Goal: Task Accomplishment & Management: Complete application form

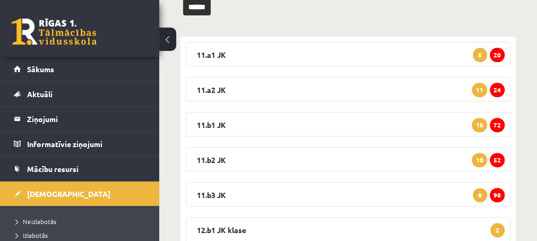
scroll to position [172, 0]
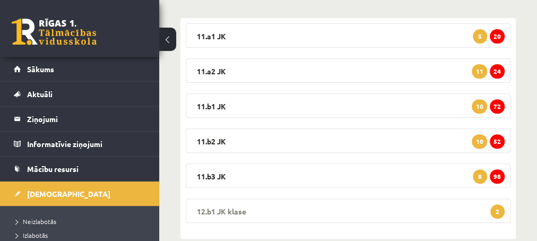
click at [497, 210] on span "2" at bounding box center [497, 211] width 14 height 14
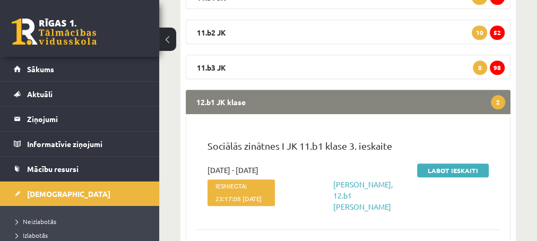
scroll to position [287, 0]
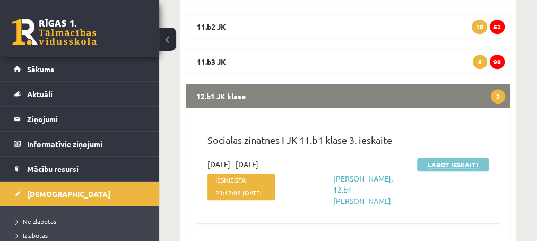
click at [441, 165] on link "Labot ieskaiti" at bounding box center [453, 165] width 72 height 14
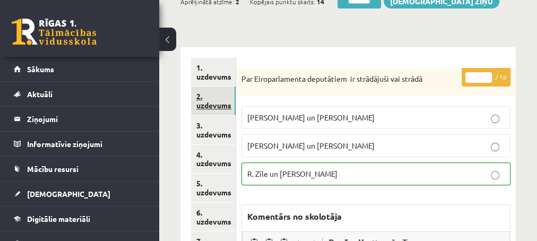
click at [211, 106] on link "2. uzdevums" at bounding box center [213, 101] width 45 height 29
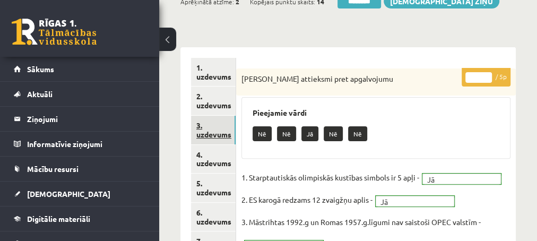
click at [208, 134] on link "3. uzdevums" at bounding box center [213, 130] width 45 height 29
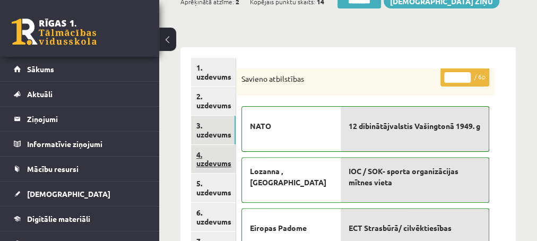
click at [206, 163] on link "4. uzdevums" at bounding box center [213, 159] width 45 height 29
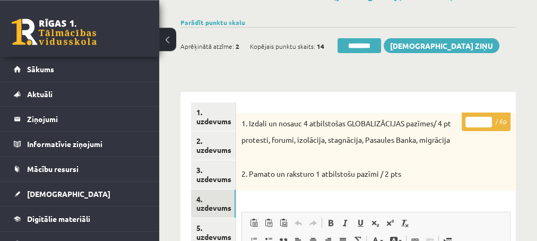
scroll to position [57, 0]
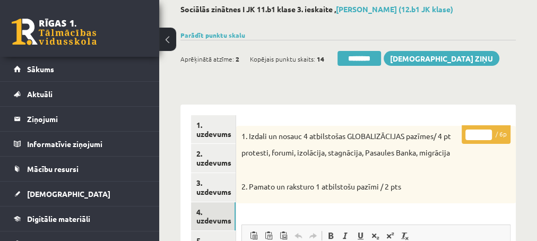
type input "*"
click at [486, 130] on input "*" at bounding box center [479, 135] width 27 height 11
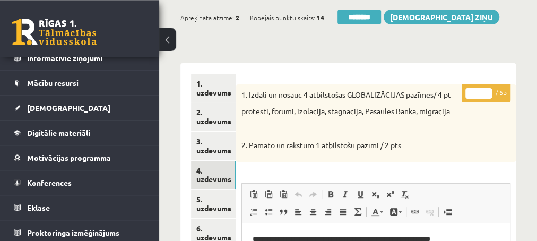
scroll to position [115, 0]
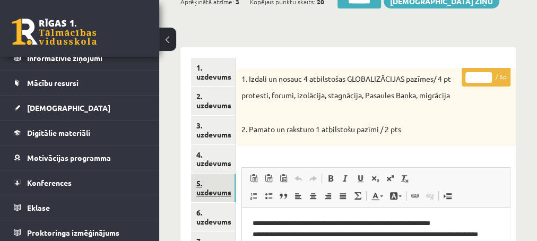
click at [211, 194] on link "5. uzdevums" at bounding box center [213, 188] width 45 height 29
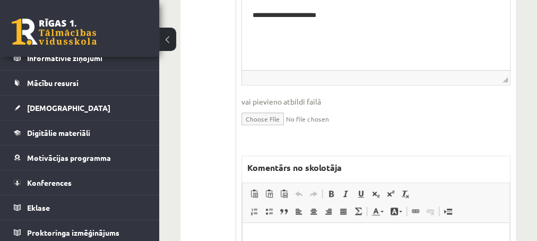
scroll to position [516, 0]
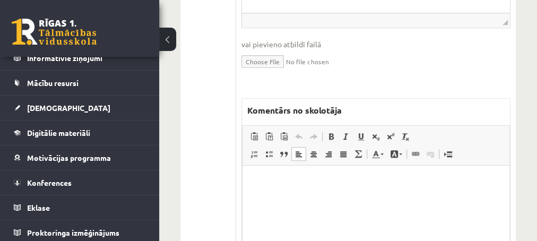
click at [320, 176] on html at bounding box center [375, 218] width 267 height 106
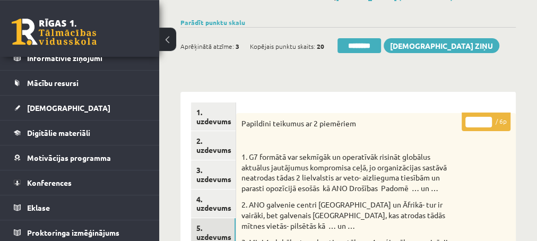
scroll to position [57, 0]
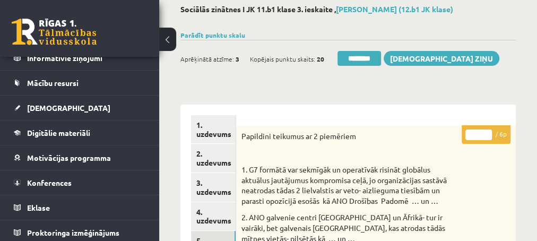
type input "*"
click at [484, 132] on input "*" at bounding box center [479, 135] width 27 height 11
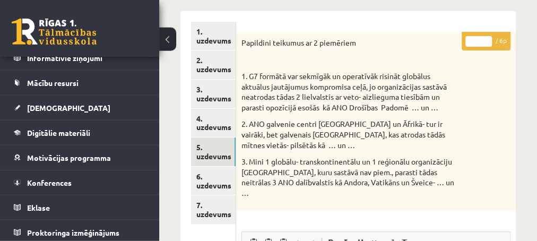
scroll to position [172, 0]
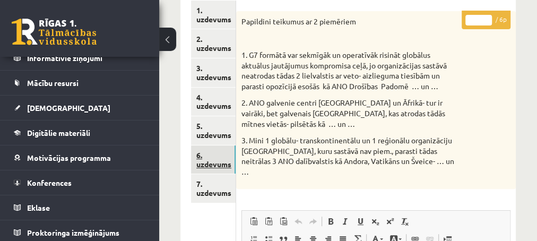
click at [208, 163] on link "6. uzdevums" at bounding box center [213, 159] width 45 height 29
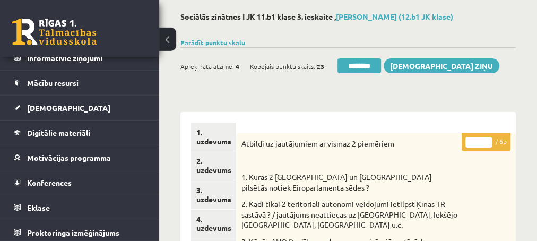
scroll to position [0, 0]
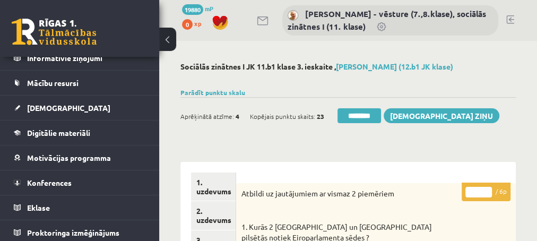
type input "*"
click at [488, 189] on input "*" at bounding box center [479, 192] width 27 height 11
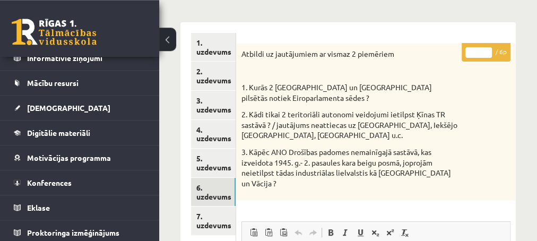
scroll to position [172, 0]
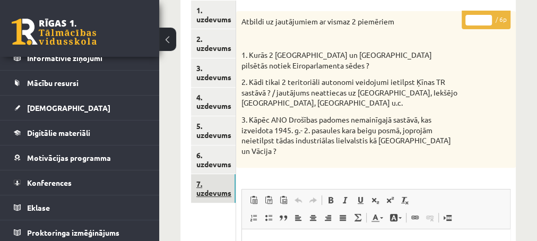
click at [215, 193] on link "7. uzdevums" at bounding box center [213, 188] width 45 height 29
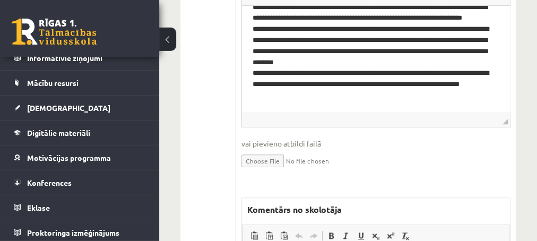
scroll to position [516, 0]
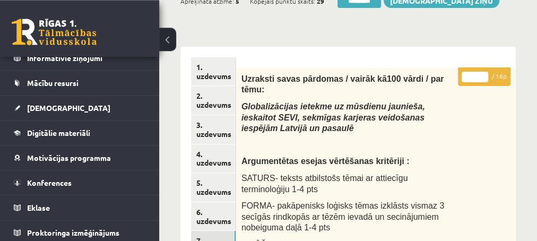
scroll to position [115, 0]
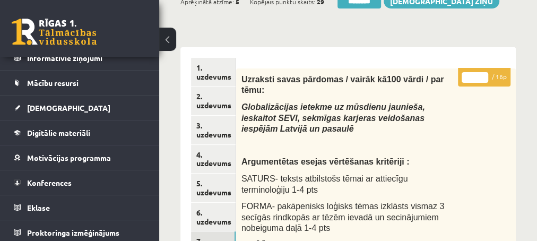
click at [480, 74] on input "*" at bounding box center [475, 77] width 27 height 11
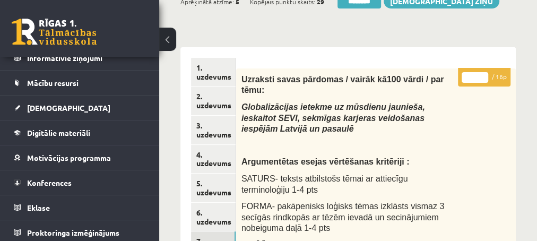
click at [480, 74] on input "*" at bounding box center [475, 77] width 27 height 11
type input "*"
click at [480, 74] on input "*" at bounding box center [475, 77] width 27 height 11
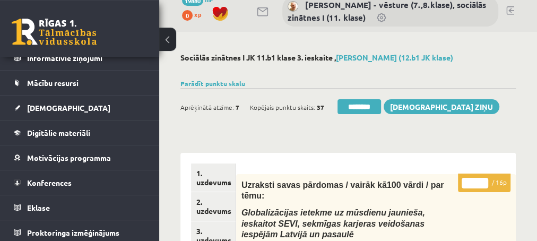
scroll to position [0, 0]
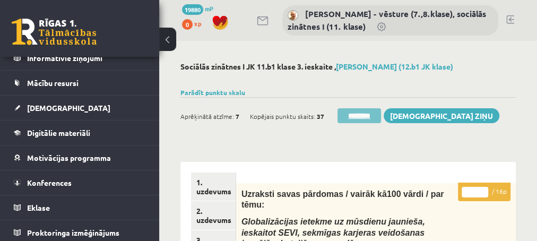
click at [343, 114] on input "********" at bounding box center [360, 115] width 44 height 15
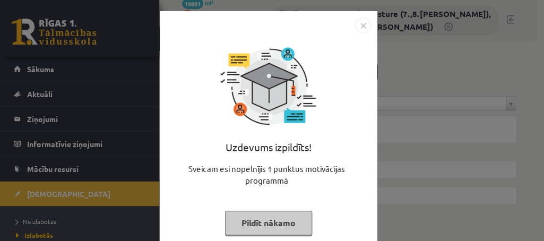
click at [238, 227] on button "Pildīt nākamo" at bounding box center [268, 223] width 87 height 24
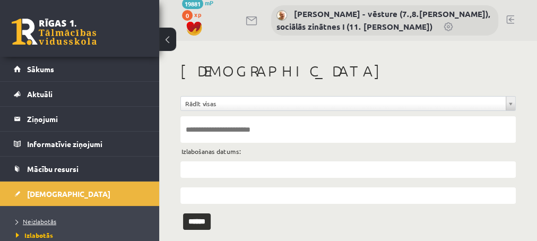
click at [39, 219] on span "Neizlabotās" at bounding box center [36, 221] width 40 height 8
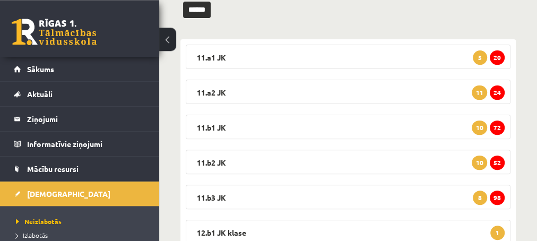
scroll to position [172, 0]
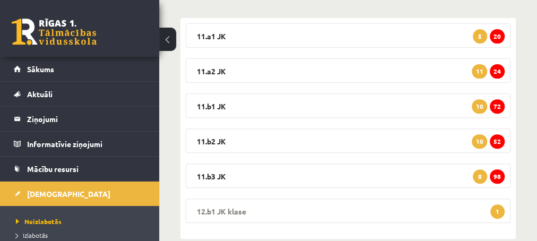
click at [498, 210] on span "1" at bounding box center [497, 211] width 14 height 14
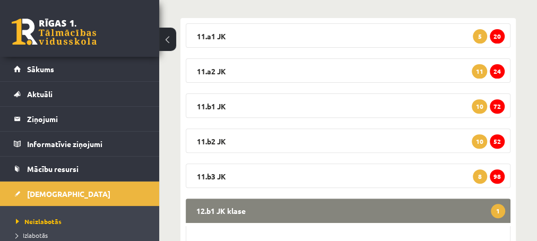
click at [496, 211] on span "1" at bounding box center [498, 211] width 14 height 14
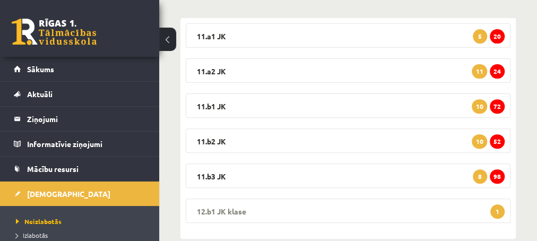
click at [497, 211] on span "1" at bounding box center [497, 211] width 14 height 14
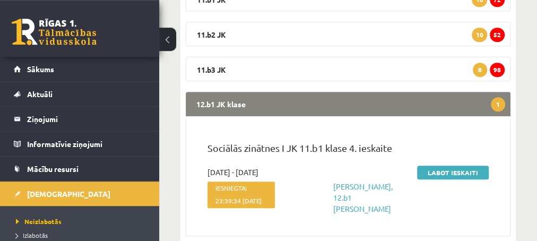
scroll to position [287, 0]
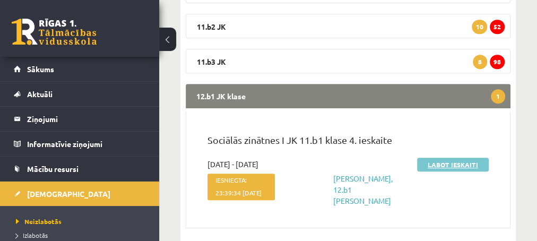
click at [449, 166] on link "Labot ieskaiti" at bounding box center [453, 165] width 72 height 14
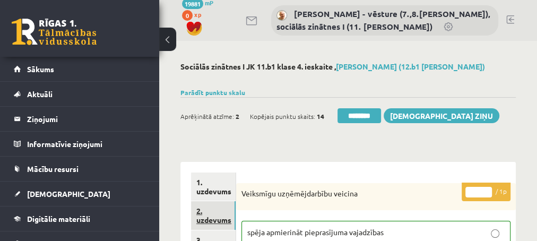
click at [212, 219] on link "2. uzdevums" at bounding box center [213, 215] width 45 height 29
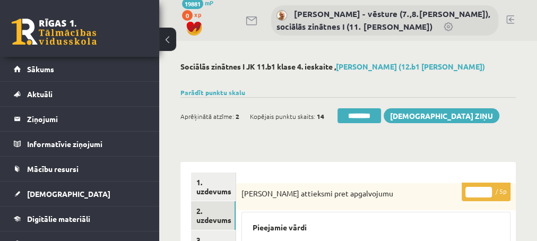
type input "*"
click at [486, 189] on input "*" at bounding box center [479, 192] width 27 height 11
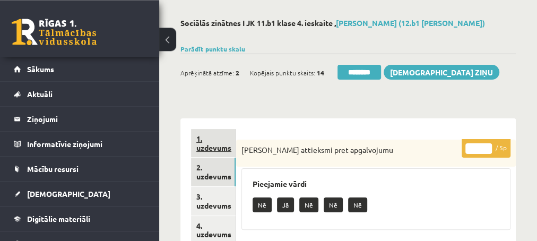
scroll to position [57, 0]
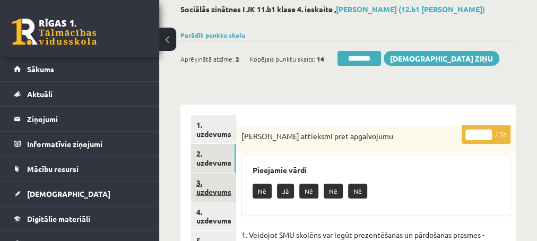
click at [203, 194] on link "3. uzdevums" at bounding box center [213, 187] width 45 height 29
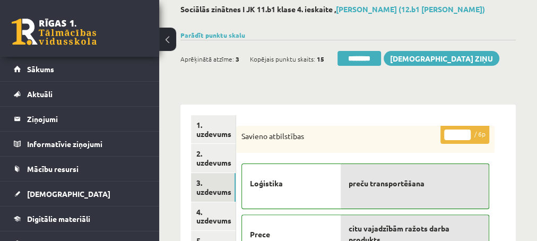
scroll to position [0, 0]
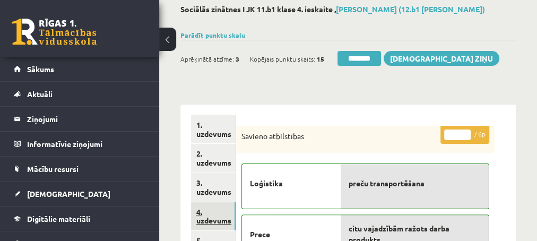
click at [212, 223] on link "4. uzdevums" at bounding box center [213, 216] width 45 height 29
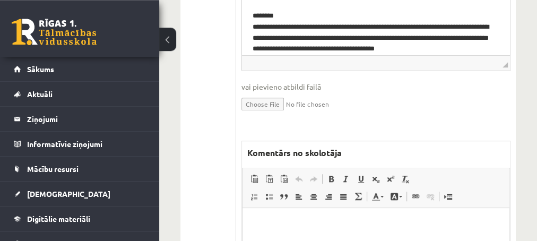
scroll to position [401, 0]
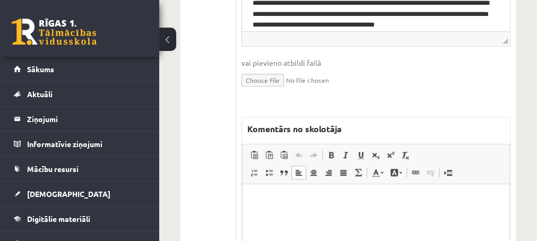
click at [291, 200] on p "Editor, wiswyg-editor-47433778665960-1760279549-820" at bounding box center [376, 199] width 246 height 11
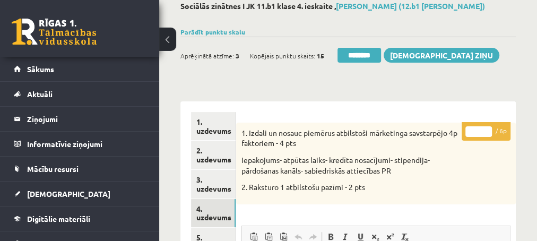
scroll to position [57, 0]
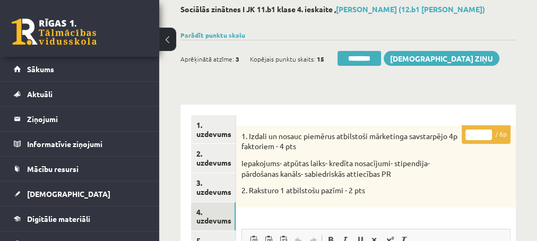
click at [487, 132] on input "*" at bounding box center [479, 135] width 27 height 11
type input "*"
click at [487, 138] on input "*" at bounding box center [479, 135] width 27 height 11
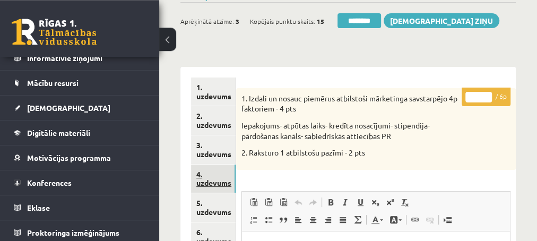
scroll to position [115, 0]
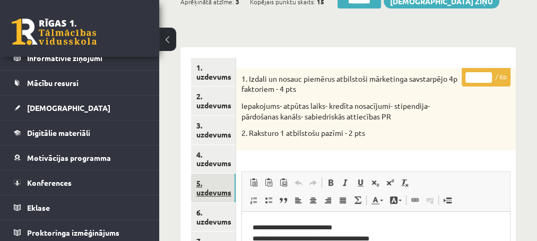
click at [213, 191] on link "5. uzdevums" at bounding box center [213, 188] width 45 height 29
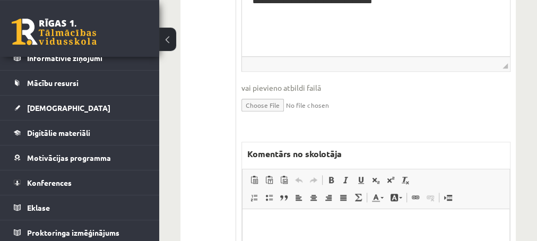
scroll to position [459, 0]
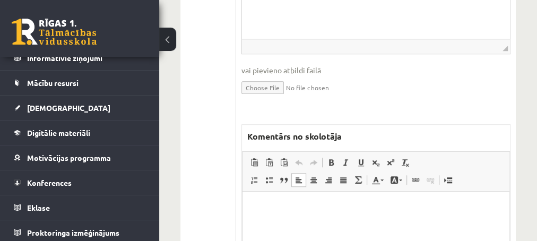
click at [272, 203] on p "Editor, wiswyg-editor-47433982193400-1760279604-491" at bounding box center [376, 207] width 246 height 11
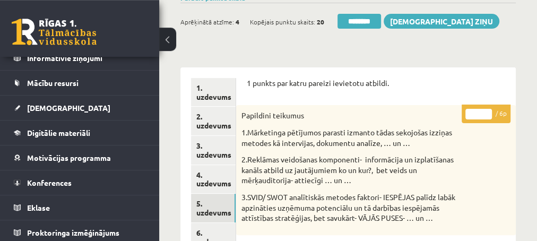
scroll to position [57, 0]
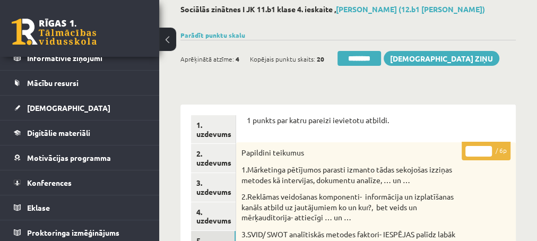
click at [488, 150] on input "*" at bounding box center [479, 151] width 27 height 11
type input "*"
click at [488, 150] on input "*" at bounding box center [479, 151] width 27 height 11
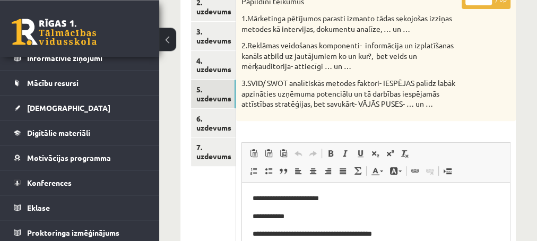
scroll to position [229, 0]
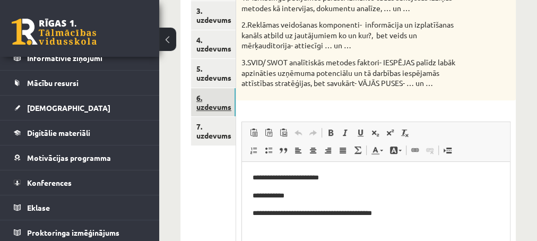
click at [213, 108] on link "6. uzdevums" at bounding box center [213, 102] width 45 height 29
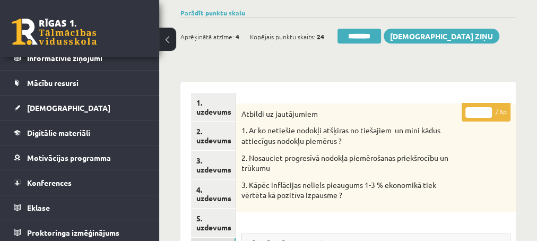
scroll to position [0, 0]
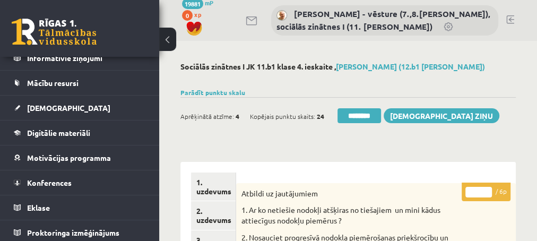
type input "*"
click at [485, 187] on input "*" at bounding box center [479, 192] width 27 height 11
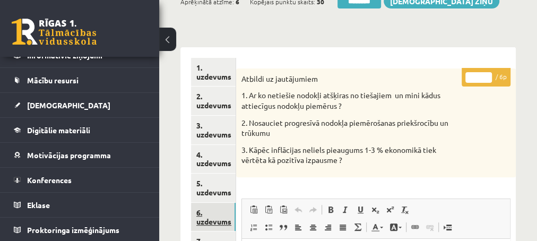
scroll to position [172, 0]
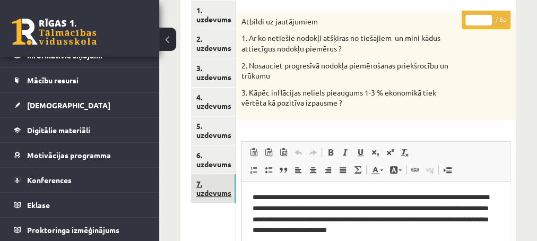
click at [205, 194] on link "7. uzdevums" at bounding box center [213, 188] width 45 height 29
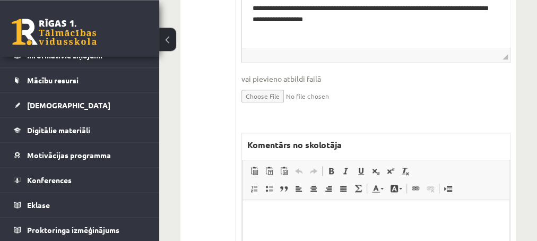
scroll to position [573, 0]
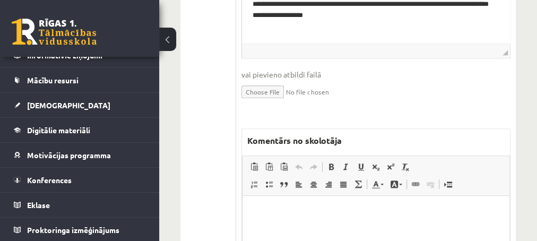
click at [270, 210] on p "Editor, wiswyg-editor-47433965368940-1760279697-646" at bounding box center [376, 211] width 246 height 11
click at [270, 210] on p "*********" at bounding box center [376, 211] width 246 height 11
click at [271, 212] on p "**********" at bounding box center [376, 211] width 246 height 11
click at [386, 215] on p "**********" at bounding box center [376, 211] width 246 height 11
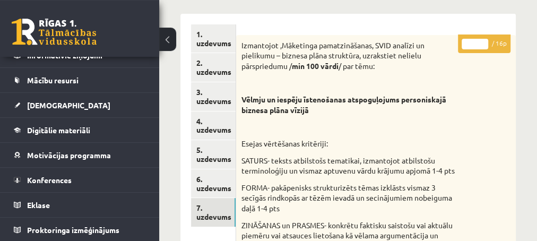
scroll to position [115, 0]
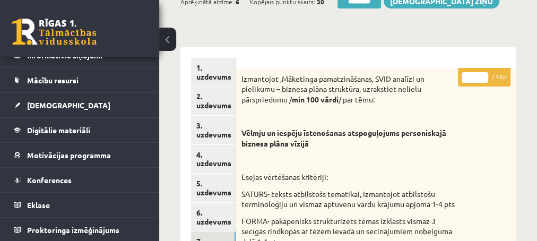
click at [485, 73] on input "*" at bounding box center [475, 77] width 27 height 11
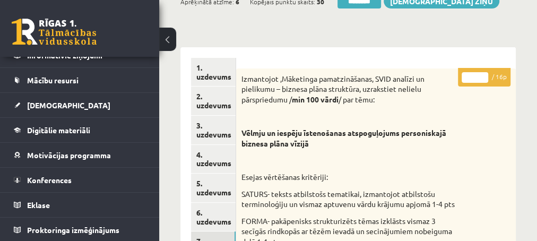
click at [485, 73] on input "*" at bounding box center [475, 77] width 27 height 11
click at [486, 77] on input "*" at bounding box center [475, 77] width 27 height 11
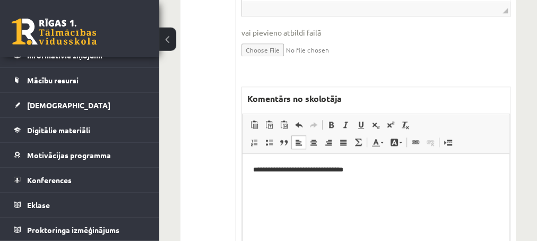
scroll to position [631, 0]
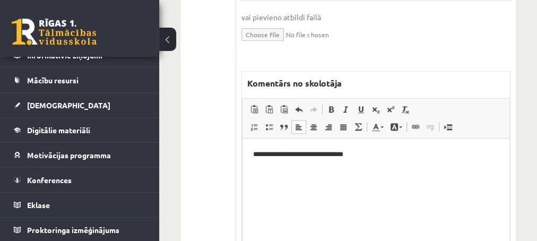
click at [381, 152] on p "**********" at bounding box center [376, 154] width 246 height 11
click at [326, 153] on p "**********" at bounding box center [376, 154] width 246 height 11
click at [328, 153] on p "**********" at bounding box center [376, 154] width 246 height 11
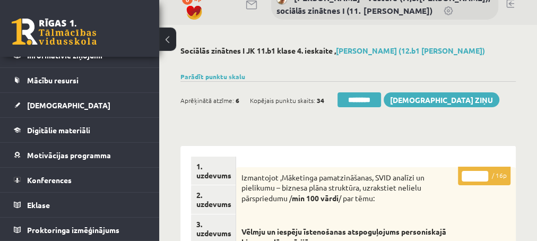
scroll to position [0, 0]
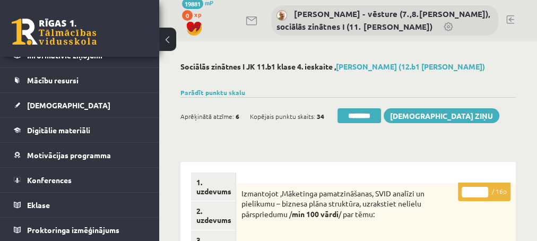
click at [482, 189] on input "*" at bounding box center [475, 192] width 27 height 11
type input "*"
click at [482, 194] on input "*" at bounding box center [475, 192] width 27 height 11
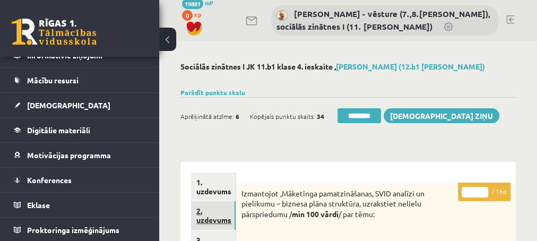
click at [218, 221] on link "2. uzdevums" at bounding box center [213, 215] width 45 height 29
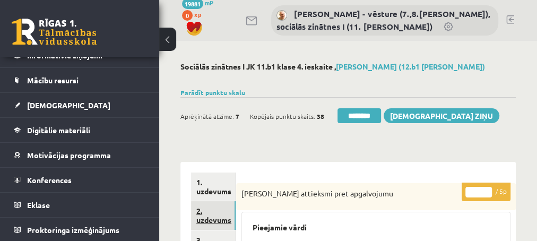
click at [212, 218] on link "2. uzdevums" at bounding box center [213, 215] width 45 height 29
click at [353, 113] on input "********" at bounding box center [360, 115] width 44 height 15
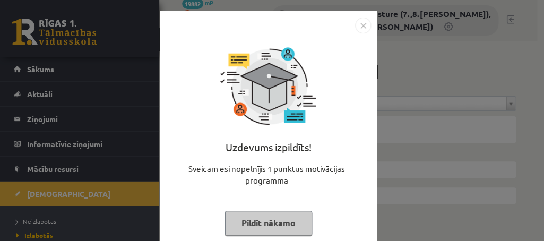
click at [242, 221] on button "Pildīt nākamo" at bounding box center [268, 223] width 87 height 24
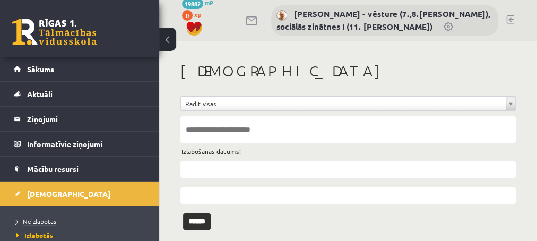
click at [37, 219] on span "Neizlabotās" at bounding box center [36, 221] width 40 height 8
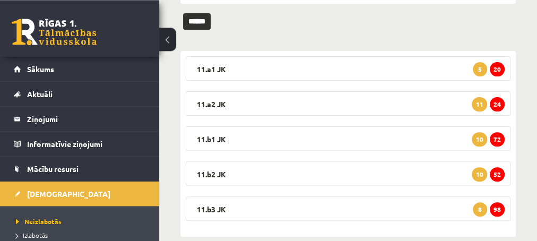
scroll to position [156, 0]
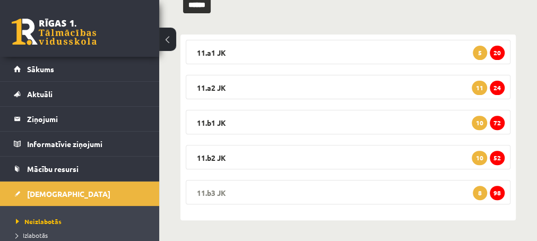
click at [497, 195] on span "98" at bounding box center [497, 193] width 15 height 14
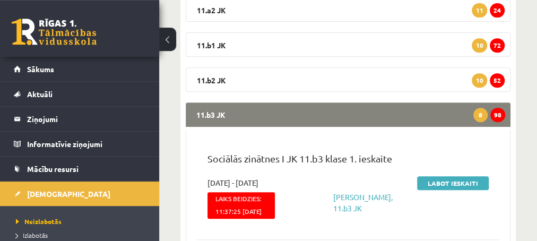
scroll to position [270, 0]
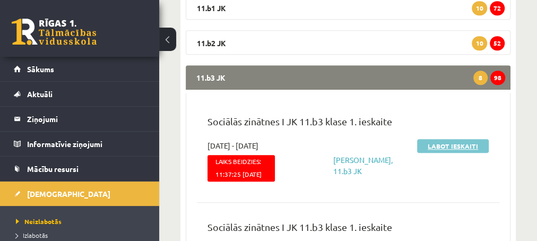
click at [445, 148] on link "Labot ieskaiti" at bounding box center [453, 146] width 72 height 14
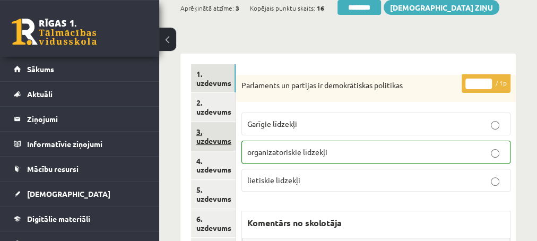
scroll to position [115, 0]
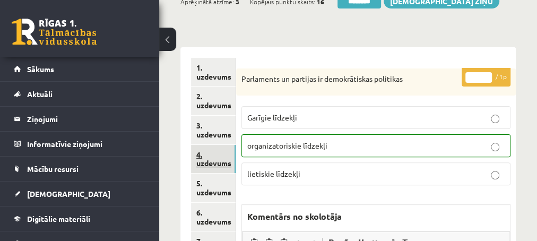
click at [213, 165] on link "4. uzdevums" at bounding box center [213, 159] width 45 height 29
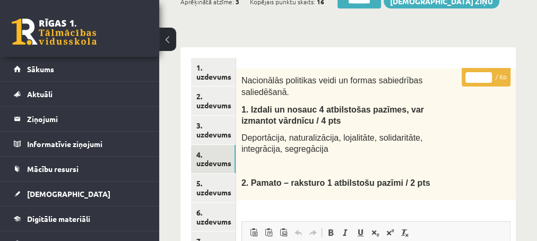
type input "*"
click at [485, 73] on input "*" at bounding box center [479, 77] width 27 height 11
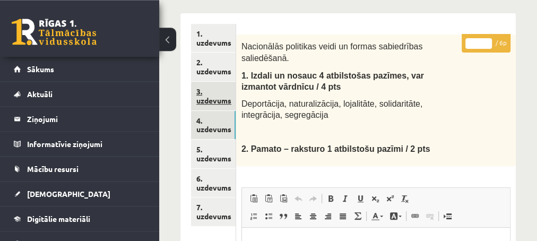
scroll to position [172, 0]
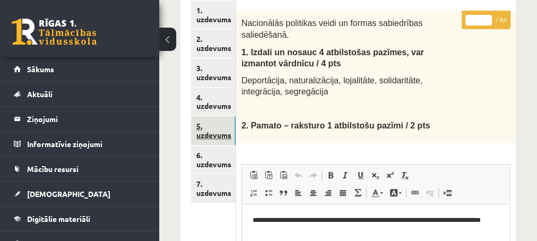
click at [211, 134] on link "5. uzdevums" at bounding box center [213, 130] width 45 height 29
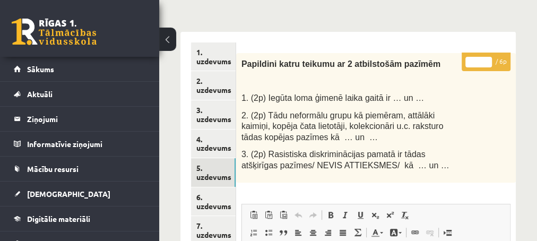
scroll to position [57, 0]
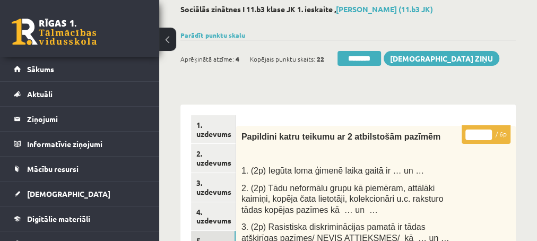
type input "*"
click at [487, 130] on input "*" at bounding box center [479, 135] width 27 height 11
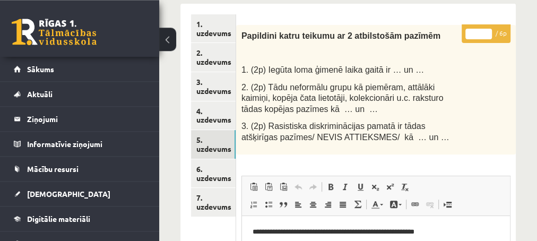
scroll to position [172, 0]
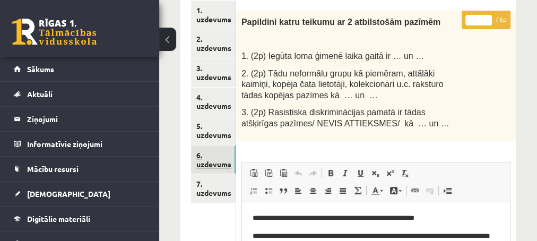
click at [212, 164] on link "6. uzdevums" at bounding box center [213, 159] width 45 height 29
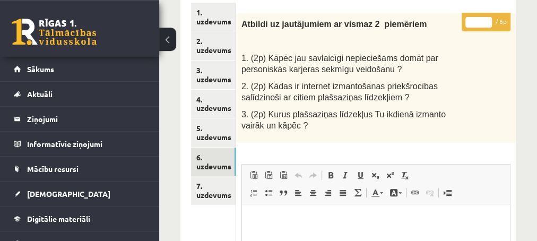
scroll to position [168, 0]
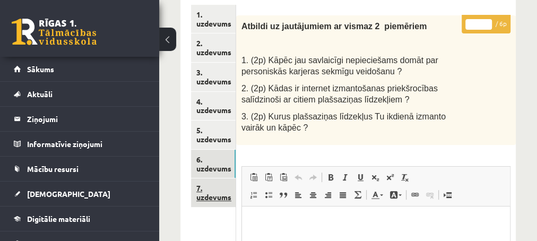
click at [213, 199] on link "7. uzdevums" at bounding box center [213, 192] width 45 height 29
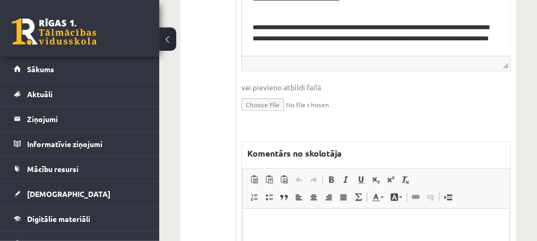
scroll to position [569, 0]
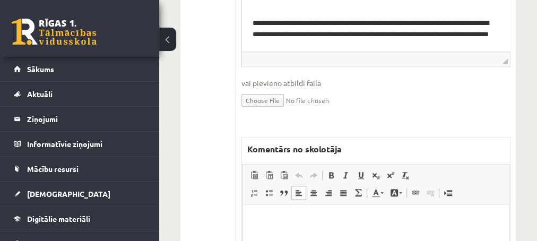
click at [281, 221] on p "Editor, wiswyg-editor-47433798828920-1760280018-11" at bounding box center [376, 219] width 246 height 11
click at [355, 222] on p "**********" at bounding box center [376, 219] width 246 height 11
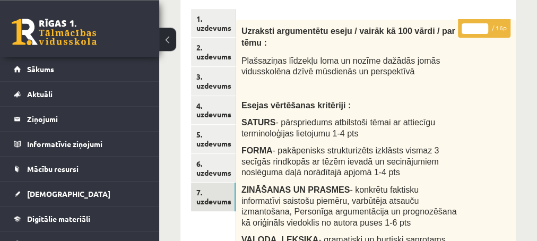
scroll to position [110, 0]
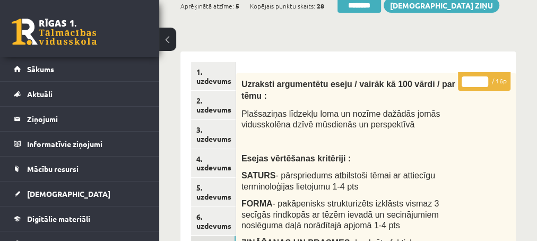
click at [484, 81] on input "*" at bounding box center [475, 81] width 27 height 11
click at [484, 81] on input "**" at bounding box center [475, 81] width 27 height 11
type input "**"
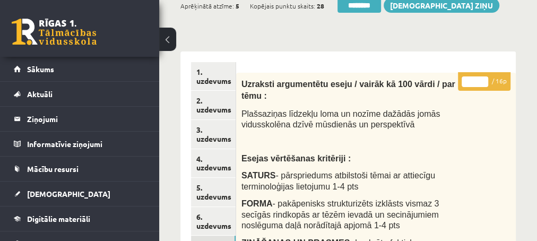
click at [484, 81] on input "**" at bounding box center [475, 81] width 27 height 11
click at [210, 136] on link "3. uzdevums" at bounding box center [213, 134] width 45 height 29
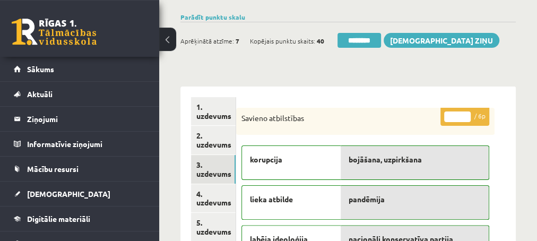
scroll to position [53, 0]
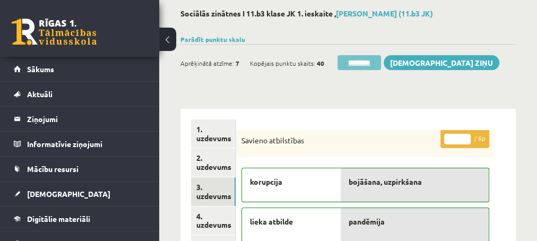
click at [355, 62] on input "********" at bounding box center [360, 62] width 44 height 15
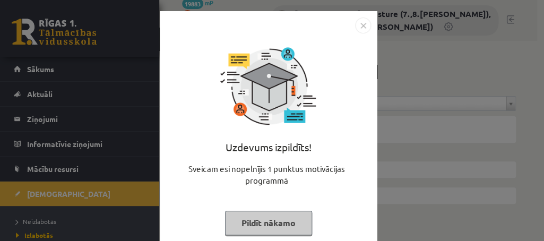
click at [249, 224] on button "Pildīt nākamo" at bounding box center [268, 223] width 87 height 24
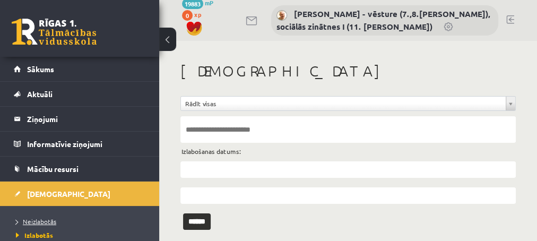
click at [40, 221] on span "Neizlabotās" at bounding box center [36, 221] width 40 height 8
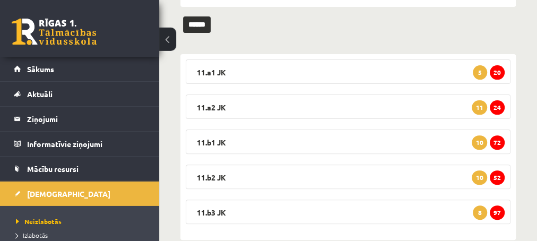
scroll to position [156, 0]
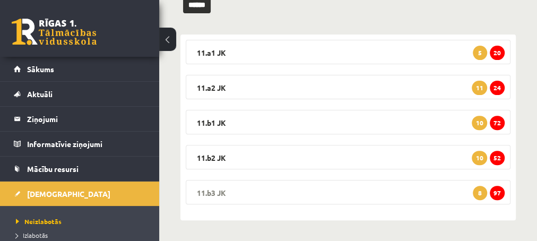
click at [498, 194] on span "97" at bounding box center [497, 193] width 15 height 14
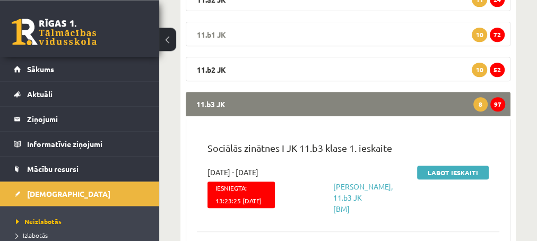
scroll to position [270, 0]
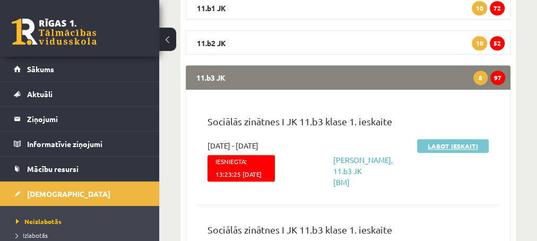
click at [437, 148] on link "Labot ieskaiti" at bounding box center [453, 146] width 72 height 14
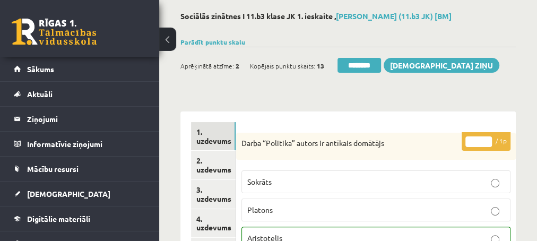
scroll to position [57, 0]
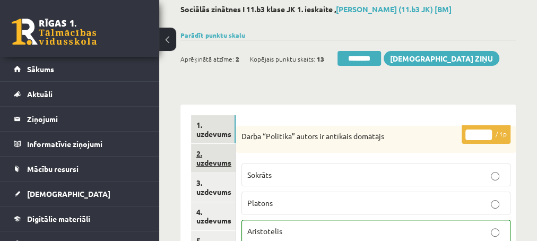
click at [212, 163] on link "2. uzdevums" at bounding box center [213, 158] width 45 height 29
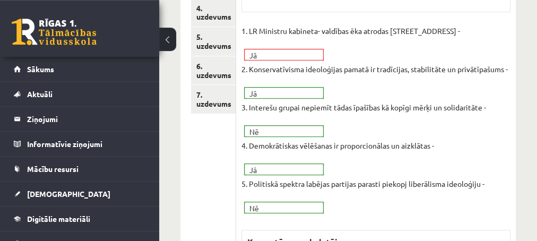
scroll to position [344, 0]
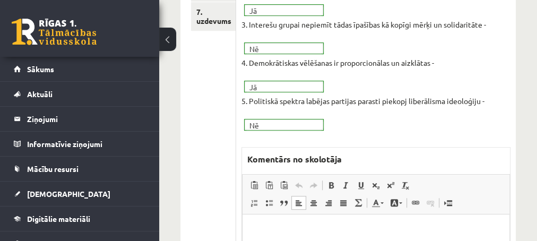
click at [269, 234] on p "*" at bounding box center [376, 230] width 246 height 11
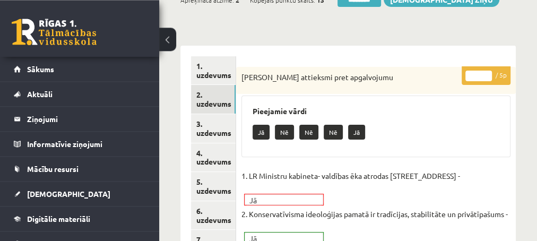
scroll to position [115, 0]
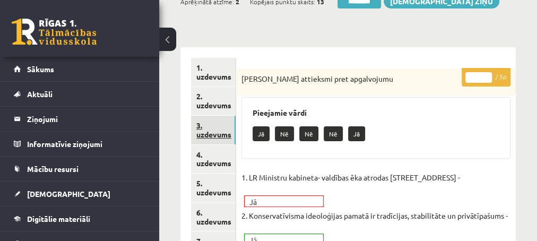
click at [214, 135] on link "3. uzdevums" at bounding box center [213, 130] width 45 height 29
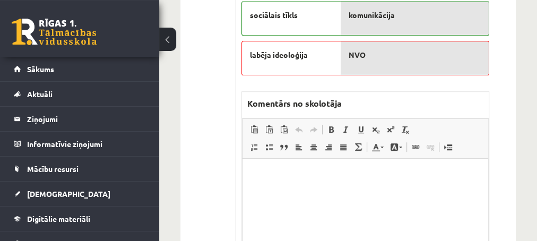
scroll to position [401, 0]
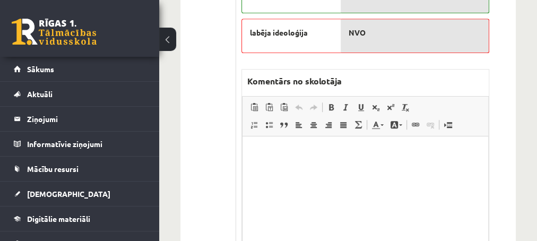
click at [275, 158] on p "Editor, wiswyg-editor-47434001420820-1760280413-711" at bounding box center [365, 152] width 225 height 11
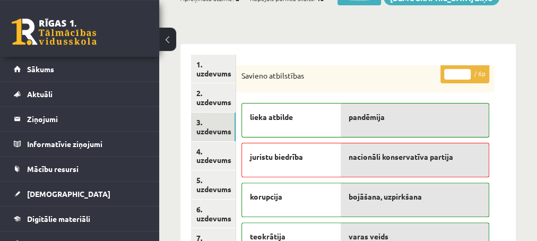
scroll to position [115, 0]
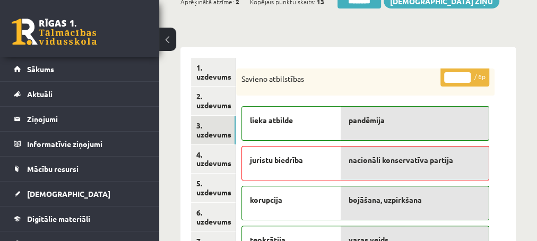
type input "*"
click at [468, 79] on input "*" at bounding box center [457, 77] width 27 height 11
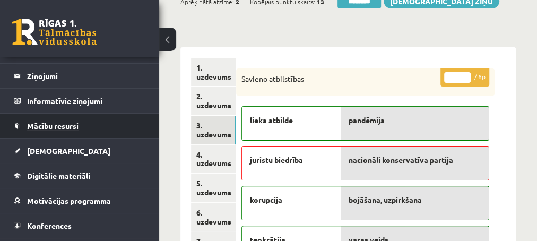
scroll to position [86, 0]
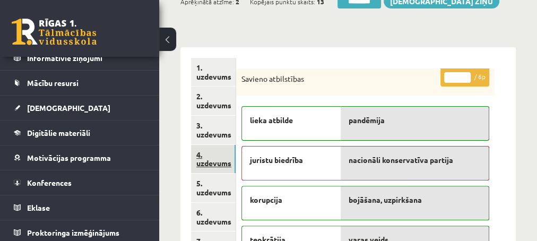
click at [210, 160] on link "4. uzdevums" at bounding box center [213, 159] width 45 height 29
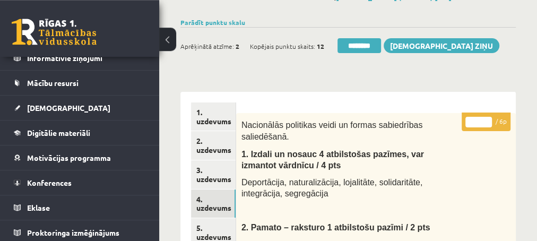
scroll to position [57, 0]
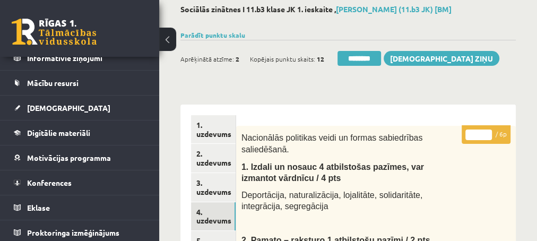
type input "*"
click at [488, 132] on input "*" at bounding box center [479, 135] width 27 height 11
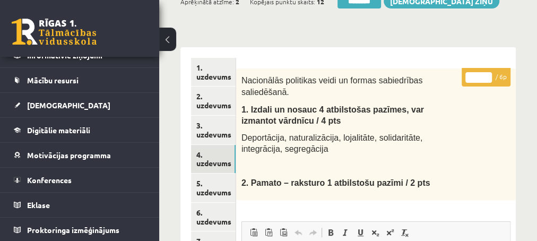
scroll to position [172, 0]
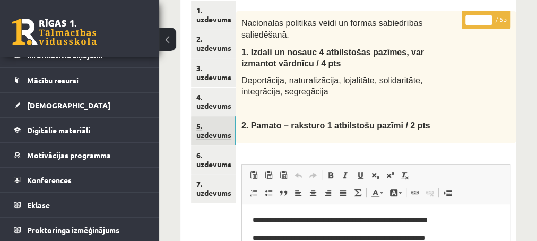
click at [206, 130] on link "5. uzdevums" at bounding box center [213, 130] width 45 height 29
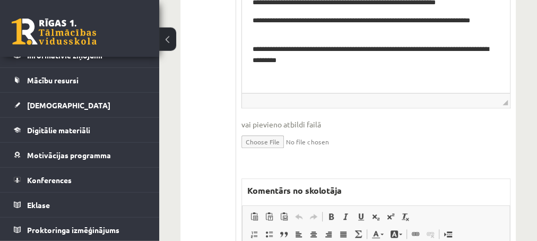
scroll to position [401, 0]
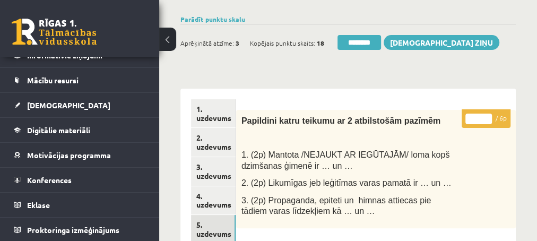
scroll to position [57, 0]
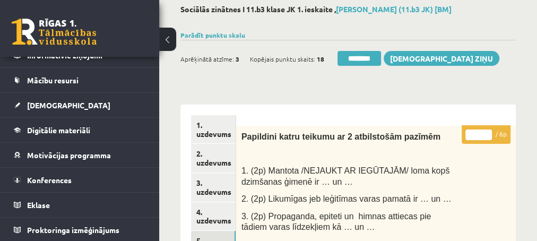
click at [485, 133] on input "*" at bounding box center [479, 135] width 27 height 11
type input "*"
click at [489, 138] on input "*" at bounding box center [479, 135] width 27 height 11
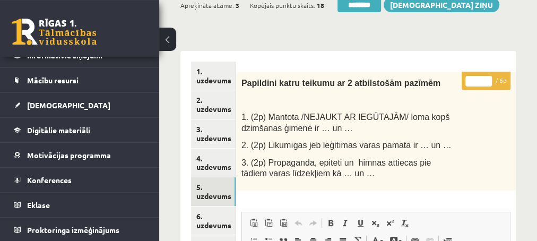
scroll to position [172, 0]
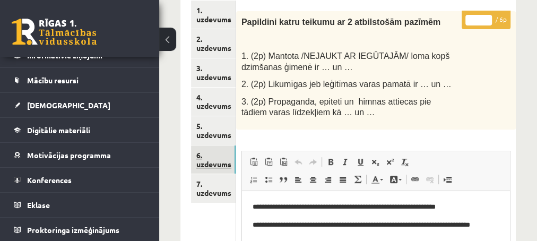
click at [209, 163] on link "6. uzdevums" at bounding box center [213, 159] width 45 height 29
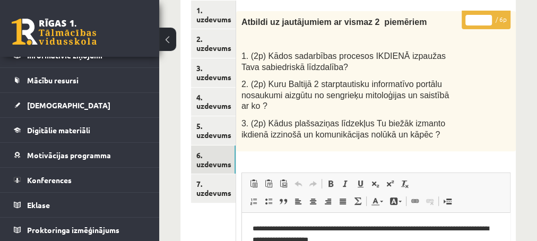
type input "*"
click at [488, 18] on input "*" at bounding box center [479, 20] width 27 height 11
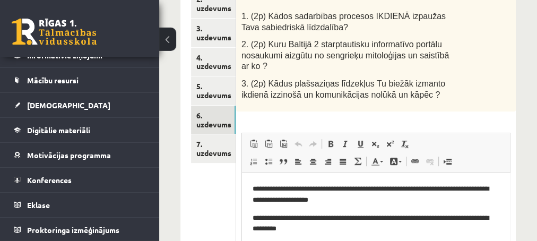
scroll to position [229, 0]
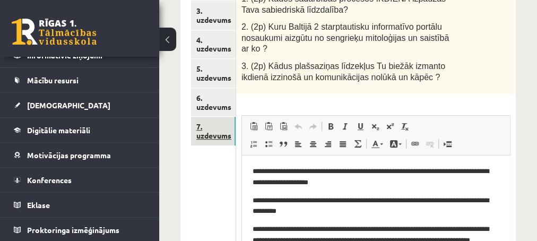
click at [211, 133] on link "7. uzdevums" at bounding box center [213, 131] width 45 height 29
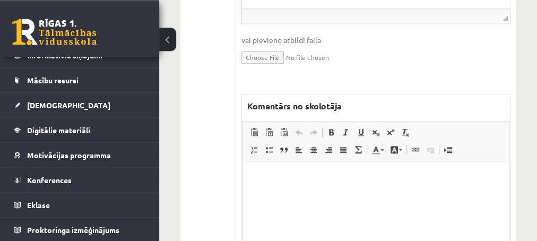
scroll to position [631, 0]
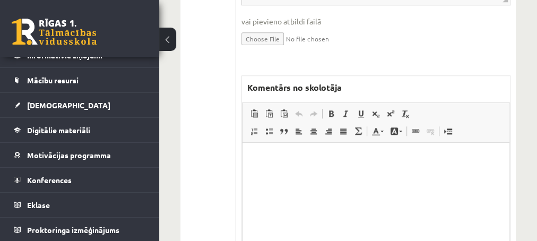
click at [315, 167] on html at bounding box center [375, 195] width 267 height 106
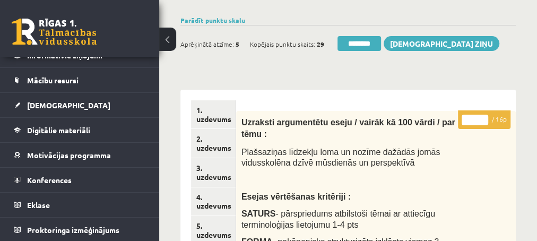
scroll to position [57, 0]
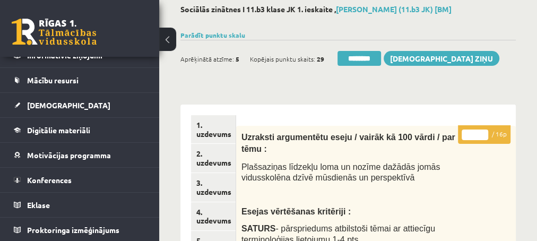
click at [482, 133] on input "*" at bounding box center [475, 135] width 27 height 11
type input "*"
click at [482, 133] on input "*" at bounding box center [475, 135] width 27 height 11
click at [214, 165] on link "2. uzdevums" at bounding box center [213, 158] width 45 height 29
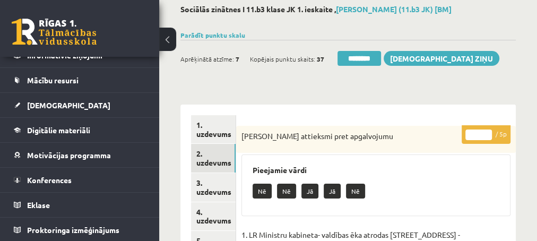
scroll to position [0, 0]
click at [354, 55] on input "********" at bounding box center [360, 58] width 44 height 15
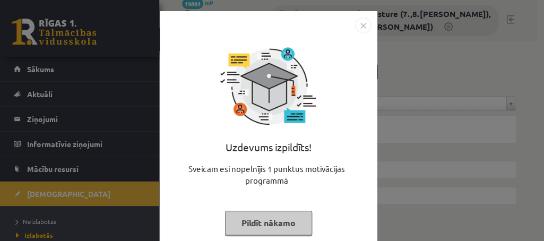
click at [238, 222] on button "Pildīt nākamo" at bounding box center [268, 223] width 87 height 24
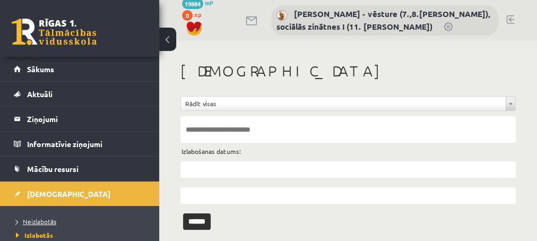
click at [38, 221] on span "Neizlabotās" at bounding box center [36, 221] width 40 height 8
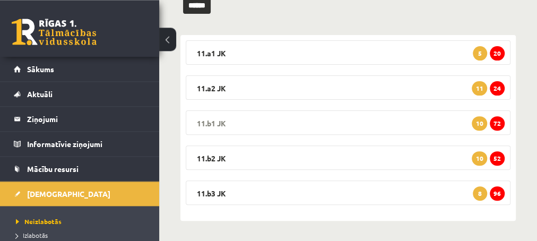
scroll to position [156, 0]
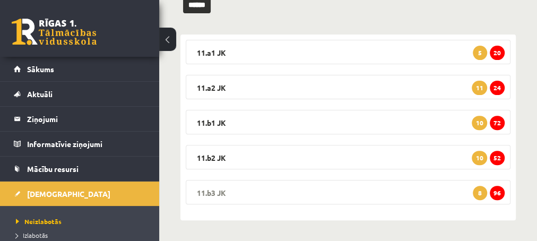
click at [495, 194] on span "96" at bounding box center [497, 193] width 15 height 14
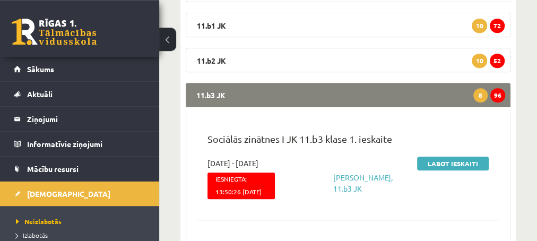
scroll to position [270, 0]
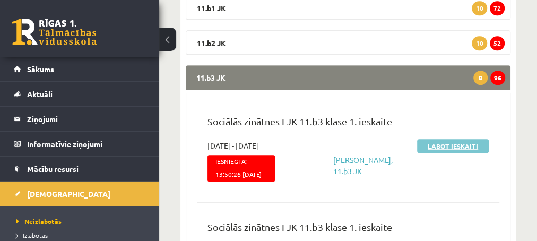
click at [423, 147] on link "Labot ieskaiti" at bounding box center [453, 146] width 72 height 14
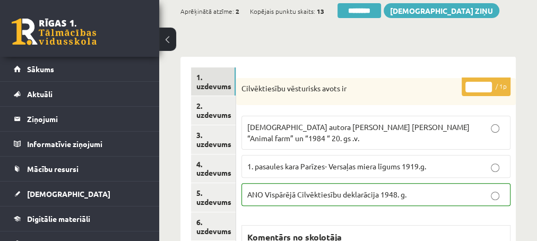
scroll to position [115, 0]
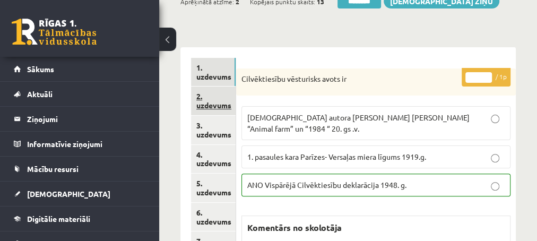
click at [211, 105] on link "2. uzdevums" at bounding box center [213, 101] width 45 height 29
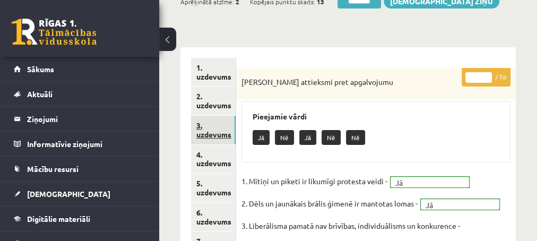
click at [212, 136] on link "3. uzdevums" at bounding box center [213, 130] width 45 height 29
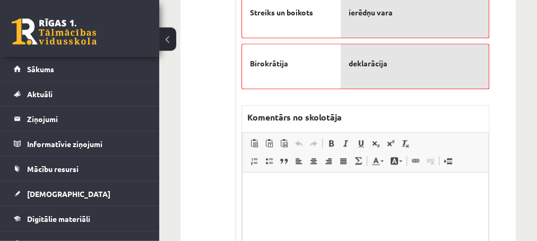
scroll to position [459, 0]
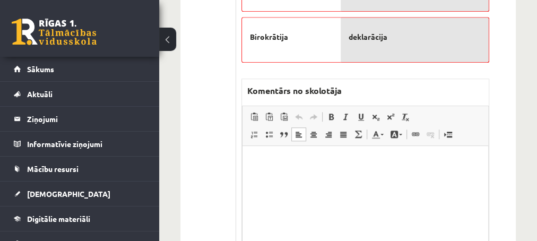
click at [262, 159] on p "Editor, wiswyg-editor-47433934962780-1760280790-501" at bounding box center [365, 162] width 225 height 11
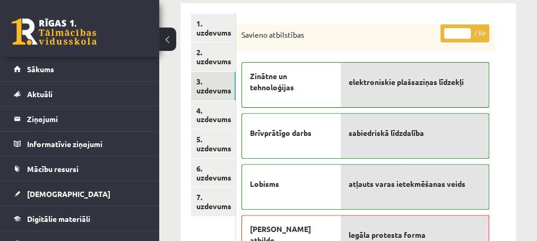
scroll to position [172, 0]
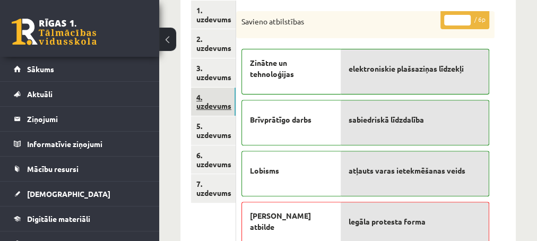
click at [212, 107] on link "4. uzdevums" at bounding box center [213, 102] width 45 height 29
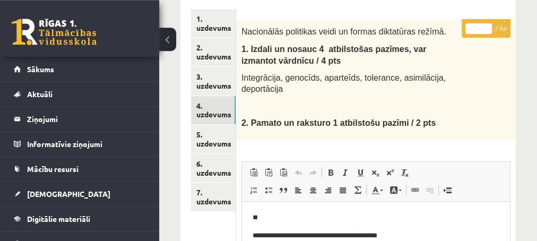
scroll to position [115, 0]
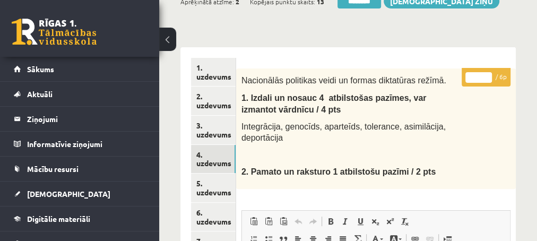
type input "*"
click at [488, 75] on input "*" at bounding box center [479, 77] width 27 height 11
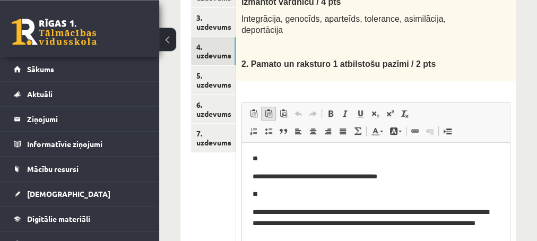
scroll to position [229, 0]
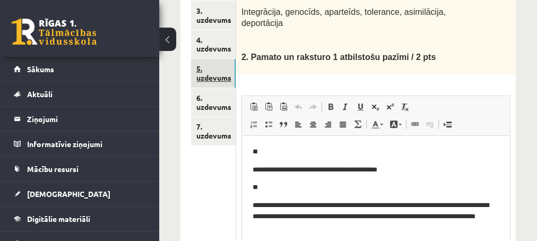
click at [210, 81] on link "5. uzdevums" at bounding box center [213, 73] width 45 height 29
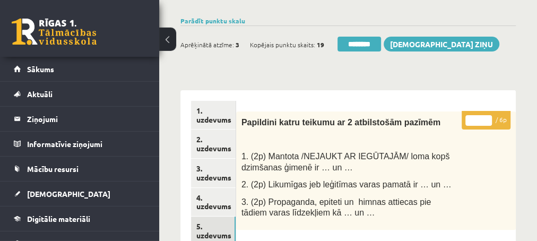
scroll to position [57, 0]
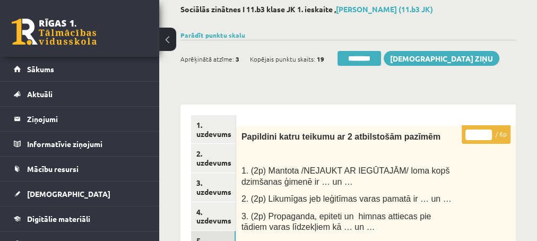
type input "*"
click at [487, 134] on input "*" at bounding box center [479, 135] width 27 height 11
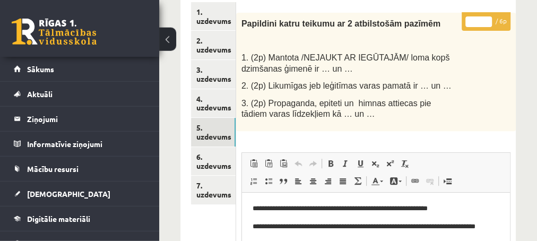
scroll to position [172, 0]
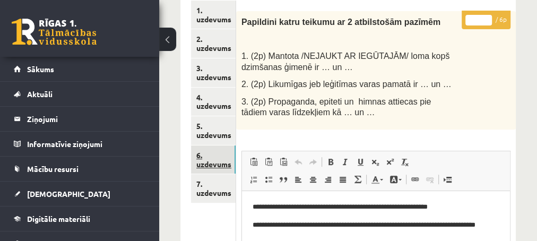
click at [213, 167] on link "6. uzdevums" at bounding box center [213, 159] width 45 height 29
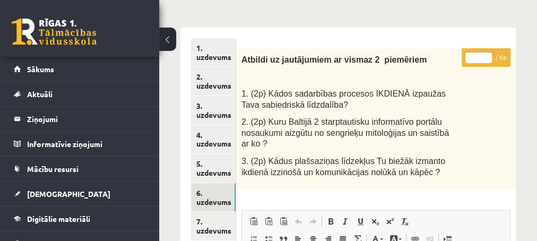
scroll to position [115, 0]
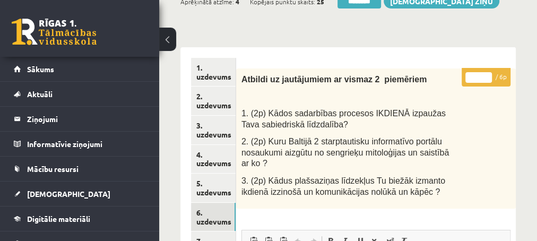
click at [490, 76] on input "*" at bounding box center [479, 77] width 27 height 11
type input "*"
click at [490, 76] on input "*" at bounding box center [479, 77] width 27 height 11
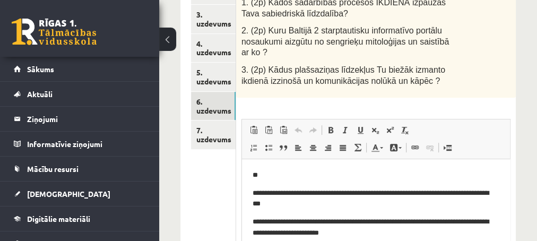
scroll to position [229, 0]
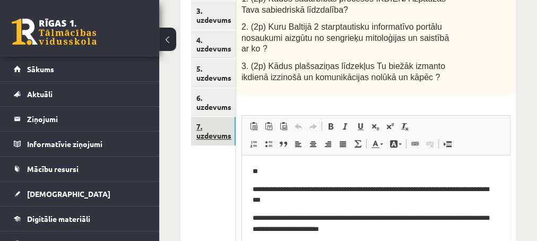
click at [211, 137] on link "7. uzdevums" at bounding box center [213, 131] width 45 height 29
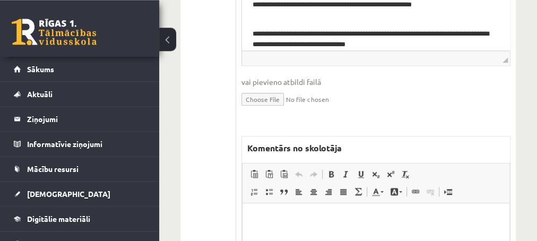
scroll to position [631, 0]
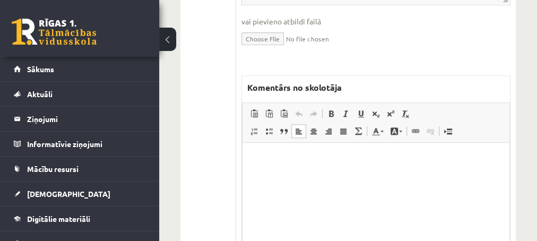
click at [286, 164] on html at bounding box center [375, 195] width 267 height 106
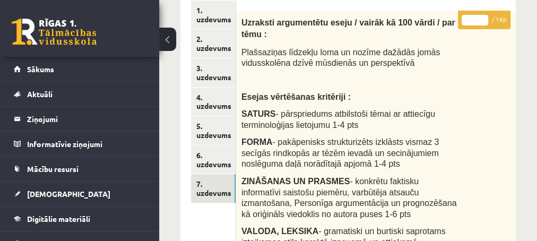
scroll to position [115, 0]
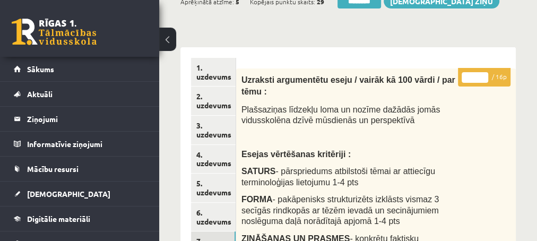
click at [482, 75] on input "*" at bounding box center [475, 77] width 27 height 11
type input "*"
click at [482, 75] on input "*" at bounding box center [475, 77] width 27 height 11
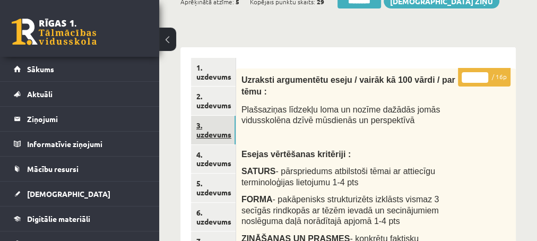
click at [206, 133] on link "3. uzdevums" at bounding box center [213, 130] width 45 height 29
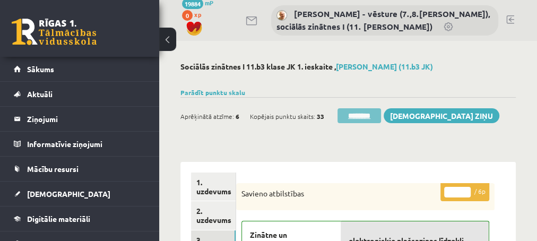
scroll to position [0, 0]
click at [350, 113] on input "********" at bounding box center [360, 115] width 44 height 15
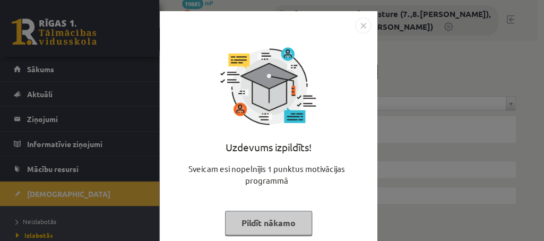
click at [240, 226] on button "Pildīt nākamo" at bounding box center [268, 223] width 87 height 24
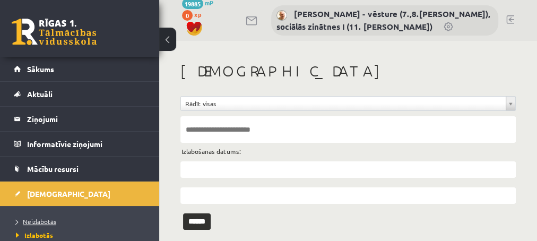
click at [38, 219] on span "Neizlabotās" at bounding box center [36, 221] width 40 height 8
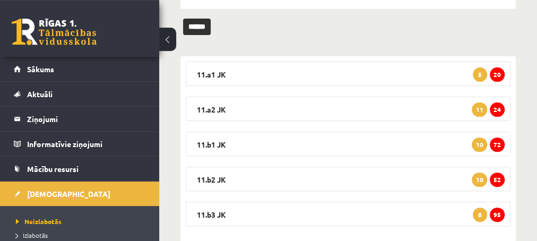
scroll to position [156, 0]
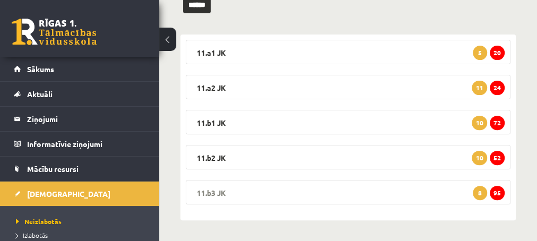
click at [500, 194] on span "95" at bounding box center [497, 193] width 15 height 14
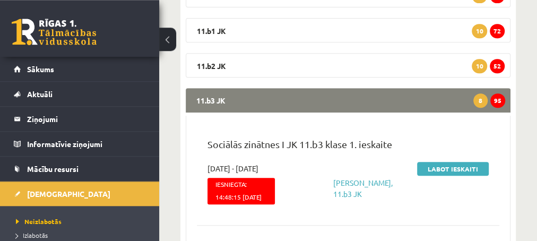
scroll to position [270, 0]
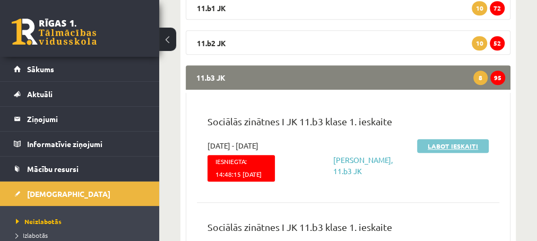
click at [427, 145] on link "Labot ieskaiti" at bounding box center [453, 146] width 72 height 14
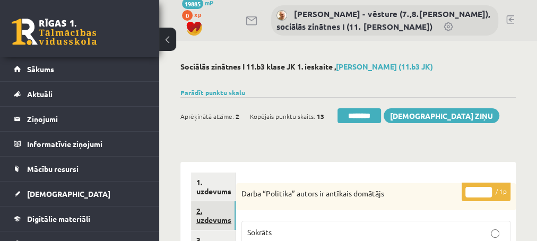
click at [214, 219] on link "2. uzdevums" at bounding box center [213, 215] width 45 height 29
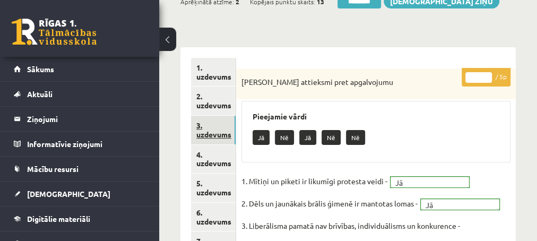
click at [212, 136] on link "3. uzdevums" at bounding box center [213, 130] width 45 height 29
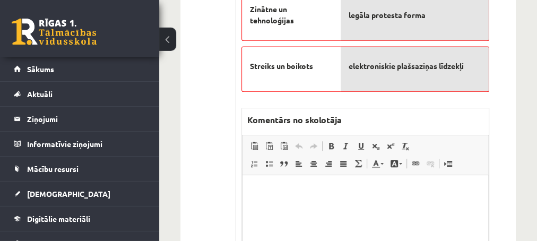
scroll to position [459, 0]
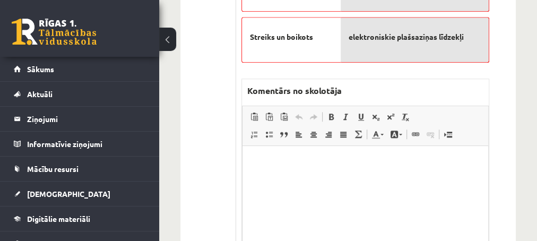
click at [281, 159] on p "Editor, wiswyg-editor-47433871872020-1760281114-869" at bounding box center [365, 162] width 225 height 11
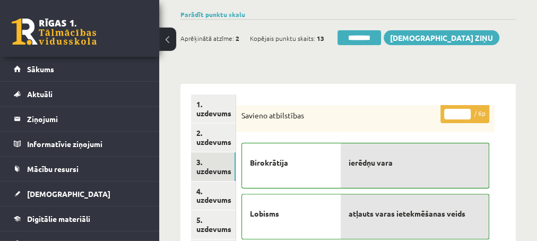
scroll to position [57, 0]
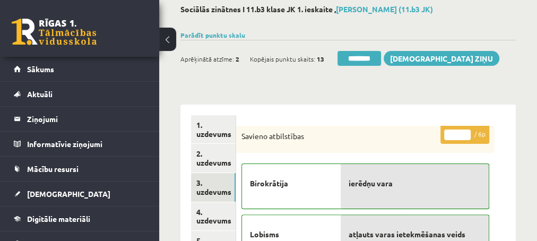
type input "*"
click at [466, 137] on input "*" at bounding box center [457, 135] width 27 height 11
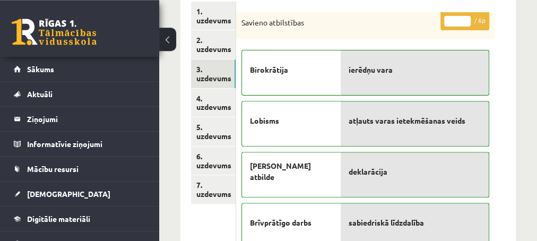
scroll to position [172, 0]
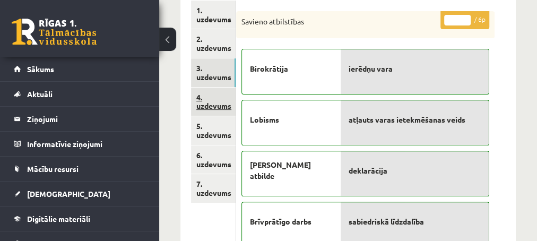
click at [206, 105] on link "4. uzdevums" at bounding box center [213, 102] width 45 height 29
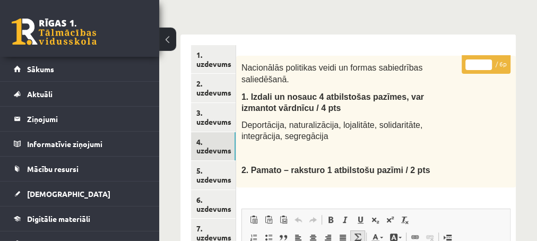
scroll to position [115, 0]
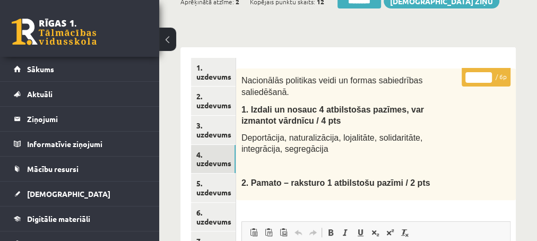
click at [482, 71] on p "* / 6p" at bounding box center [486, 77] width 49 height 19
click at [485, 74] on input "*" at bounding box center [479, 77] width 27 height 11
type input "*"
click at [485, 74] on input "*" at bounding box center [479, 77] width 27 height 11
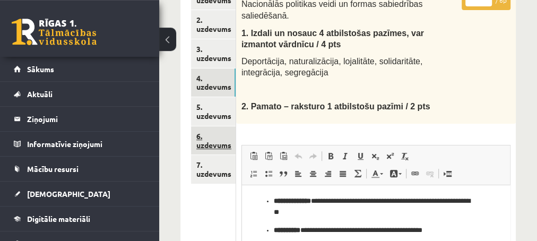
scroll to position [172, 0]
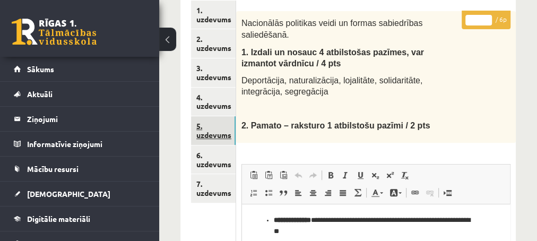
click at [216, 137] on link "5. uzdevums" at bounding box center [213, 130] width 45 height 29
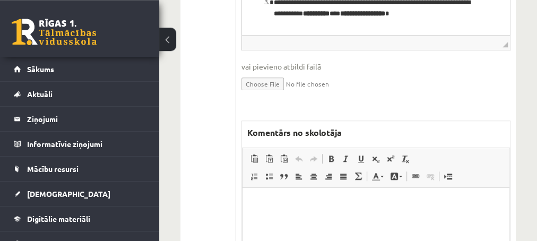
scroll to position [459, 0]
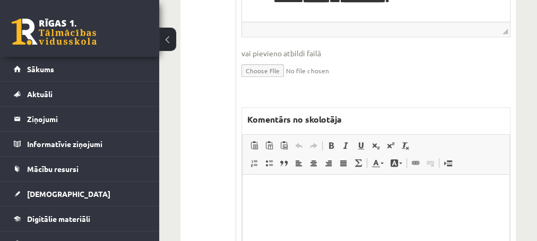
click at [265, 193] on p "Editor, wiswyg-editor-47433996657420-1760281343-113" at bounding box center [376, 190] width 246 height 11
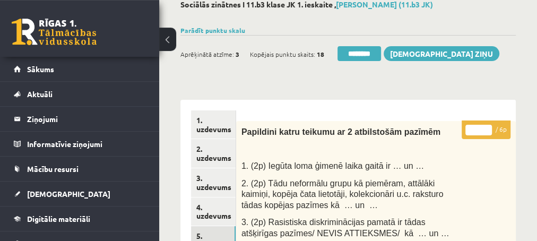
scroll to position [57, 0]
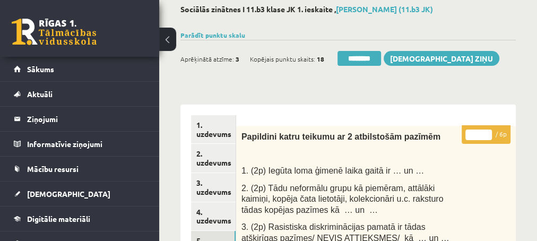
click at [489, 134] on input "*" at bounding box center [479, 135] width 27 height 11
click at [489, 137] on input "*" at bounding box center [479, 135] width 27 height 11
type input "*"
click at [489, 137] on input "*" at bounding box center [479, 135] width 27 height 11
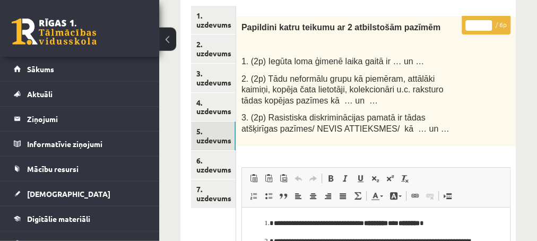
scroll to position [172, 0]
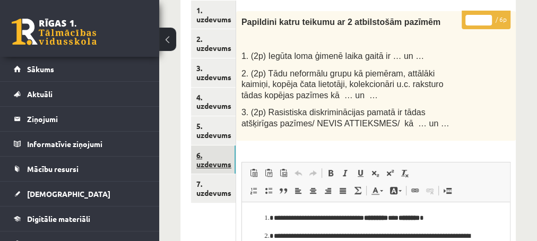
click at [207, 165] on link "6. uzdevums" at bounding box center [213, 159] width 45 height 29
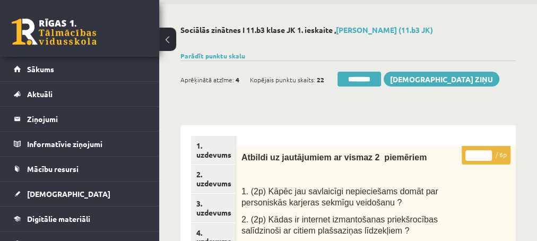
scroll to position [57, 0]
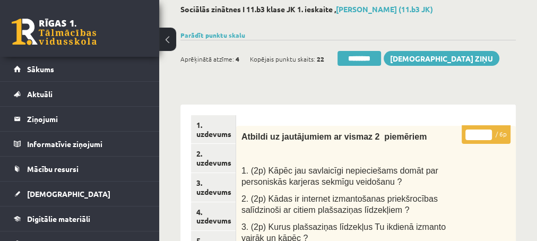
type input "*"
click at [489, 133] on input "*" at bounding box center [479, 135] width 27 height 11
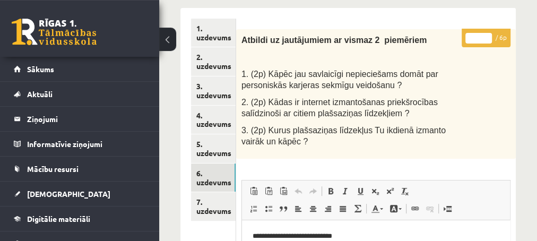
scroll to position [172, 0]
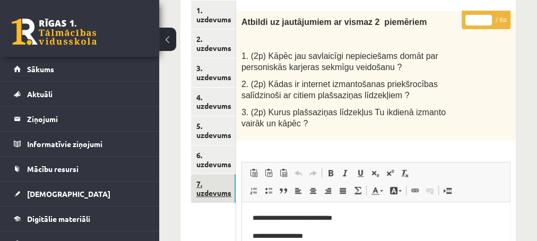
click at [205, 192] on link "7. uzdevums" at bounding box center [213, 188] width 45 height 29
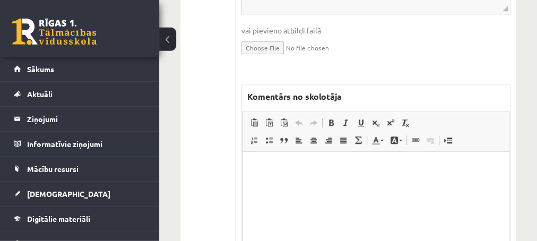
scroll to position [631, 0]
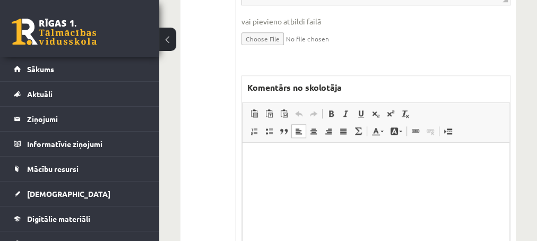
click at [366, 156] on p "Editor, wiswyg-editor-47433893786520-1760281478-598" at bounding box center [376, 158] width 246 height 11
click at [365, 159] on p "**********" at bounding box center [376, 158] width 246 height 11
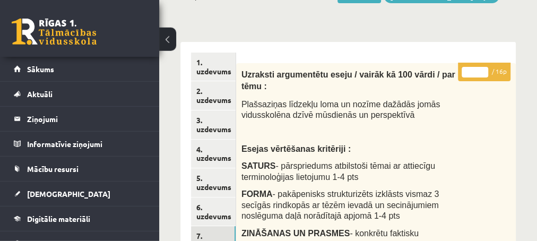
scroll to position [115, 0]
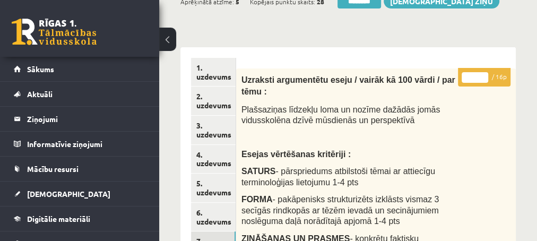
click at [485, 75] on input "*" at bounding box center [475, 77] width 27 height 11
type input "*"
click at [485, 75] on input "*" at bounding box center [475, 77] width 27 height 11
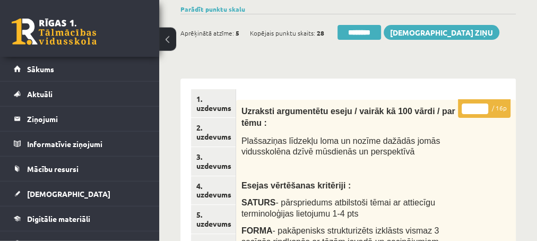
scroll to position [57, 0]
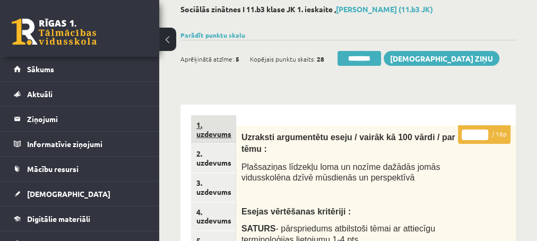
click at [206, 134] on link "1. uzdevums" at bounding box center [213, 129] width 45 height 29
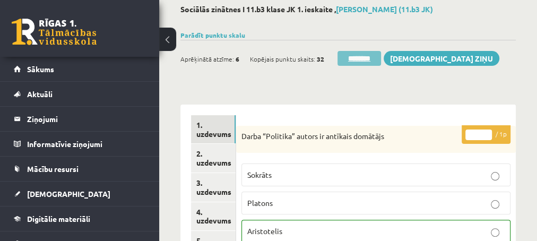
scroll to position [0, 0]
click at [372, 56] on input "********" at bounding box center [360, 58] width 44 height 15
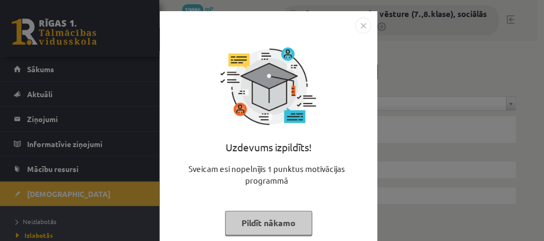
click at [239, 224] on button "Pildīt nākamo" at bounding box center [268, 223] width 87 height 24
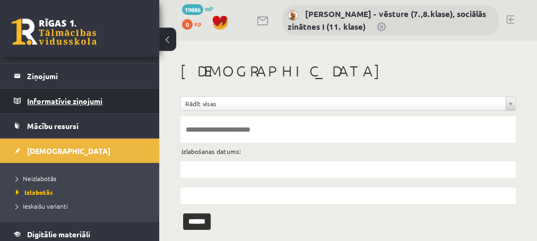
scroll to position [86, 0]
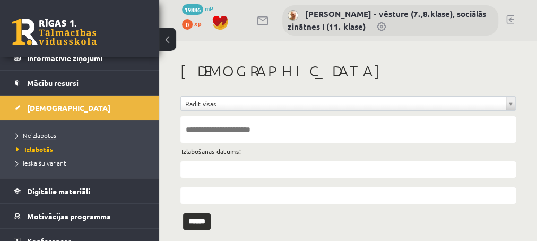
click at [44, 133] on span "Neizlabotās" at bounding box center [36, 135] width 40 height 8
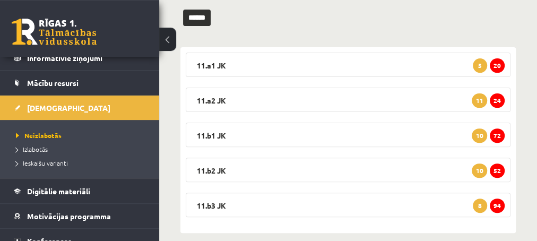
scroll to position [156, 0]
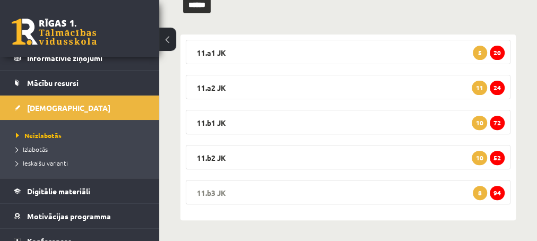
click at [498, 192] on span "94" at bounding box center [497, 193] width 15 height 14
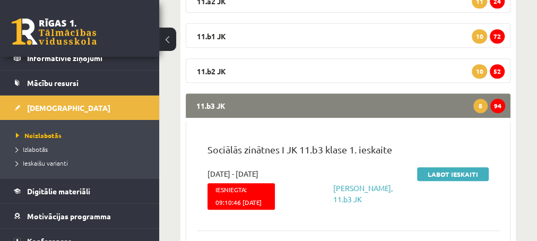
scroll to position [270, 0]
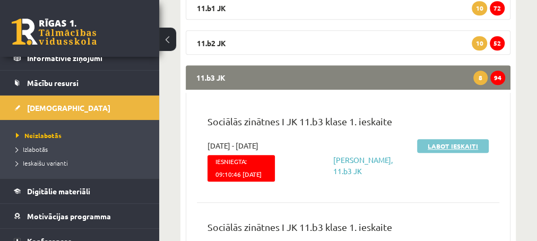
click at [460, 148] on link "Labot ieskaiti" at bounding box center [453, 146] width 72 height 14
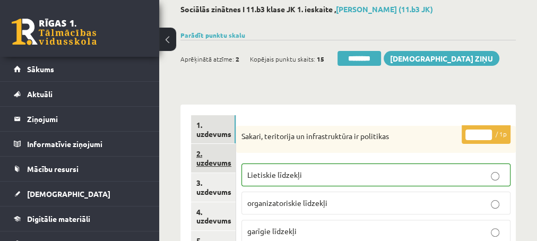
click at [213, 160] on link "2. uzdevums" at bounding box center [213, 158] width 45 height 29
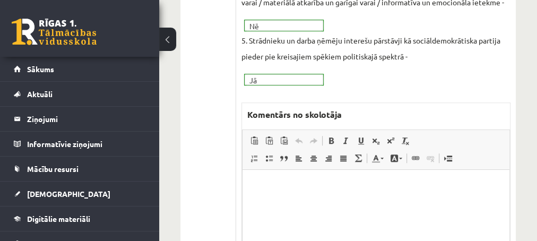
scroll to position [401, 0]
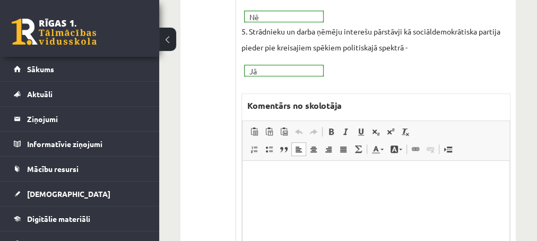
click at [265, 171] on p "Editor, wiswyg-editor-47433975987140-1760281613-928" at bounding box center [376, 176] width 246 height 11
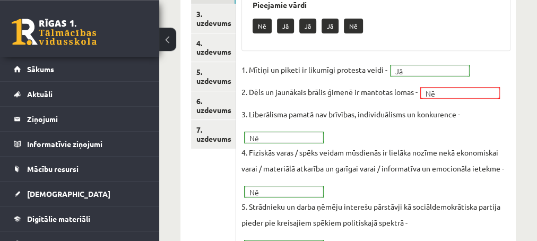
scroll to position [172, 0]
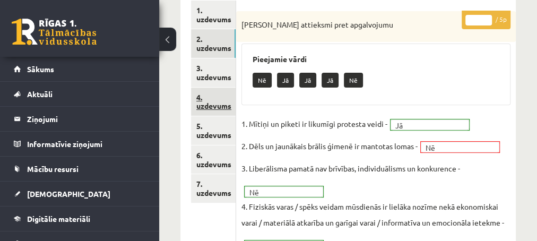
click at [209, 104] on link "4. uzdevums" at bounding box center [213, 102] width 45 height 29
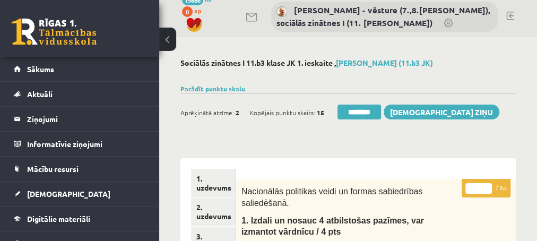
scroll to position [0, 0]
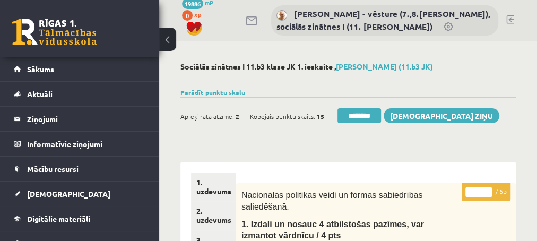
type input "*"
click at [487, 188] on input "*" at bounding box center [479, 192] width 27 height 11
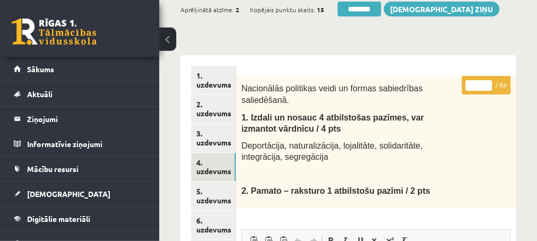
scroll to position [115, 0]
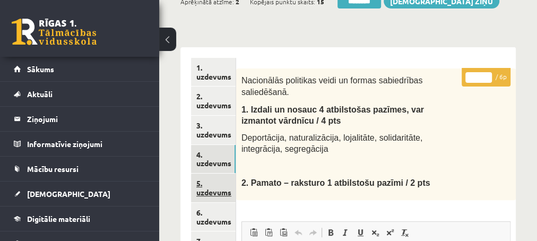
click at [213, 194] on link "5. uzdevums" at bounding box center [213, 188] width 45 height 29
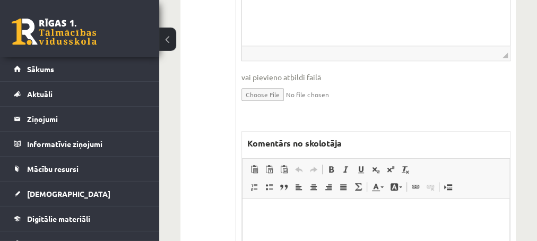
scroll to position [459, 0]
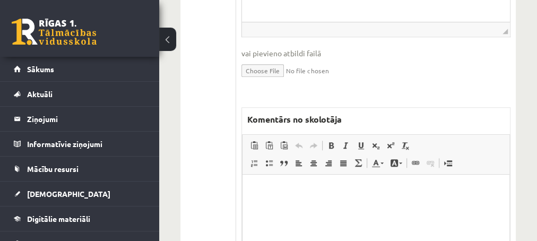
click at [268, 184] on html at bounding box center [375, 227] width 267 height 106
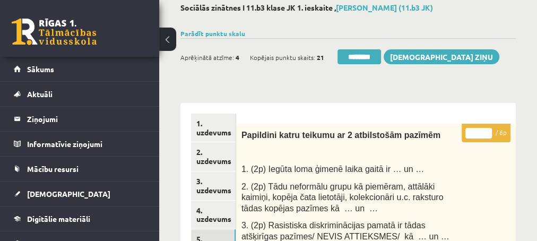
scroll to position [57, 0]
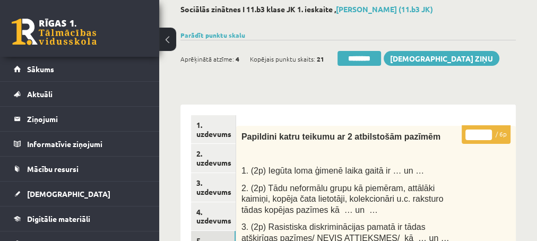
click at [487, 133] on input "*" at bounding box center [479, 135] width 27 height 11
type input "*"
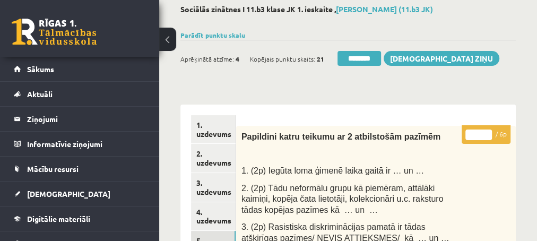
click at [487, 133] on input "*" at bounding box center [479, 135] width 27 height 11
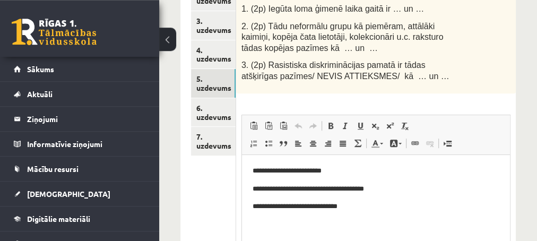
scroll to position [229, 0]
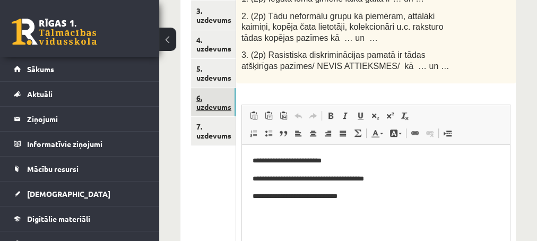
click at [211, 108] on link "6. uzdevums" at bounding box center [213, 102] width 45 height 29
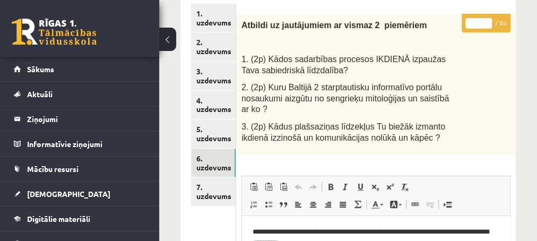
scroll to position [115, 0]
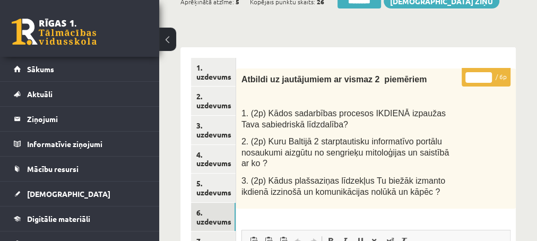
click at [486, 74] on input "*" at bounding box center [479, 77] width 27 height 11
type input "*"
click at [486, 74] on input "*" at bounding box center [479, 77] width 27 height 11
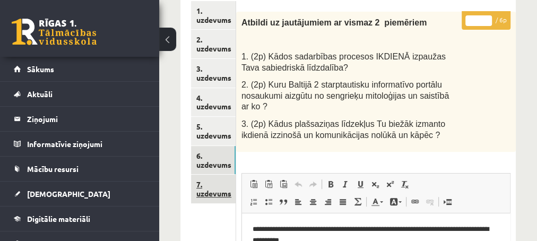
scroll to position [172, 0]
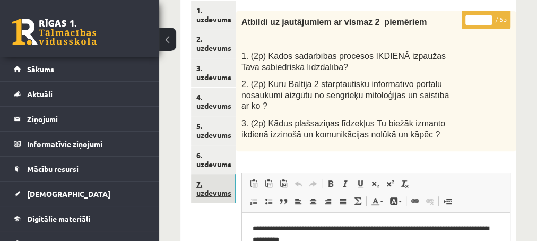
click at [211, 189] on link "7. uzdevums" at bounding box center [213, 188] width 45 height 29
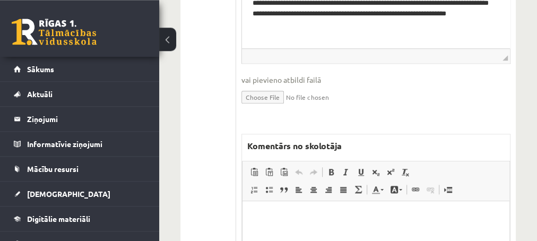
scroll to position [573, 0]
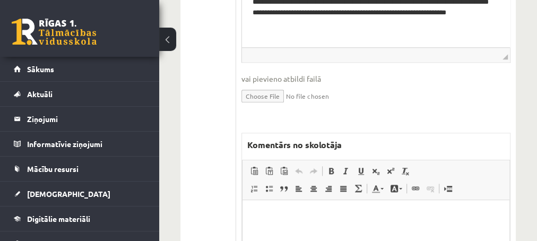
click at [255, 212] on p "Editor, wiswyg-editor-47433803036500-1760281782-502" at bounding box center [376, 215] width 246 height 11
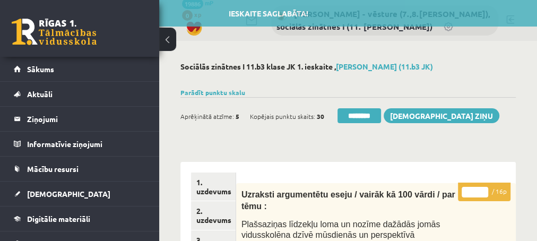
scroll to position [57, 0]
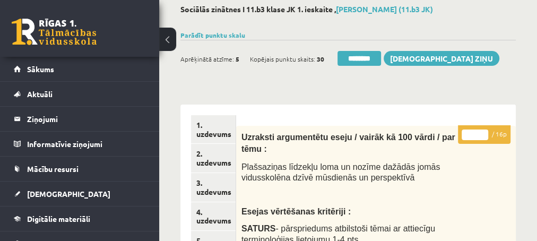
type input "*"
click at [480, 133] on input "*" at bounding box center [475, 135] width 27 height 11
click at [208, 163] on link "2. uzdevums" at bounding box center [213, 158] width 45 height 29
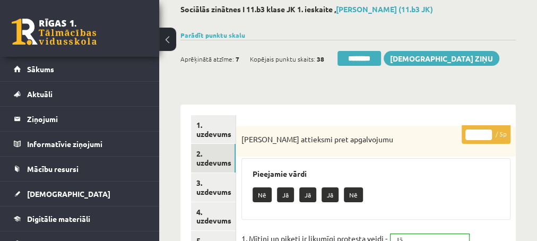
scroll to position [0, 0]
click at [363, 55] on input "********" at bounding box center [360, 58] width 44 height 15
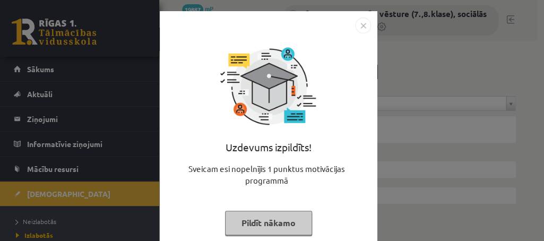
click at [242, 222] on button "Pildīt nākamo" at bounding box center [268, 223] width 87 height 24
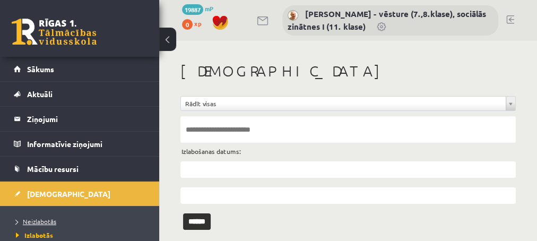
click at [30, 218] on span "Neizlabotās" at bounding box center [36, 221] width 40 height 8
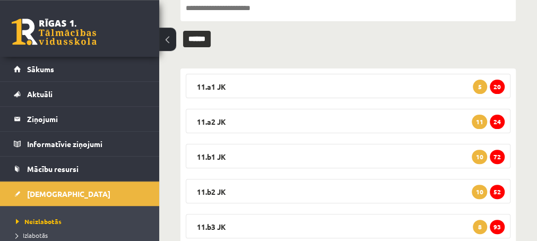
scroll to position [156, 0]
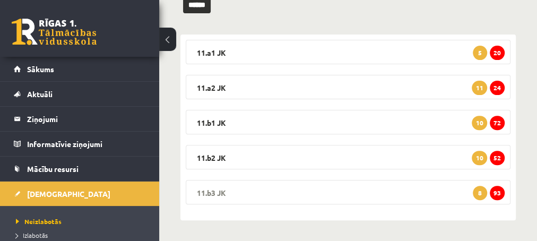
click at [496, 193] on span "93" at bounding box center [497, 193] width 15 height 14
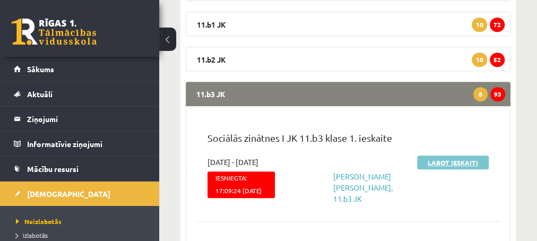
scroll to position [270, 0]
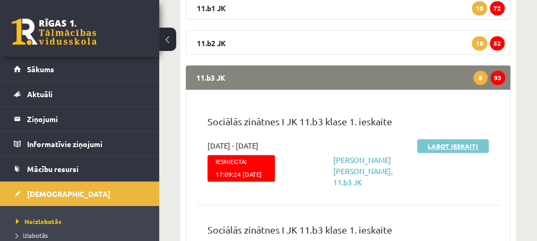
click at [446, 141] on link "Labot ieskaiti" at bounding box center [453, 146] width 72 height 14
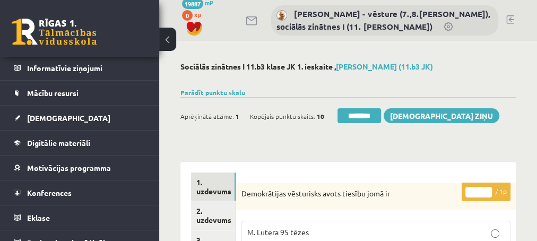
scroll to position [86, 0]
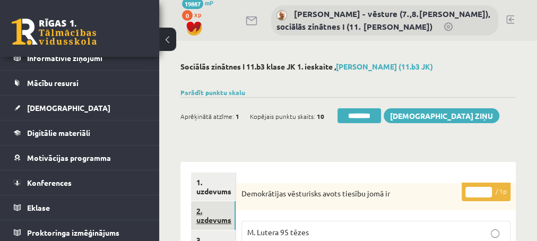
click at [218, 222] on link "2. uzdevums" at bounding box center [213, 215] width 45 height 29
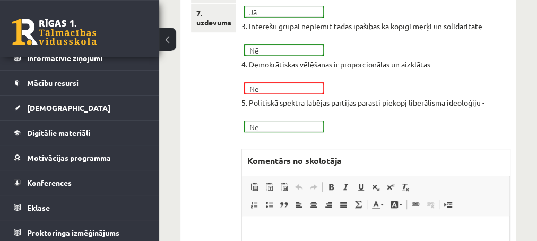
scroll to position [401, 0]
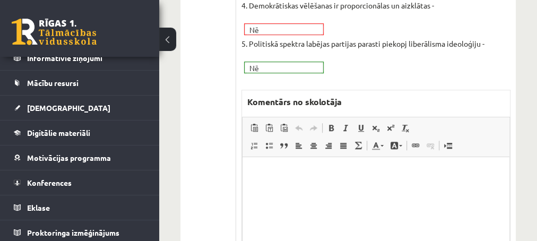
click at [314, 173] on p "Editor, wiswyg-editor-47433777811580-1760281927-503" at bounding box center [376, 173] width 246 height 11
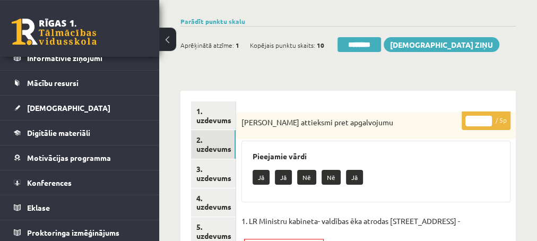
scroll to position [57, 0]
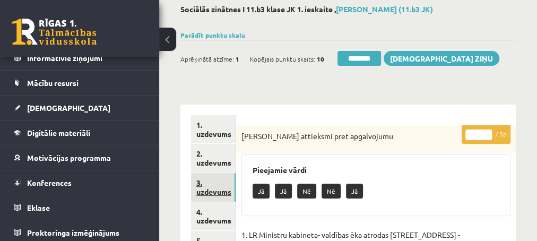
click at [206, 186] on link "3. uzdevums" at bounding box center [213, 187] width 45 height 29
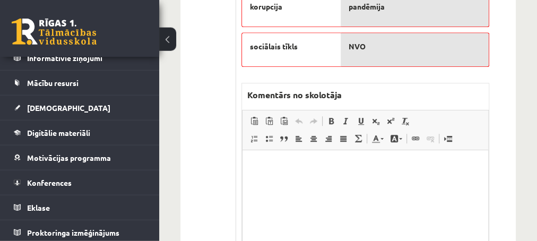
scroll to position [401, 0]
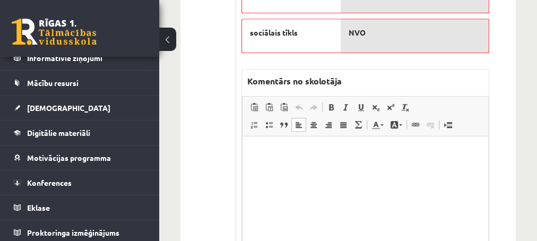
click at [383, 161] on html at bounding box center [365, 189] width 246 height 106
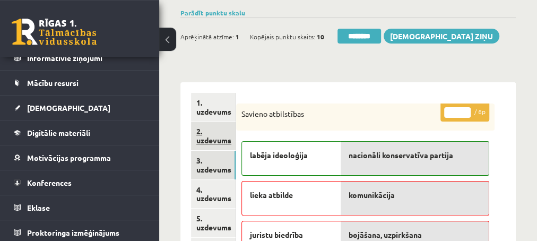
scroll to position [115, 0]
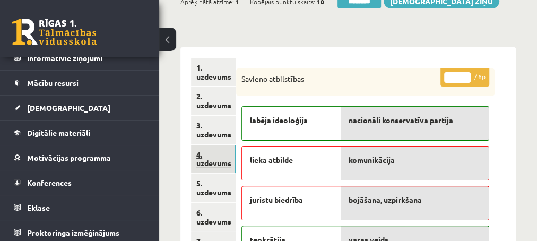
click at [207, 167] on link "4. uzdevums" at bounding box center [213, 159] width 45 height 29
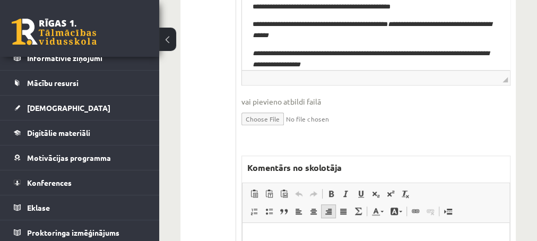
scroll to position [459, 0]
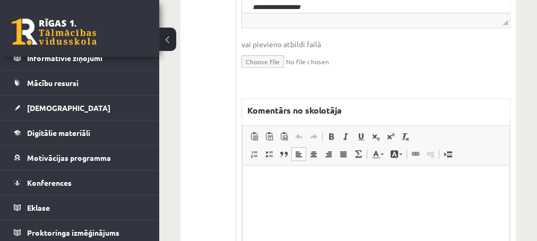
click at [306, 185] on p "Editor, wiswyg-editor-47433810921260-1760282004-787" at bounding box center [376, 181] width 246 height 11
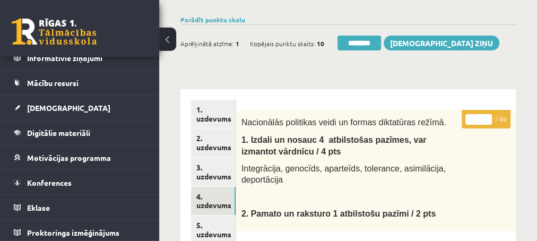
scroll to position [57, 0]
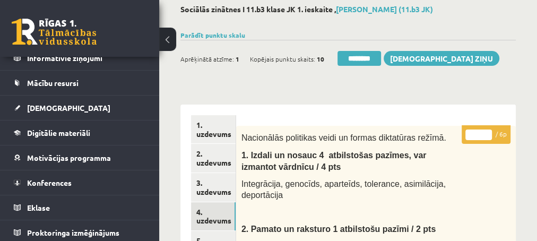
click at [488, 132] on input "*" at bounding box center [479, 135] width 27 height 11
type input "*"
click at [488, 132] on input "*" at bounding box center [479, 135] width 27 height 11
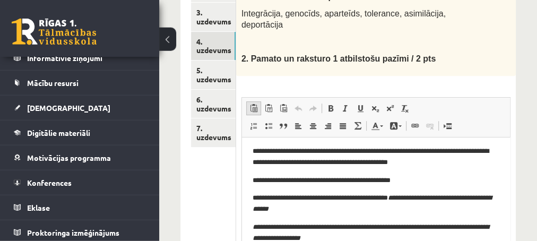
scroll to position [229, 0]
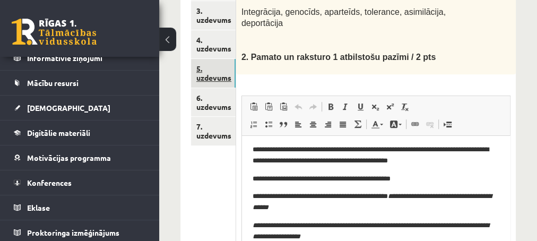
click at [216, 75] on link "5. uzdevums" at bounding box center [213, 73] width 45 height 29
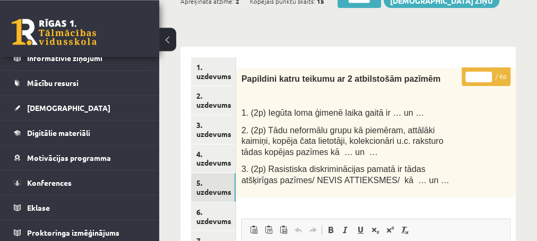
scroll to position [115, 0]
click at [487, 75] on input "*" at bounding box center [479, 77] width 27 height 11
type input "*"
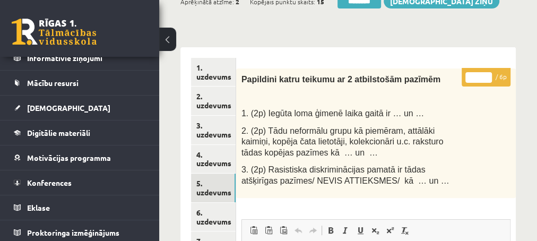
click at [487, 74] on input "*" at bounding box center [479, 77] width 27 height 11
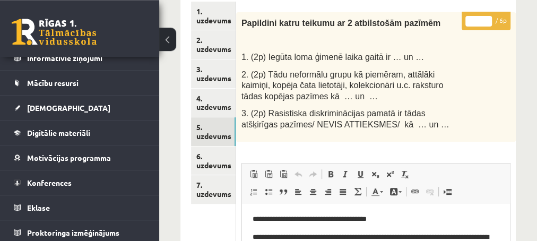
scroll to position [172, 0]
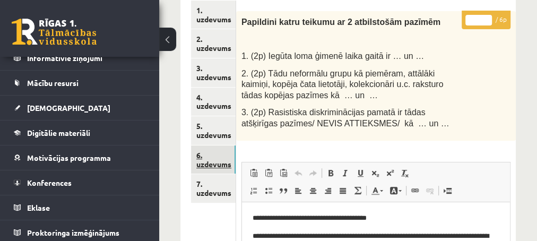
click at [204, 163] on link "6. uzdevums" at bounding box center [213, 159] width 45 height 29
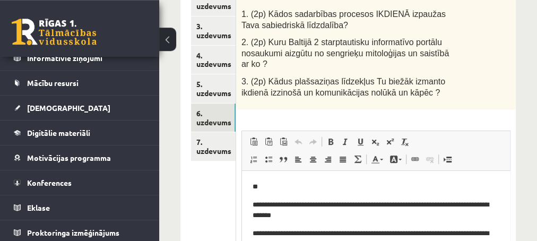
scroll to position [229, 0]
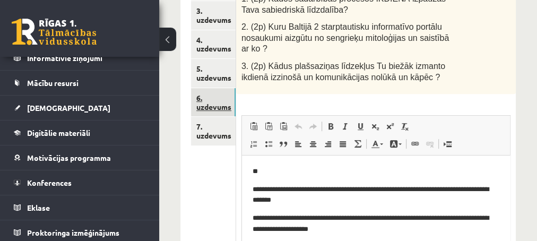
click at [212, 104] on link "6. uzdevums" at bounding box center [213, 102] width 45 height 29
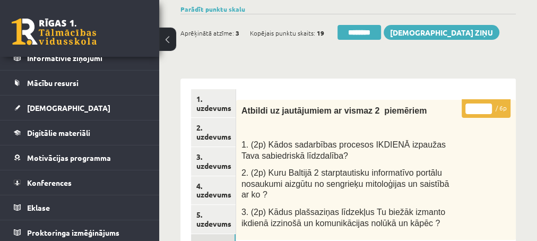
scroll to position [57, 0]
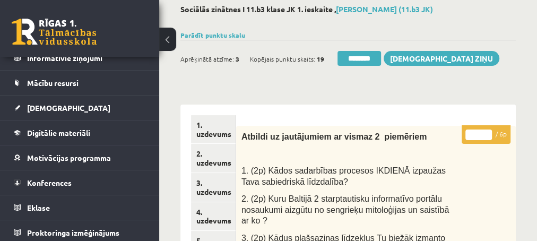
click at [484, 132] on input "*" at bounding box center [479, 135] width 27 height 11
type input "*"
click at [484, 132] on input "*" at bounding box center [479, 135] width 27 height 11
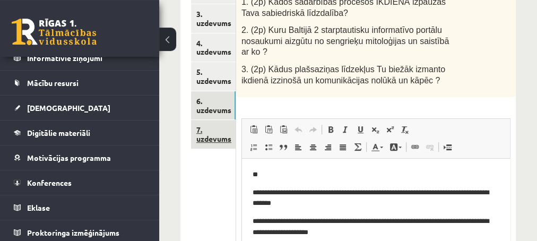
scroll to position [229, 0]
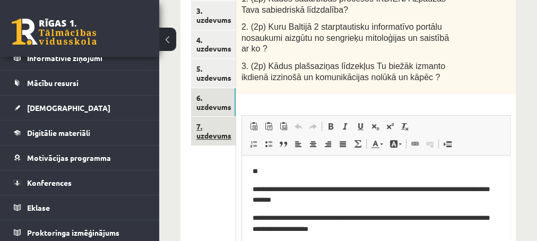
click at [214, 136] on link "7. uzdevums" at bounding box center [213, 131] width 45 height 29
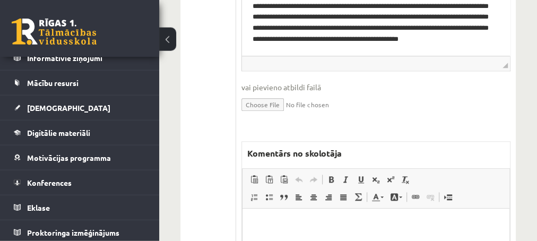
scroll to position [573, 0]
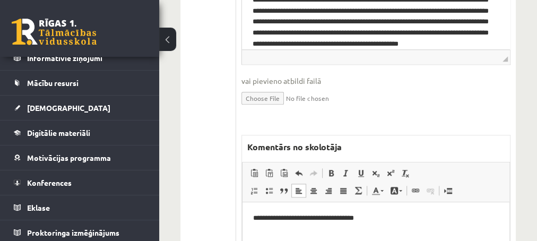
scroll to position [32, 0]
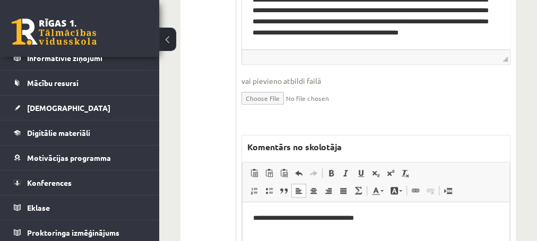
click at [380, 220] on p "**********" at bounding box center [376, 217] width 246 height 11
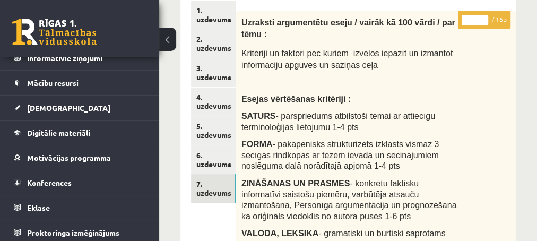
scroll to position [115, 0]
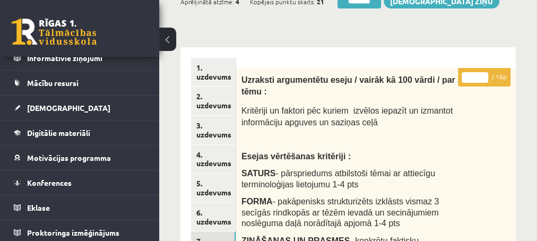
click at [480, 75] on input "*" at bounding box center [475, 77] width 27 height 11
type input "*"
click at [480, 75] on input "*" at bounding box center [475, 77] width 27 height 11
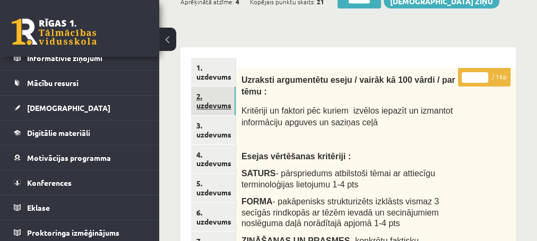
click at [213, 105] on link "2. uzdevums" at bounding box center [213, 101] width 45 height 29
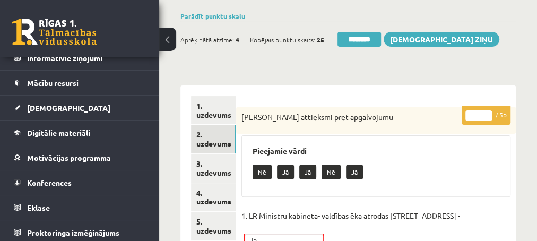
scroll to position [57, 0]
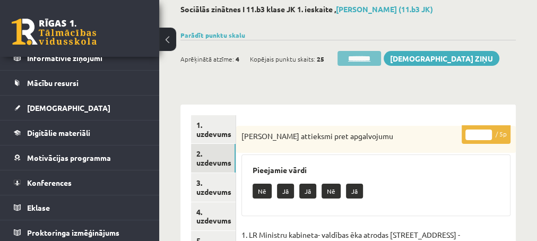
click at [358, 58] on input "********" at bounding box center [360, 58] width 44 height 15
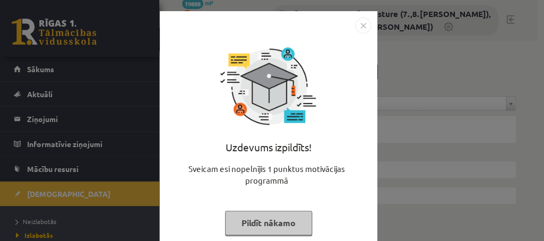
click at [240, 229] on button "Pildīt nākamo" at bounding box center [268, 223] width 87 height 24
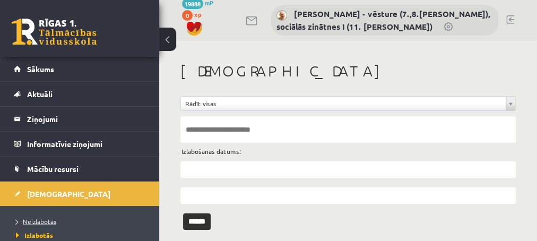
click at [37, 223] on span "Neizlabotās" at bounding box center [36, 221] width 40 height 8
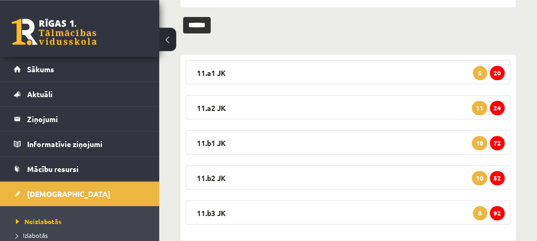
scroll to position [156, 0]
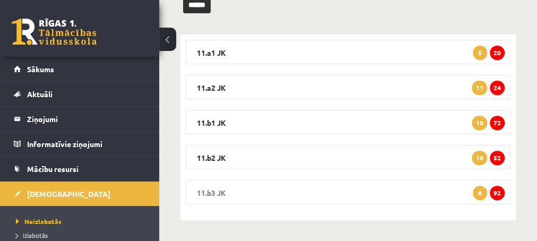
click at [498, 195] on span "92" at bounding box center [497, 193] width 15 height 14
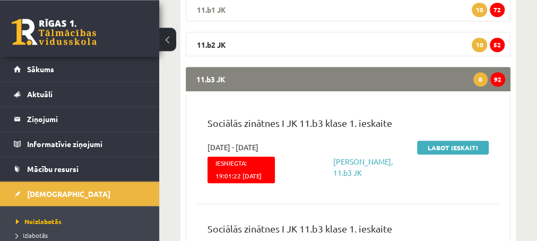
scroll to position [270, 0]
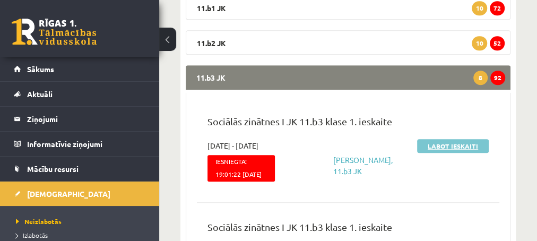
click at [430, 145] on link "Labot ieskaiti" at bounding box center [453, 146] width 72 height 14
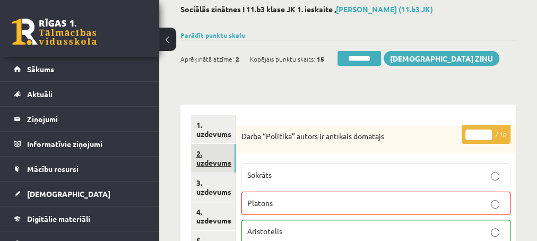
click at [212, 161] on link "2. uzdevums" at bounding box center [213, 158] width 45 height 29
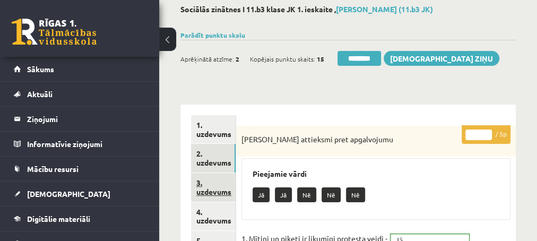
click at [212, 191] on link "3. uzdevums" at bounding box center [213, 187] width 45 height 29
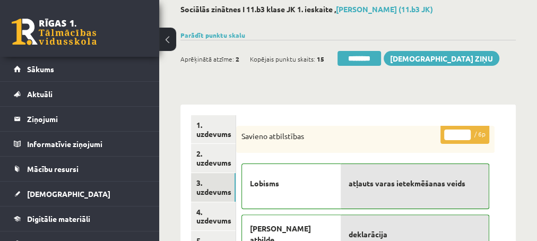
click at [222, 217] on link "4. uzdevums" at bounding box center [213, 216] width 45 height 29
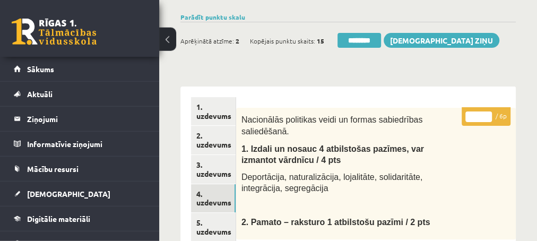
scroll to position [57, 0]
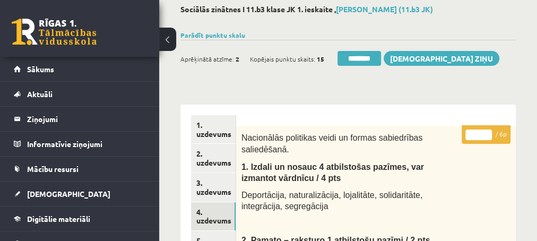
type input "*"
click at [487, 132] on input "*" at bounding box center [479, 135] width 27 height 11
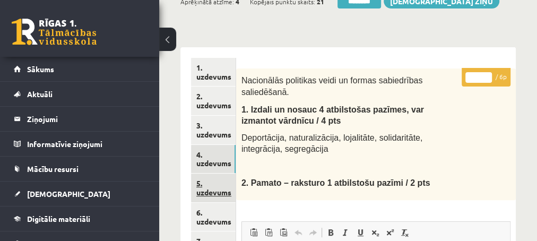
click at [213, 194] on link "5. uzdevums" at bounding box center [213, 188] width 45 height 29
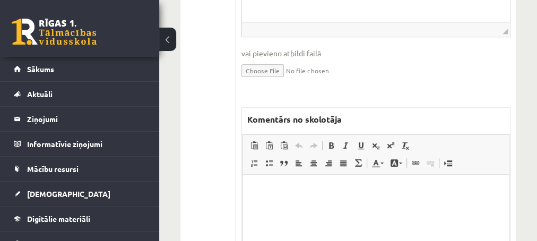
scroll to position [516, 0]
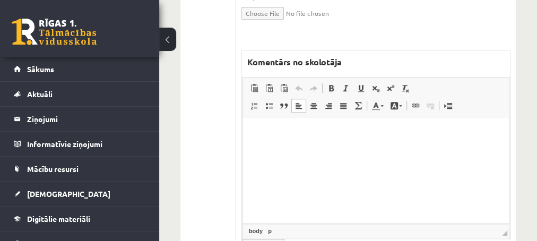
click at [395, 144] on html at bounding box center [375, 170] width 267 height 106
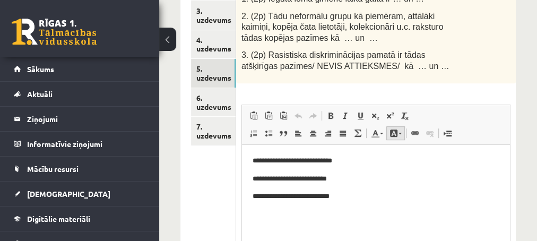
scroll to position [172, 0]
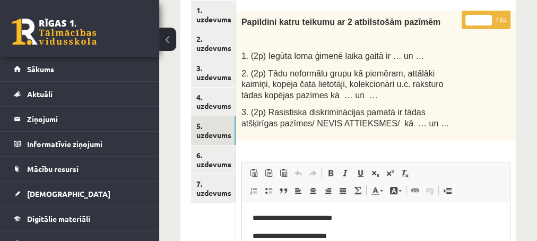
click at [487, 16] on input "*" at bounding box center [479, 20] width 27 height 11
type input "*"
click at [486, 23] on input "*" at bounding box center [479, 20] width 27 height 11
click at [209, 160] on link "6. uzdevums" at bounding box center [213, 159] width 45 height 29
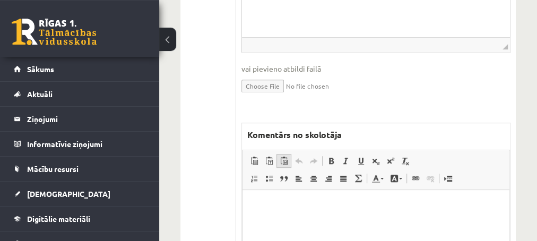
scroll to position [459, 0]
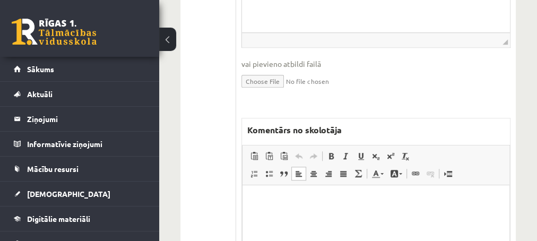
click at [275, 204] on p "Editor, wiswyg-editor-47433849670780-1760282390-996" at bounding box center [376, 201] width 246 height 11
click at [274, 204] on p "**********" at bounding box center [376, 201] width 246 height 11
click at [285, 204] on p "**********" at bounding box center [376, 201] width 246 height 11
click at [264, 200] on p "**********" at bounding box center [376, 201] width 246 height 11
click at [325, 203] on p "**********" at bounding box center [376, 201] width 246 height 11
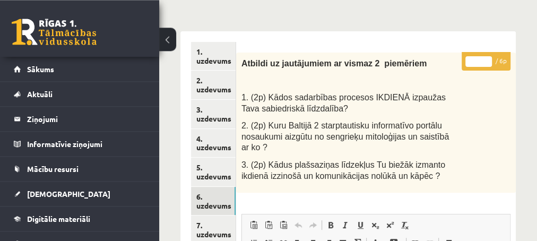
scroll to position [115, 0]
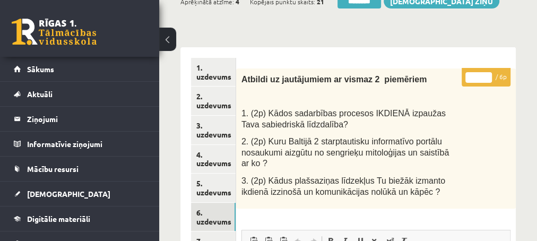
click at [488, 76] on input "*" at bounding box center [479, 77] width 27 height 11
type input "*"
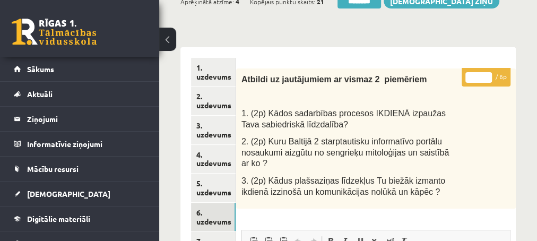
click at [488, 76] on input "*" at bounding box center [479, 77] width 27 height 11
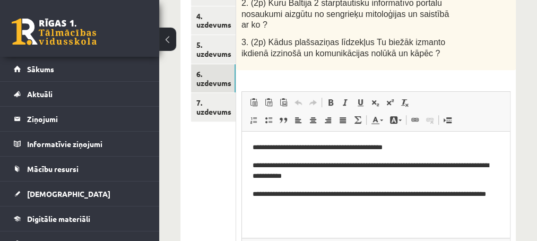
scroll to position [287, 0]
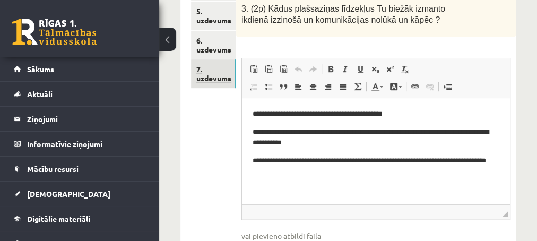
click at [210, 79] on link "7. uzdevums" at bounding box center [213, 73] width 45 height 29
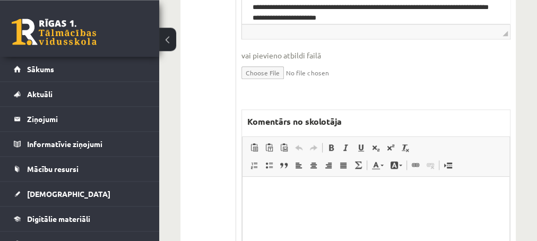
scroll to position [631, 0]
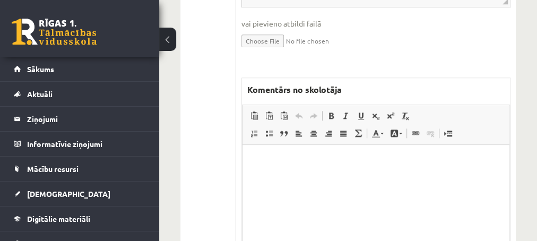
click at [295, 165] on p "Editor, wiswyg-editor-47433896842640-1760282487-27" at bounding box center [376, 160] width 246 height 11
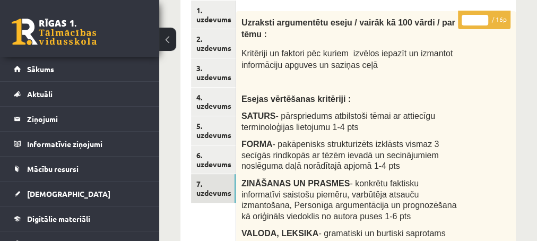
scroll to position [115, 0]
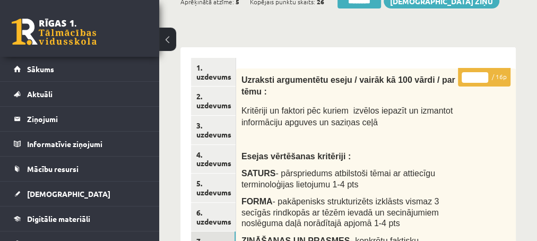
click at [481, 74] on input "*" at bounding box center [475, 77] width 27 height 11
type input "*"
click at [480, 74] on input "*" at bounding box center [475, 77] width 27 height 11
click at [208, 134] on link "3. uzdevums" at bounding box center [213, 130] width 45 height 29
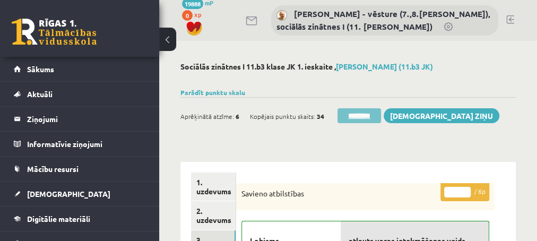
scroll to position [0, 0]
click at [342, 115] on input "********" at bounding box center [360, 115] width 44 height 15
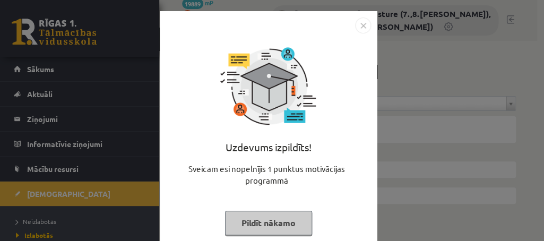
click at [248, 225] on button "Pildīt nākamo" at bounding box center [268, 223] width 87 height 24
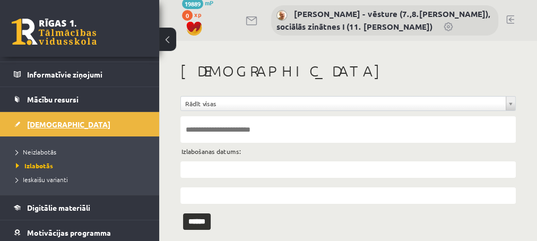
scroll to position [86, 0]
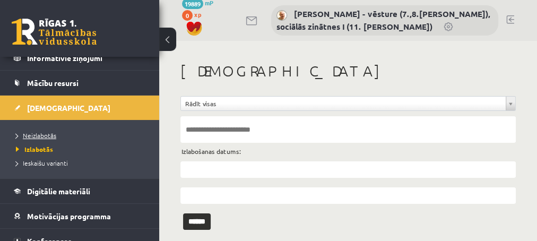
click at [32, 133] on span "Neizlabotās" at bounding box center [36, 135] width 40 height 8
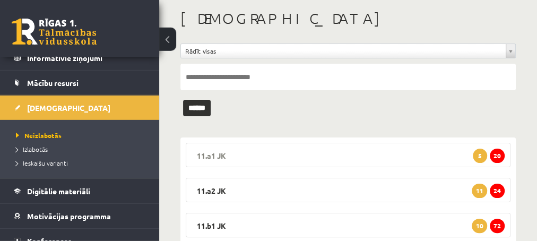
scroll to position [156, 0]
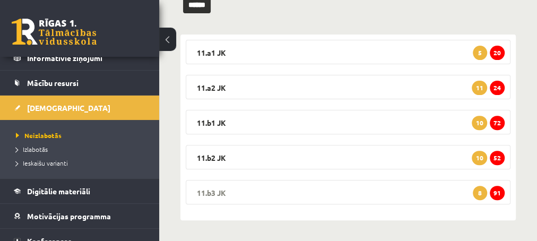
click at [497, 192] on span "91" at bounding box center [497, 193] width 15 height 14
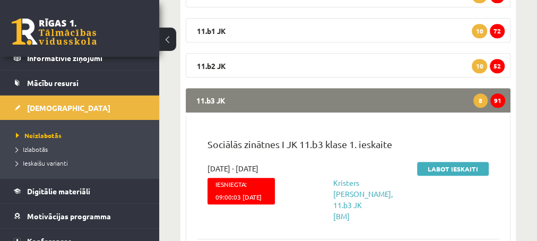
scroll to position [270, 0]
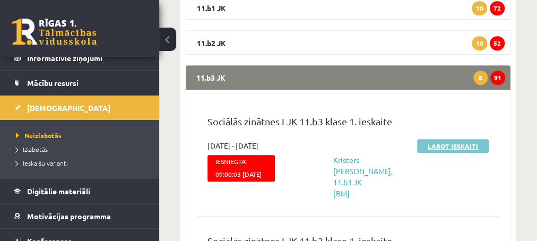
click at [443, 147] on link "Labot ieskaiti" at bounding box center [453, 146] width 72 height 14
click at [442, 147] on link "Labot ieskaiti" at bounding box center [453, 146] width 72 height 14
click at [436, 146] on link "Labot ieskaiti" at bounding box center [453, 146] width 72 height 14
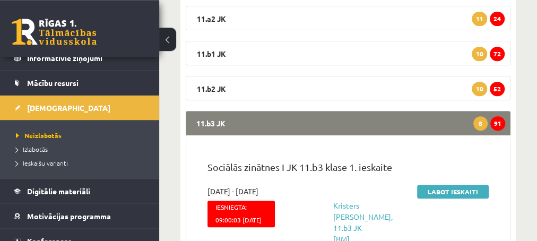
scroll to position [213, 0]
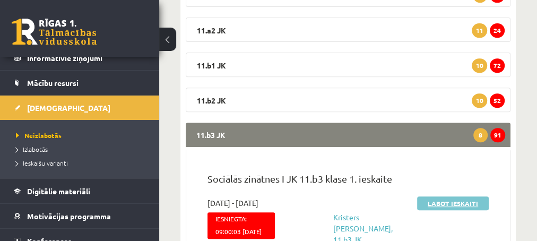
click at [442, 202] on link "Labot ieskaiti" at bounding box center [453, 203] width 72 height 14
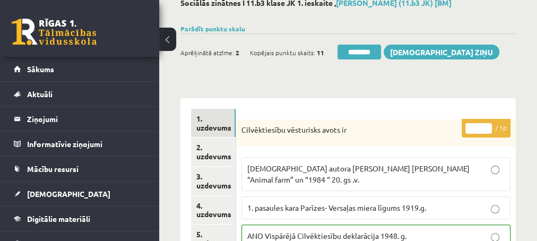
scroll to position [57, 0]
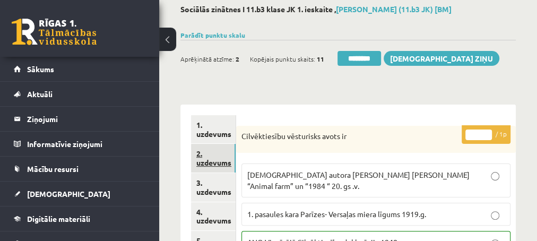
click at [208, 165] on link "2. uzdevums" at bounding box center [213, 158] width 45 height 29
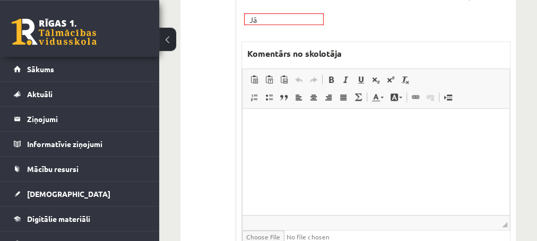
scroll to position [459, 0]
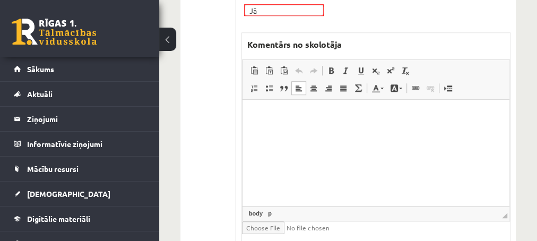
click at [301, 119] on p "Editor, wiswyg-editor-47433958866360-1760282717-172" at bounding box center [376, 115] width 246 height 11
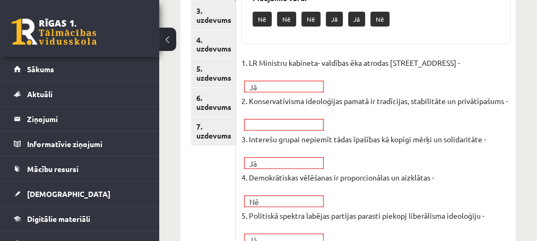
scroll to position [172, 0]
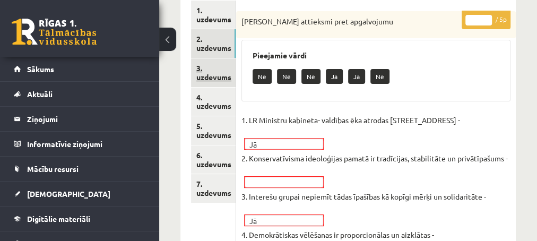
click at [207, 80] on link "3. uzdevums" at bounding box center [213, 72] width 45 height 29
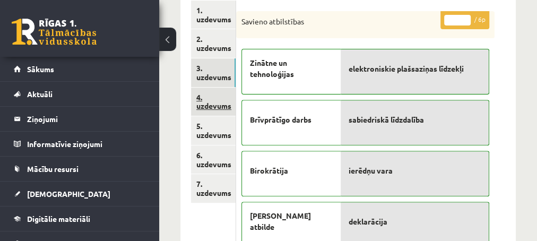
scroll to position [0, 0]
click at [200, 108] on link "4. uzdevums" at bounding box center [213, 102] width 45 height 29
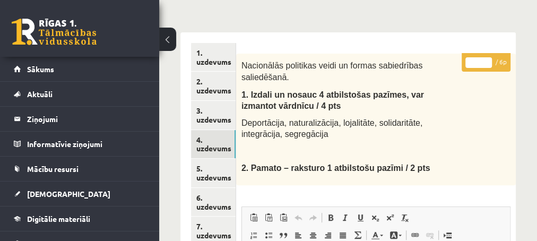
scroll to position [115, 0]
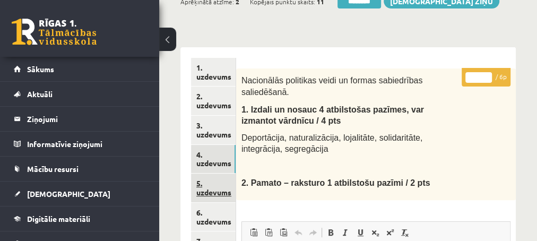
click at [203, 194] on link "5. uzdevums" at bounding box center [213, 188] width 45 height 29
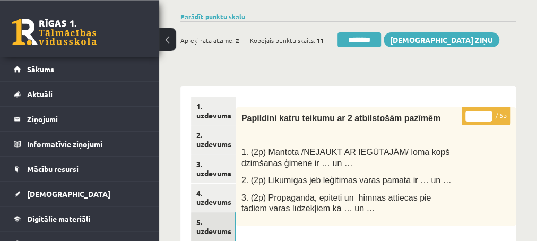
scroll to position [57, 0]
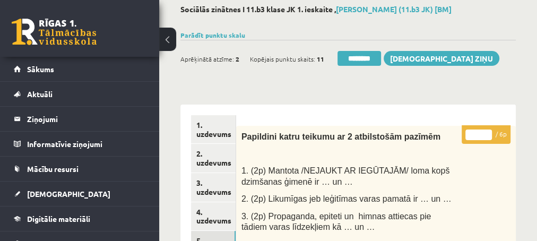
type input "*"
click at [488, 134] on input "*" at bounding box center [479, 135] width 27 height 11
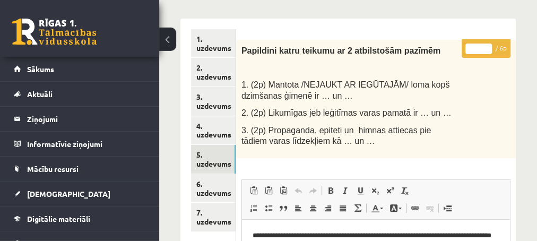
scroll to position [172, 0]
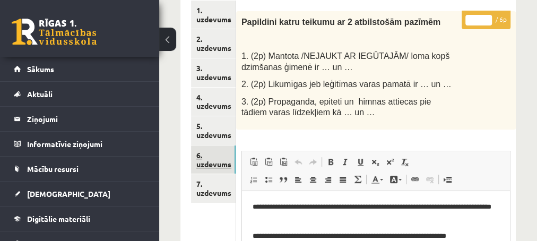
click at [205, 165] on link "6. uzdevums" at bounding box center [213, 159] width 45 height 29
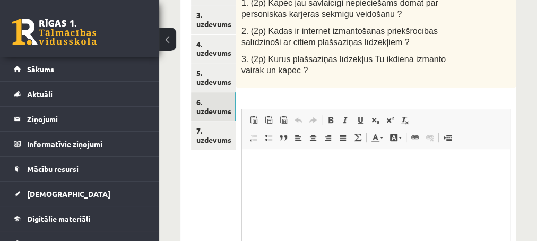
scroll to position [168, 0]
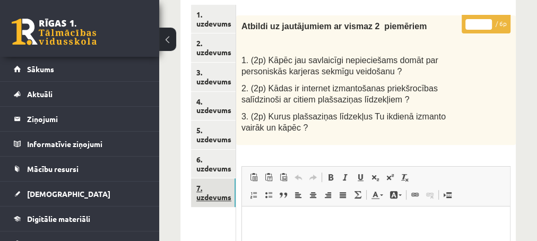
click at [205, 194] on link "7. uzdevums" at bounding box center [213, 192] width 45 height 29
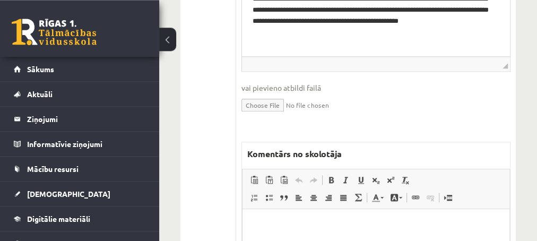
scroll to position [569, 0]
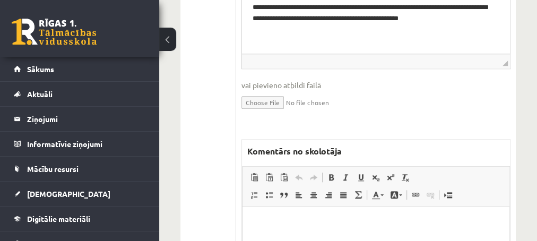
click at [271, 222] on p "Editor, wiswyg-editor-47433982962680-1760282795-127" at bounding box center [376, 222] width 246 height 11
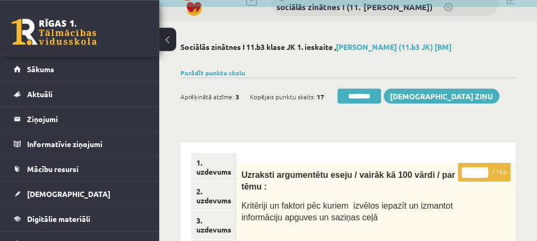
scroll to position [0, 0]
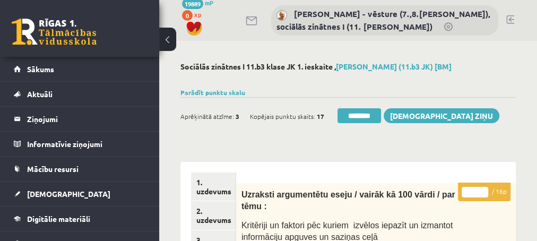
click at [484, 190] on input "*" at bounding box center [475, 192] width 27 height 11
type input "*"
click at [484, 190] on input "*" at bounding box center [475, 192] width 27 height 11
click at [203, 191] on link "1. uzdevums" at bounding box center [213, 187] width 45 height 29
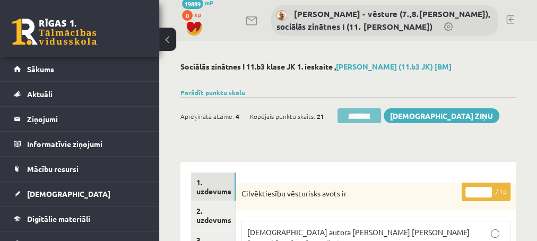
click at [361, 117] on input "********" at bounding box center [360, 115] width 44 height 15
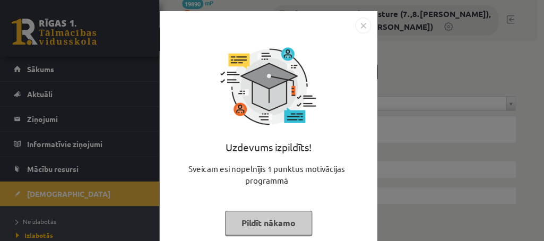
click at [268, 227] on button "Pildīt nākamo" at bounding box center [268, 223] width 87 height 24
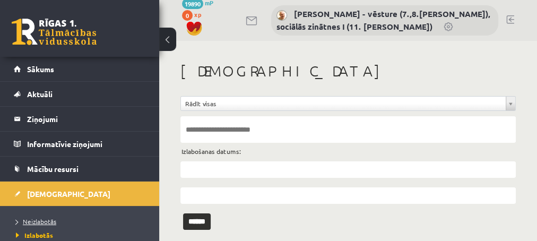
click at [35, 221] on span "Neizlabotās" at bounding box center [36, 221] width 40 height 8
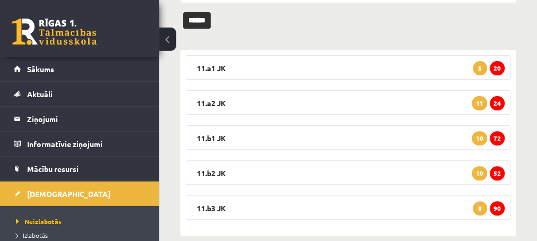
scroll to position [156, 0]
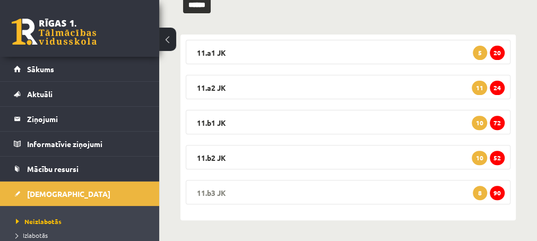
click at [496, 194] on span "90" at bounding box center [497, 193] width 15 height 14
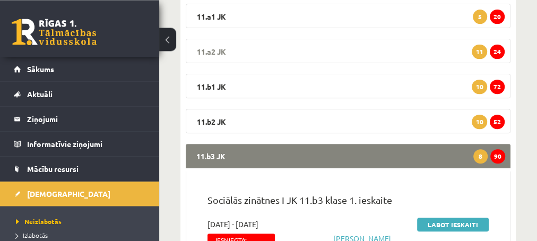
scroll to position [213, 0]
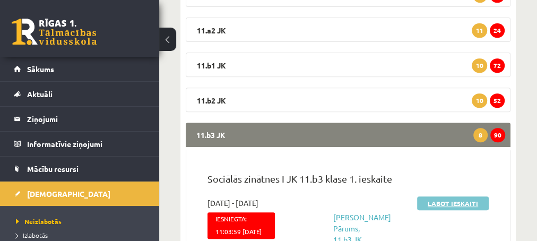
click at [433, 202] on link "Labot ieskaiti" at bounding box center [453, 203] width 72 height 14
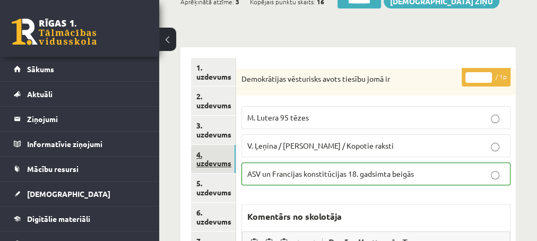
click at [209, 161] on link "4. uzdevums" at bounding box center [213, 159] width 45 height 29
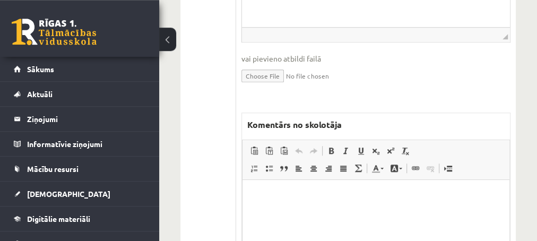
scroll to position [459, 0]
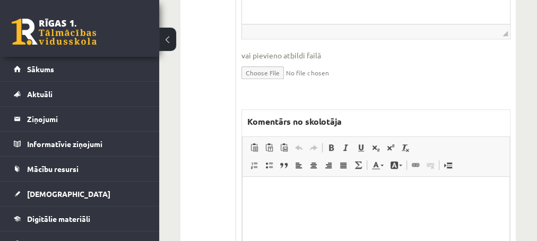
click at [294, 189] on p "Editor, wiswyg-editor-47434006819760-1760282891-848" at bounding box center [376, 192] width 246 height 11
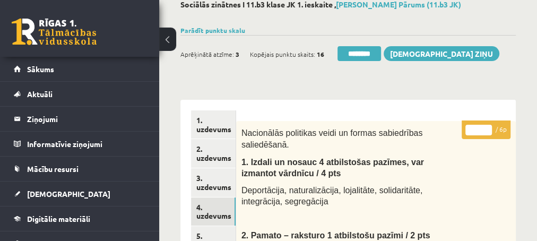
scroll to position [57, 0]
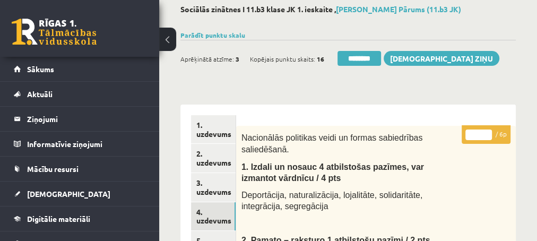
click at [487, 133] on input "*" at bounding box center [479, 135] width 27 height 11
click at [487, 135] on input "*" at bounding box center [479, 135] width 27 height 11
click at [486, 135] on input "*" at bounding box center [479, 135] width 27 height 11
click at [485, 135] on input "*" at bounding box center [479, 135] width 27 height 11
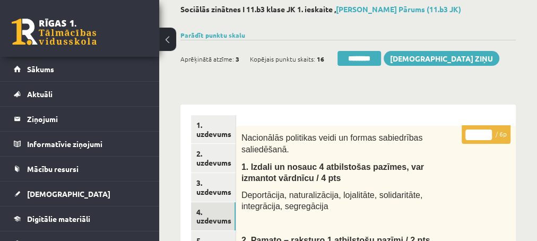
click at [484, 130] on input "*" at bounding box center [479, 135] width 27 height 11
type input "*"
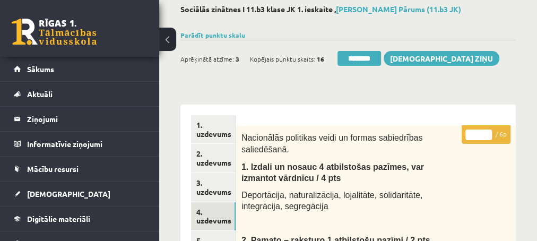
click at [484, 130] on input "*" at bounding box center [479, 135] width 27 height 11
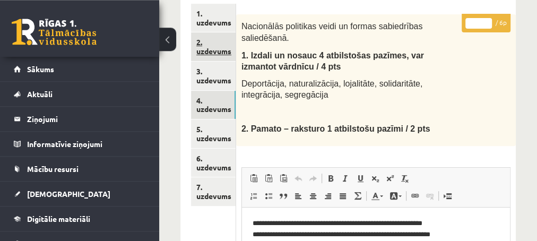
scroll to position [172, 0]
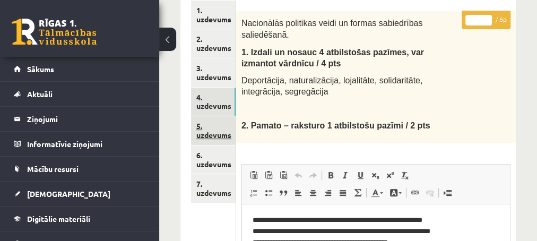
click at [213, 137] on link "5. uzdevums" at bounding box center [213, 130] width 45 height 29
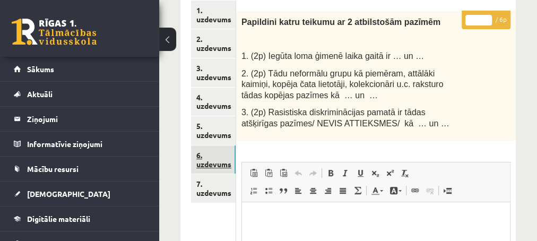
click at [210, 162] on link "6. uzdevums" at bounding box center [213, 159] width 45 height 29
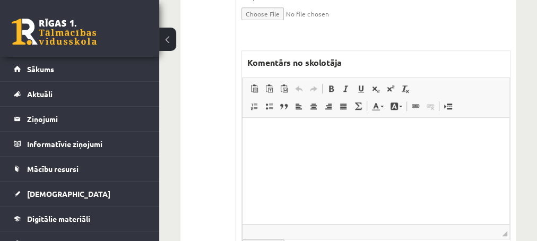
scroll to position [569, 0]
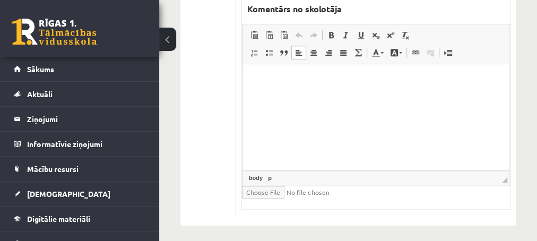
click at [323, 96] on html at bounding box center [375, 117] width 267 height 106
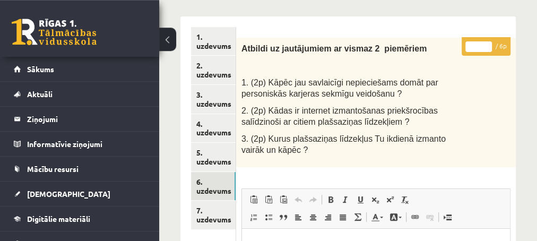
scroll to position [110, 0]
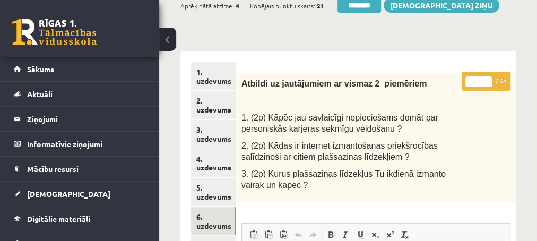
click at [488, 79] on input "*" at bounding box center [479, 81] width 27 height 11
type input "*"
click at [489, 79] on input "*" at bounding box center [479, 81] width 27 height 11
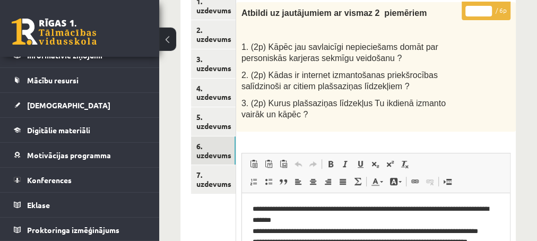
scroll to position [225, 0]
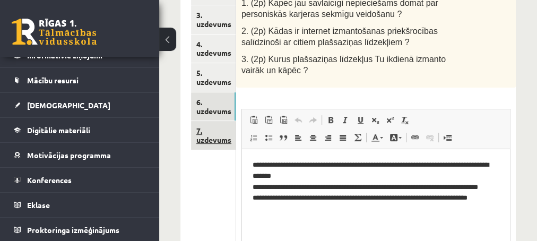
click at [204, 140] on link "7. uzdevums" at bounding box center [213, 135] width 45 height 29
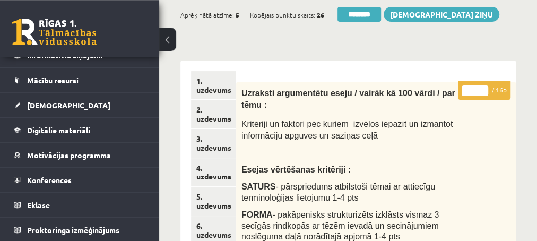
scroll to position [53, 0]
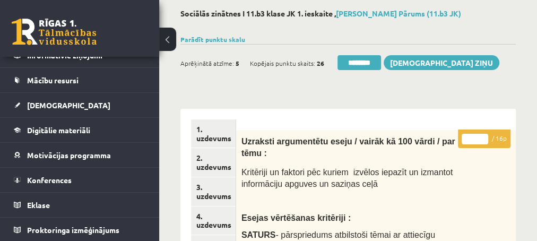
type input "**"
click at [485, 136] on input "**" at bounding box center [475, 139] width 27 height 11
click at [203, 168] on link "2. uzdevums" at bounding box center [213, 162] width 45 height 29
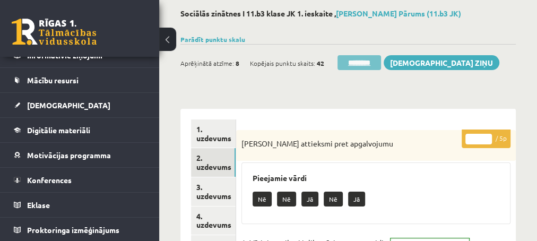
scroll to position [0, 0]
click at [355, 62] on input "********" at bounding box center [360, 62] width 44 height 15
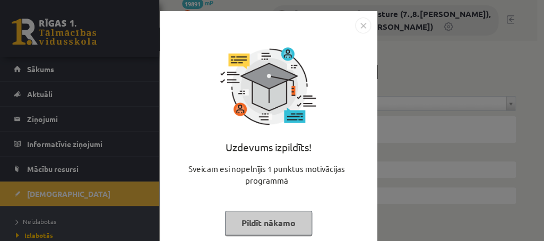
click at [242, 222] on button "Pildīt nākamo" at bounding box center [268, 223] width 87 height 24
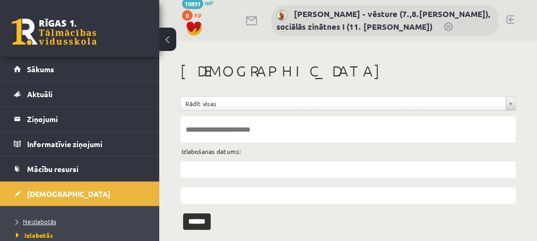
click at [34, 219] on span "Neizlabotās" at bounding box center [36, 221] width 40 height 8
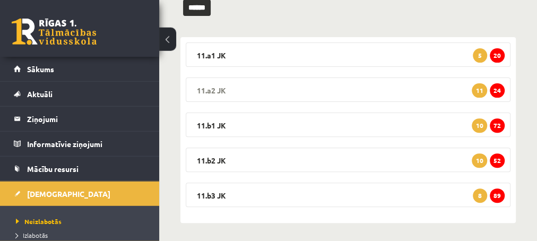
scroll to position [156, 0]
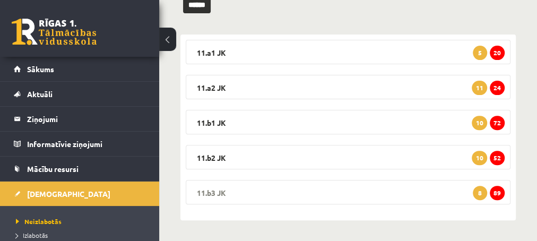
click at [497, 192] on span "89" at bounding box center [497, 193] width 15 height 14
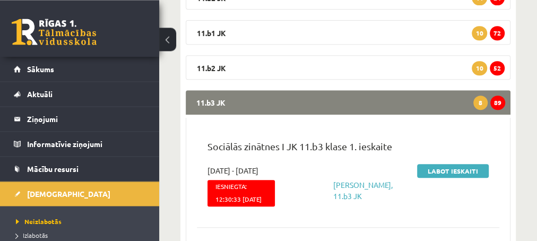
scroll to position [270, 0]
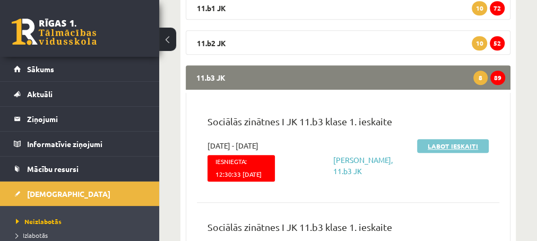
click at [436, 144] on link "Labot ieskaiti" at bounding box center [453, 146] width 72 height 14
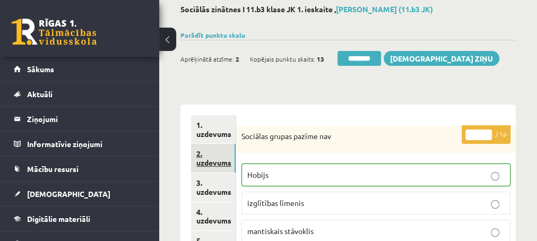
click at [213, 159] on link "2. uzdevums" at bounding box center [213, 158] width 45 height 29
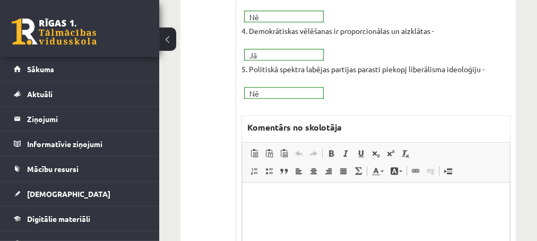
scroll to position [401, 0]
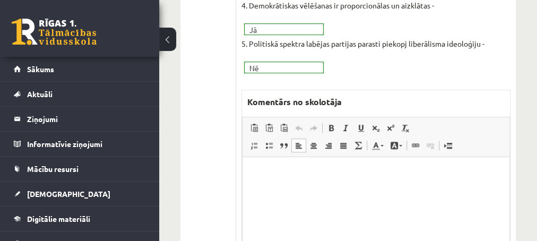
click at [270, 171] on p "Editor, wiswyg-editor-47433782621360-1760283073-270" at bounding box center [376, 173] width 246 height 11
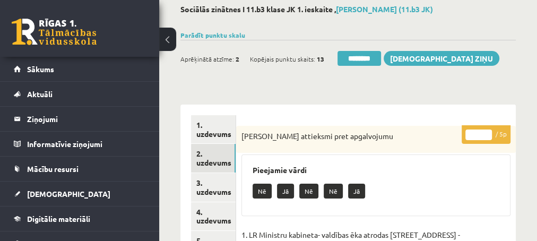
scroll to position [115, 0]
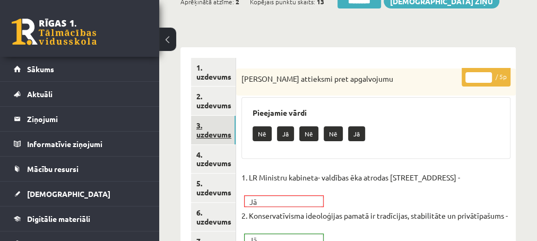
click at [211, 136] on link "3. uzdevums" at bounding box center [213, 130] width 45 height 29
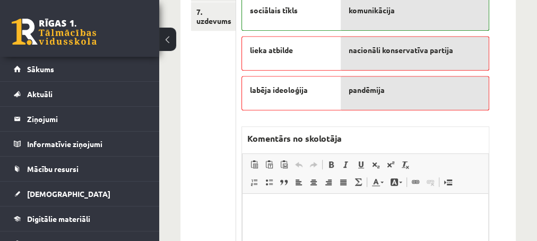
scroll to position [401, 0]
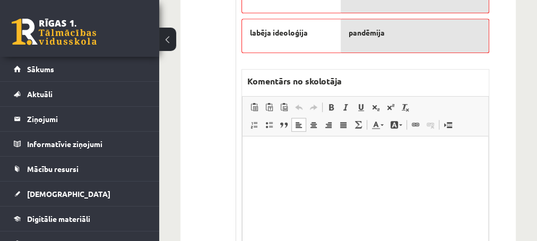
click at [281, 153] on p "Editor, wiswyg-editor-47434055609220-1760283098-981" at bounding box center [365, 152] width 225 height 11
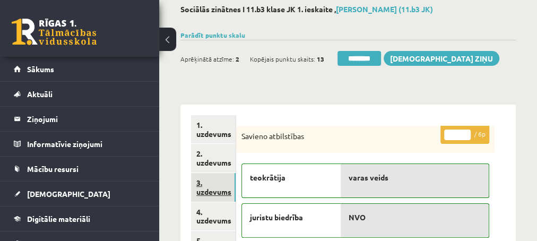
scroll to position [115, 0]
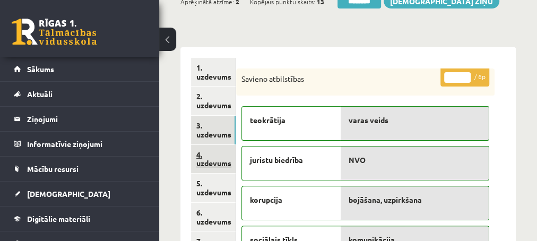
click at [216, 163] on link "4. uzdevums" at bounding box center [213, 159] width 45 height 29
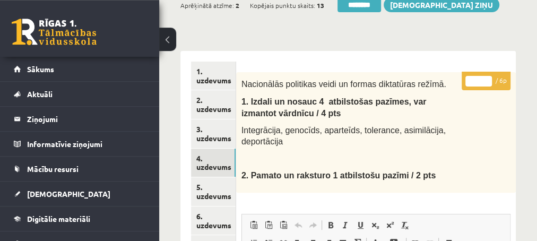
scroll to position [57, 0]
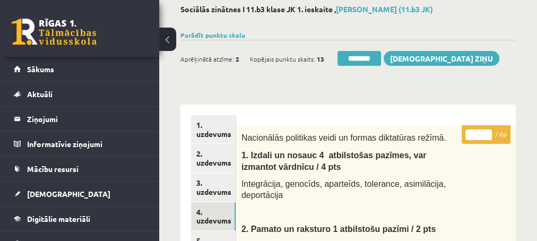
type input "*"
click at [490, 132] on input "*" at bounding box center [479, 135] width 27 height 11
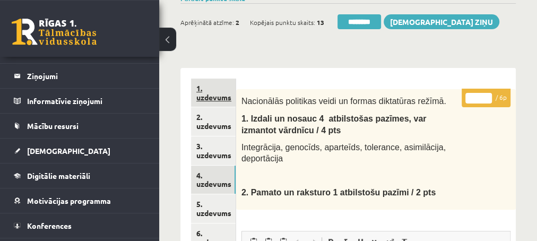
scroll to position [115, 0]
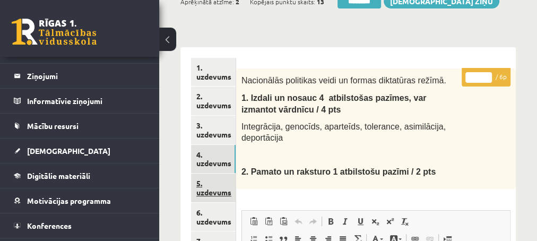
click at [214, 192] on link "5. uzdevums" at bounding box center [213, 188] width 45 height 29
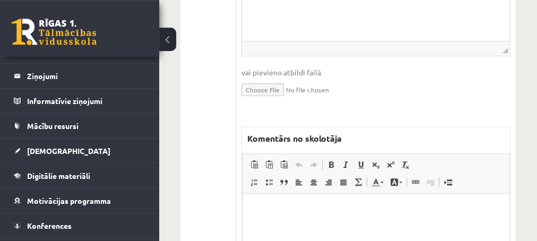
scroll to position [459, 0]
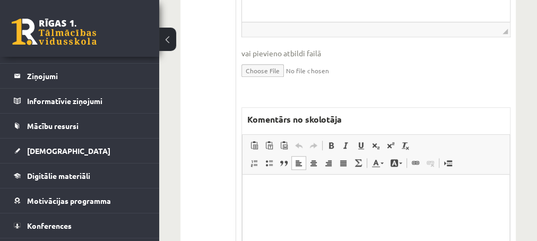
click at [269, 189] on p "Editor, wiswyg-editor-47433901614060-1760283203-636" at bounding box center [376, 190] width 246 height 11
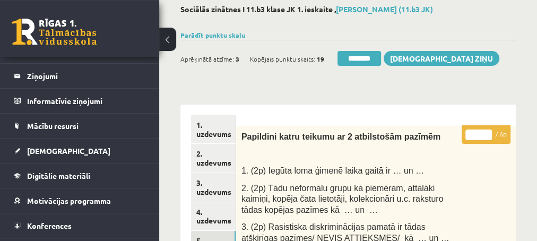
scroll to position [57, 0]
click at [486, 133] on input "*" at bounding box center [479, 135] width 27 height 11
type input "*"
click at [486, 133] on input "*" at bounding box center [479, 135] width 27 height 11
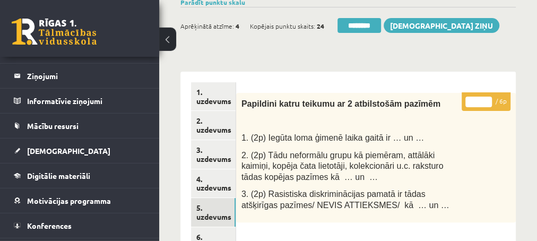
scroll to position [115, 0]
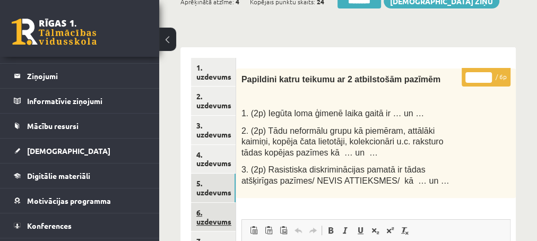
click at [211, 219] on link "6. uzdevums" at bounding box center [213, 217] width 45 height 29
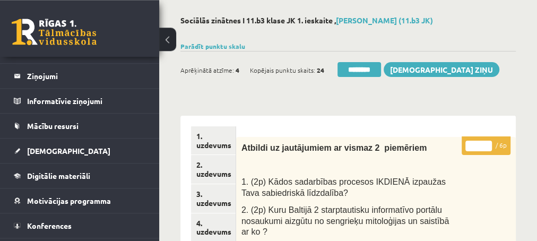
scroll to position [0, 0]
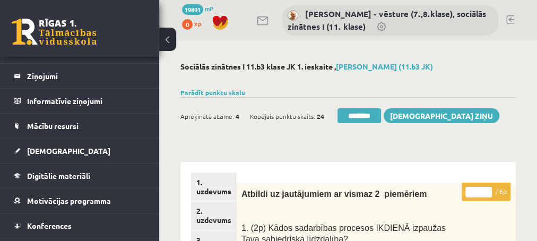
type input "*"
click at [488, 188] on input "*" at bounding box center [479, 192] width 27 height 11
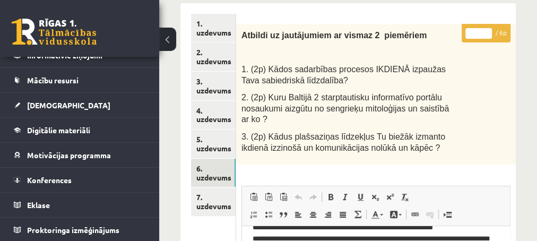
scroll to position [172, 0]
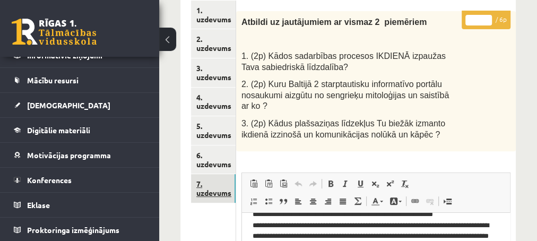
click at [213, 191] on link "7. uzdevums" at bounding box center [213, 188] width 45 height 29
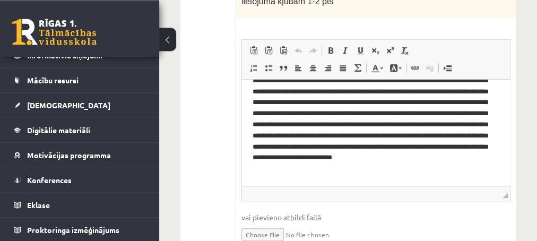
scroll to position [459, 0]
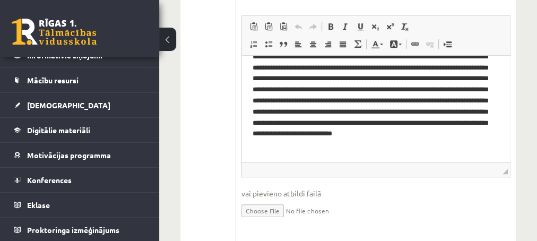
click at [269, 219] on div "* / 16p Uzraksti argumentētu eseju / vairāk kā 100 vārdi / par tēmu : Plašsaziņ…" at bounding box center [376, 95] width 280 height 741
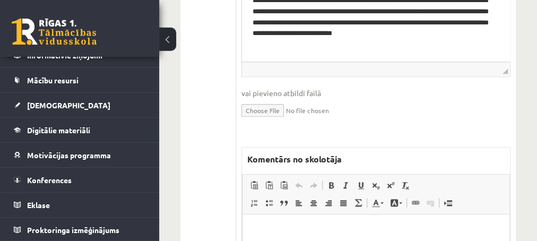
scroll to position [573, 0]
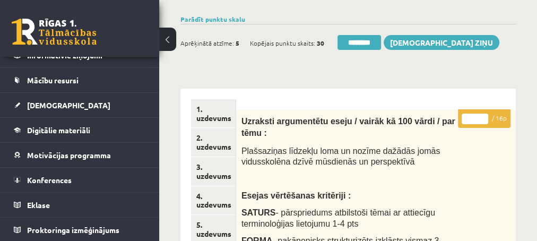
scroll to position [57, 0]
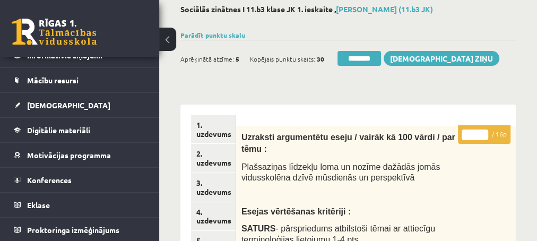
click at [483, 133] on input "*" at bounding box center [475, 135] width 27 height 11
click at [483, 133] on input "**" at bounding box center [475, 135] width 27 height 11
type input "**"
click at [483, 133] on input "**" at bounding box center [475, 135] width 27 height 11
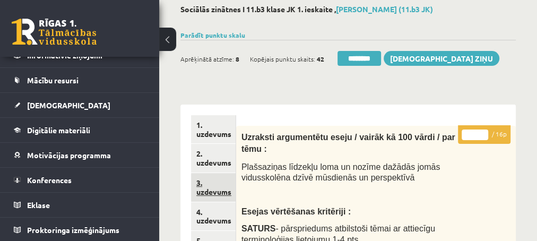
click at [213, 188] on link "3. uzdevums" at bounding box center [213, 187] width 45 height 29
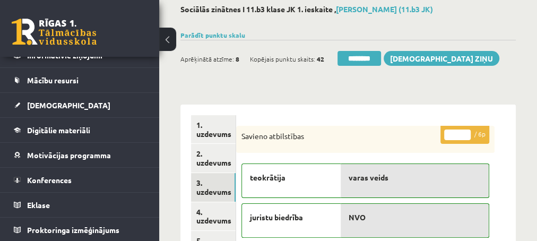
scroll to position [0, 0]
click at [357, 56] on input "********" at bounding box center [360, 58] width 44 height 15
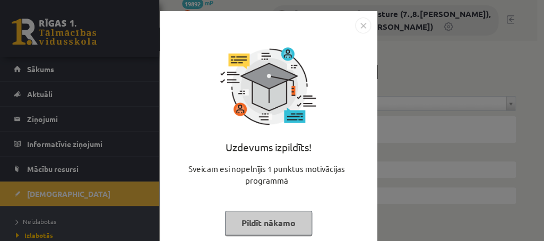
click at [255, 223] on button "Pildīt nākamo" at bounding box center [268, 223] width 87 height 24
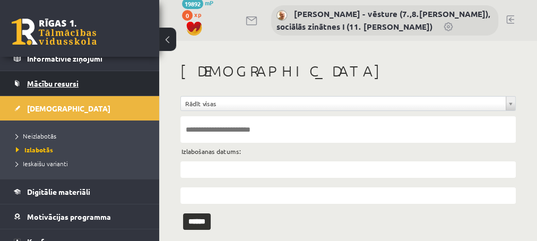
scroll to position [86, 0]
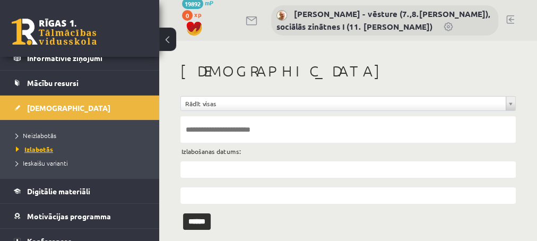
click at [38, 149] on span "Izlabotās" at bounding box center [34, 149] width 37 height 8
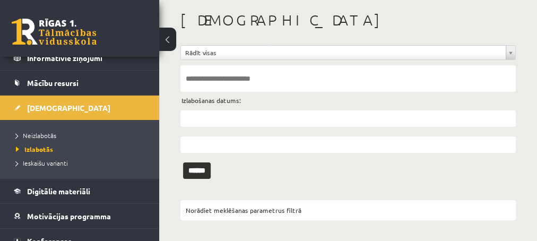
click at [207, 119] on input "text" at bounding box center [347, 118] width 335 height 16
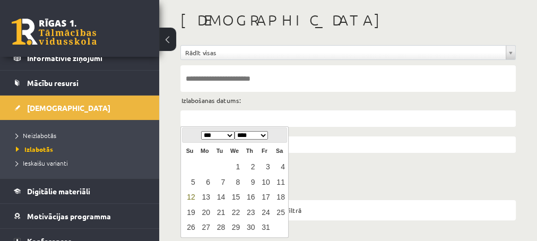
click at [192, 197] on link "12" at bounding box center [190, 197] width 14 height 14
type input "**********"
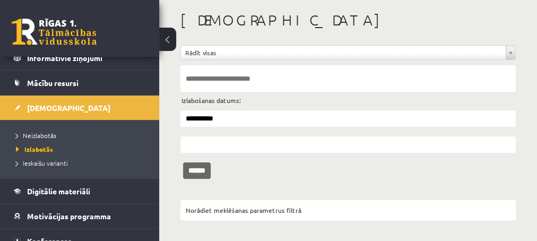
click at [200, 168] on input "******" at bounding box center [197, 170] width 28 height 16
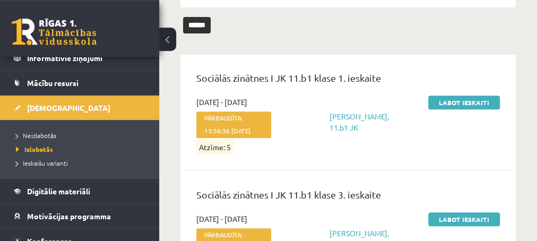
scroll to position [199, 0]
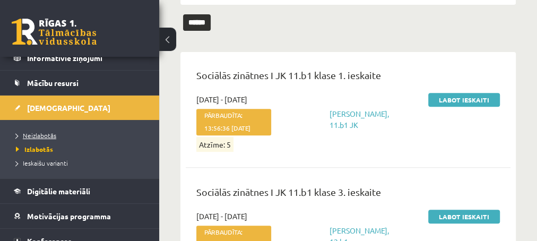
click at [39, 134] on span "Neizlabotās" at bounding box center [36, 135] width 40 height 8
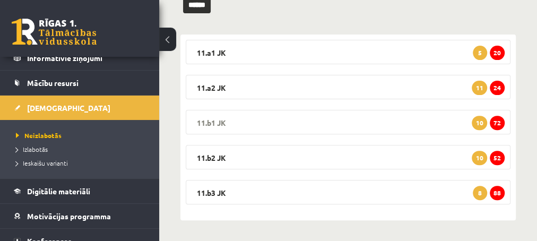
scroll to position [86, 0]
click at [497, 193] on span "88" at bounding box center [497, 193] width 15 height 14
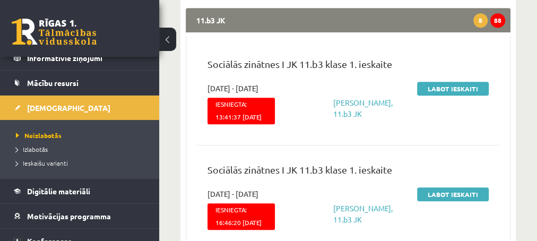
scroll to position [270, 0]
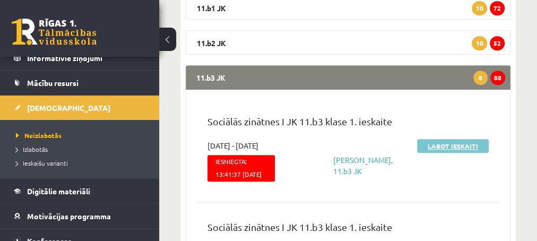
click at [443, 147] on link "Labot ieskaiti" at bounding box center [453, 146] width 72 height 14
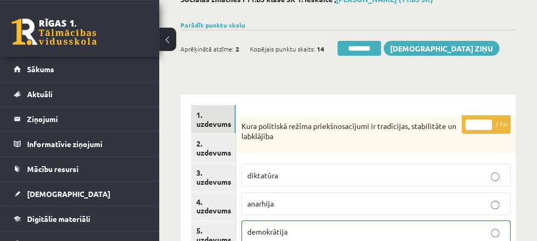
scroll to position [115, 0]
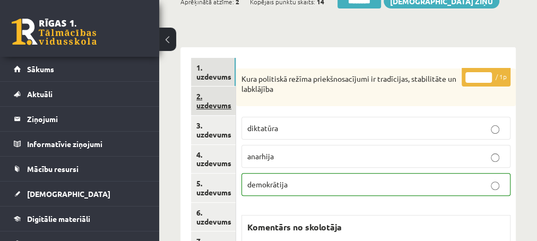
click at [216, 104] on link "2. uzdevums" at bounding box center [213, 101] width 45 height 29
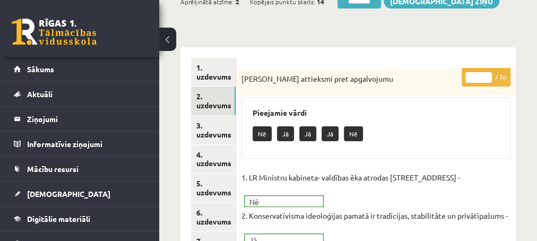
scroll to position [0, 0]
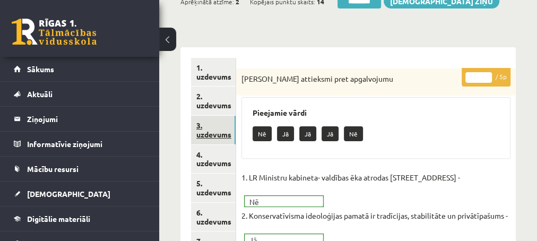
click at [200, 134] on link "3. uzdevums" at bounding box center [213, 130] width 45 height 29
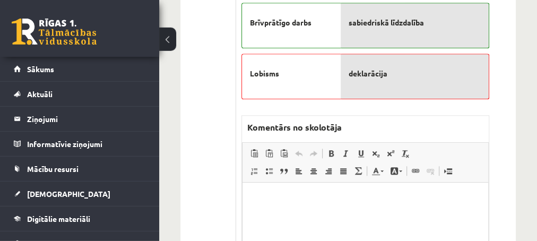
scroll to position [459, 0]
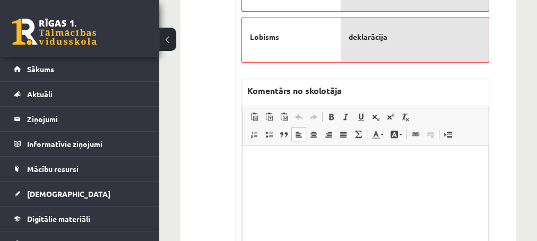
click at [278, 170] on html at bounding box center [365, 199] width 246 height 106
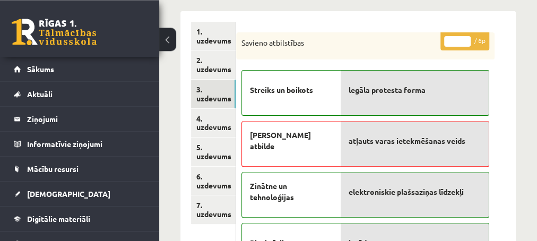
scroll to position [172, 0]
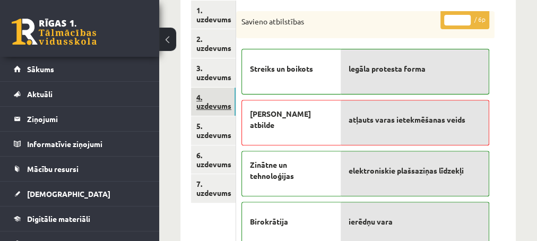
click at [212, 109] on link "4. uzdevums" at bounding box center [213, 102] width 45 height 29
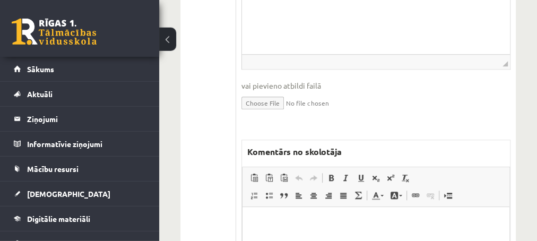
scroll to position [459, 0]
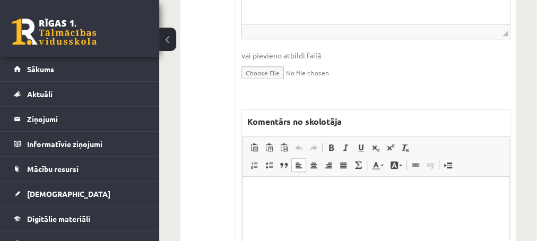
click at [289, 201] on html at bounding box center [375, 229] width 267 height 106
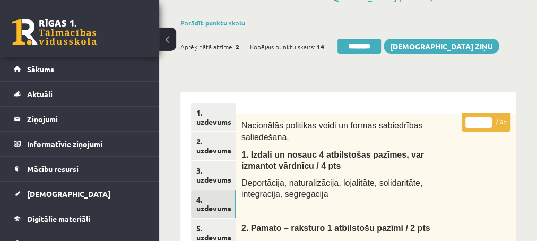
scroll to position [57, 0]
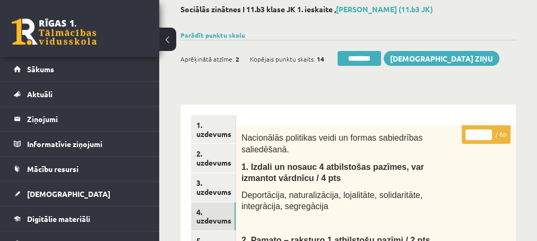
click at [489, 133] on input "*" at bounding box center [479, 135] width 27 height 11
type input "*"
click at [489, 133] on input "*" at bounding box center [479, 135] width 27 height 11
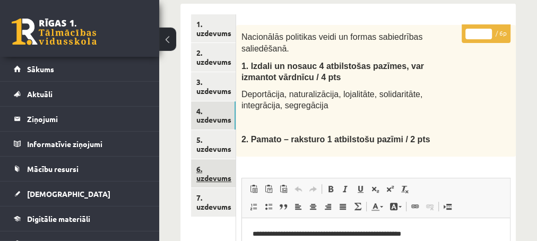
scroll to position [172, 0]
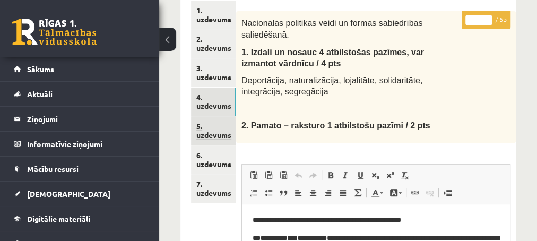
click at [207, 137] on link "5. uzdevums" at bounding box center [213, 130] width 45 height 29
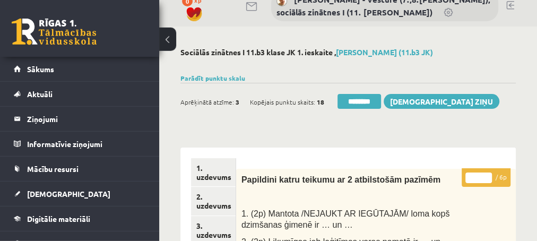
scroll to position [0, 0]
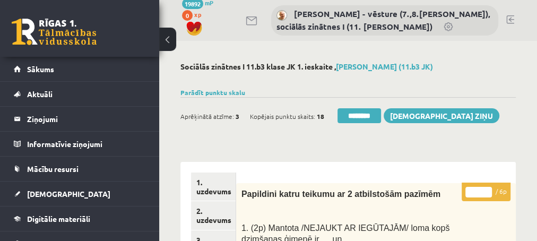
type input "*"
click at [487, 189] on input "*" at bounding box center [479, 192] width 27 height 11
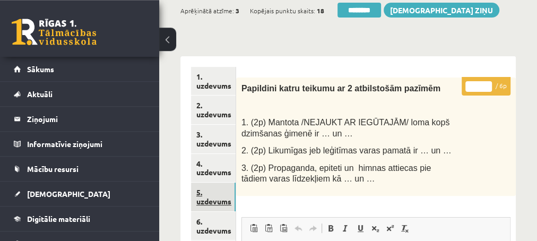
scroll to position [115, 0]
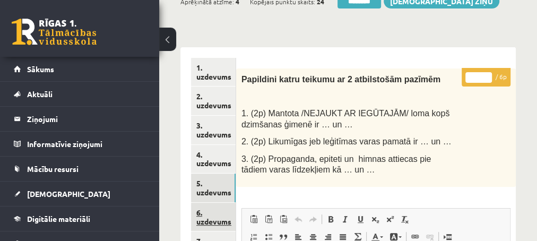
click at [214, 221] on link "6. uzdevums" at bounding box center [213, 217] width 45 height 29
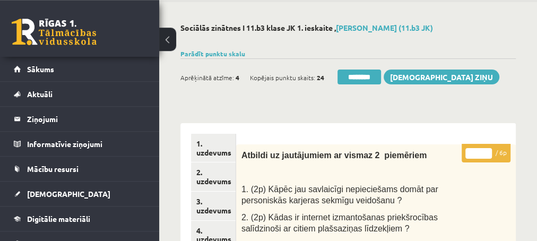
scroll to position [0, 0]
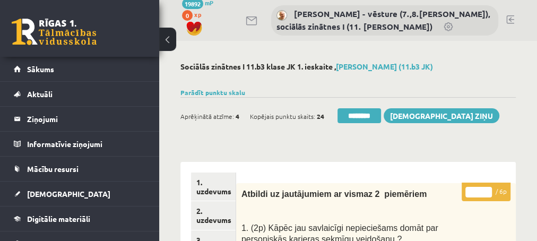
type input "*"
click at [487, 191] on input "*" at bounding box center [479, 192] width 27 height 11
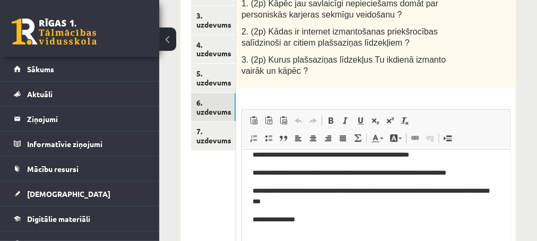
scroll to position [229, 0]
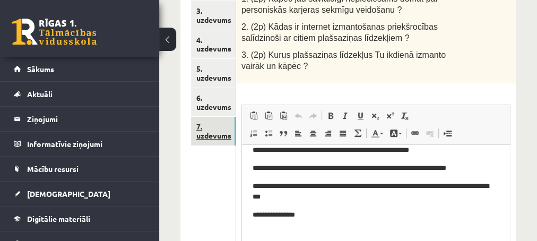
click at [216, 136] on link "7. uzdevums" at bounding box center [213, 131] width 45 height 29
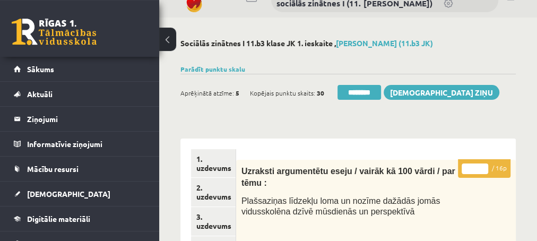
scroll to position [0, 0]
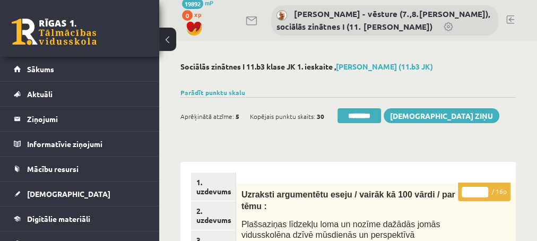
type input "**"
click at [482, 188] on input "**" at bounding box center [475, 192] width 27 height 11
click at [206, 189] on link "1. uzdevums" at bounding box center [213, 187] width 45 height 29
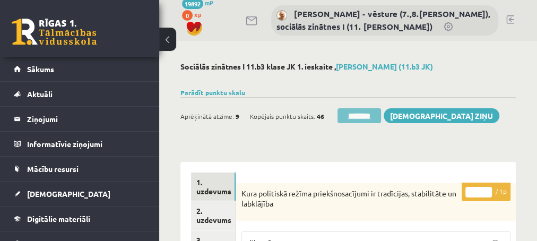
click at [347, 118] on input "********" at bounding box center [360, 115] width 44 height 15
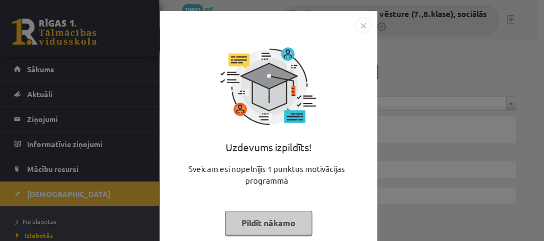
click at [235, 225] on button "Pildīt nākamo" at bounding box center [268, 223] width 87 height 24
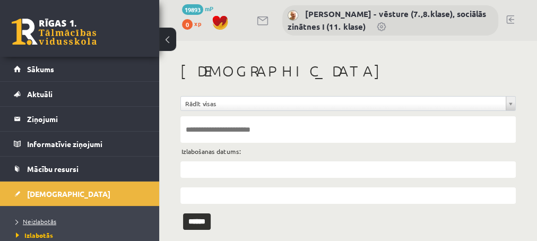
click at [35, 221] on span "Neizlabotās" at bounding box center [36, 221] width 40 height 8
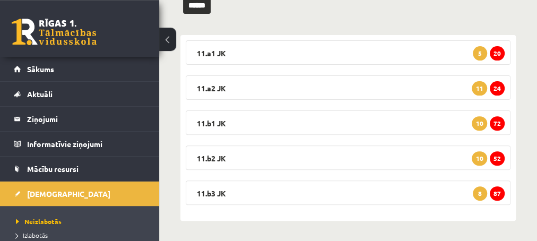
scroll to position [156, 0]
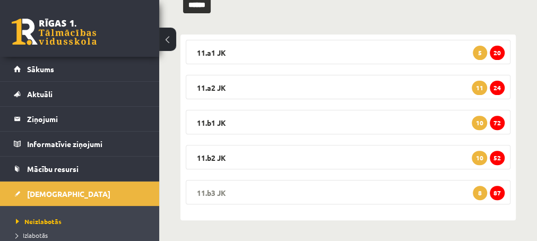
click at [496, 194] on span "87" at bounding box center [497, 193] width 15 height 14
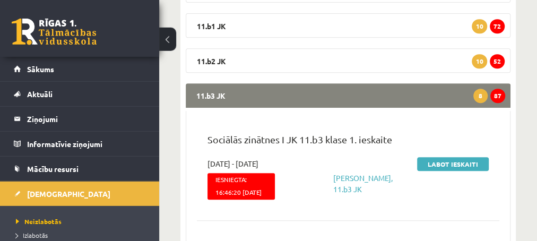
scroll to position [270, 0]
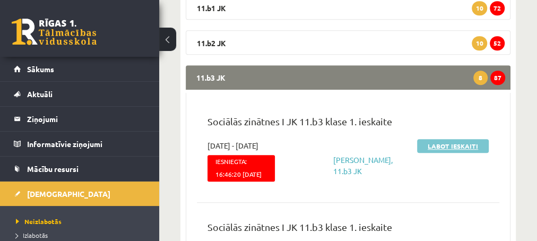
click at [442, 147] on link "Labot ieskaiti" at bounding box center [453, 146] width 72 height 14
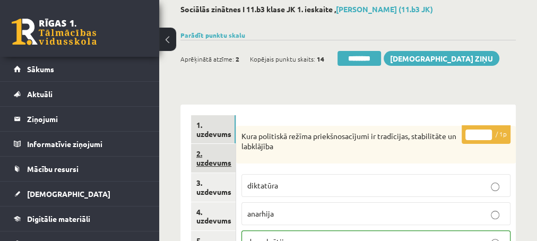
click at [213, 165] on link "2. uzdevums" at bounding box center [213, 158] width 45 height 29
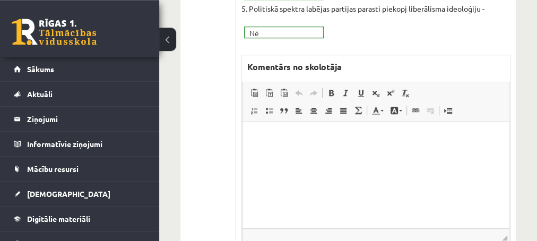
scroll to position [459, 0]
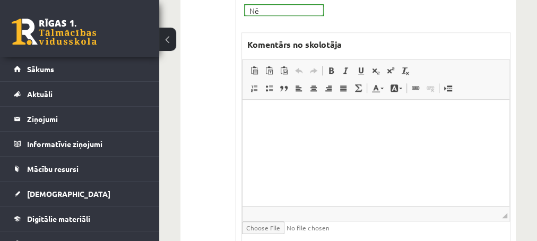
click at [285, 127] on html at bounding box center [375, 153] width 267 height 106
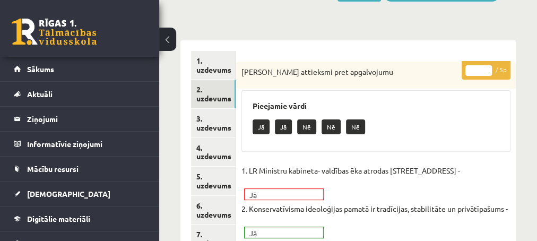
scroll to position [115, 0]
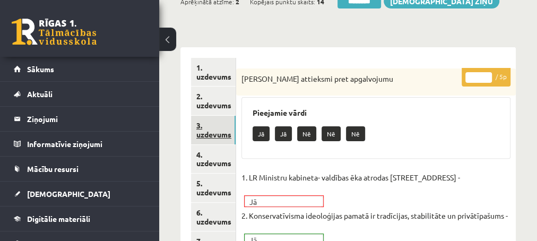
click at [208, 128] on link "3. uzdevums" at bounding box center [213, 130] width 45 height 29
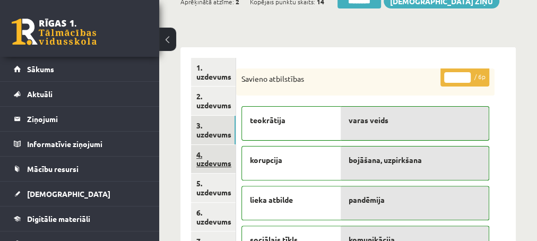
scroll to position [0, 0]
click at [215, 165] on link "4. uzdevums" at bounding box center [213, 159] width 45 height 29
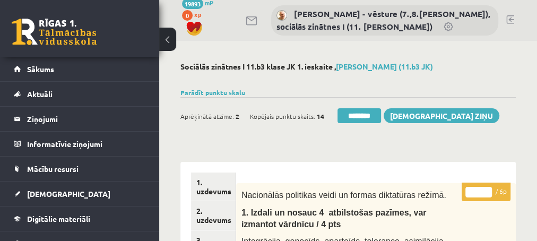
type input "*"
click at [486, 189] on input "*" at bounding box center [479, 192] width 27 height 11
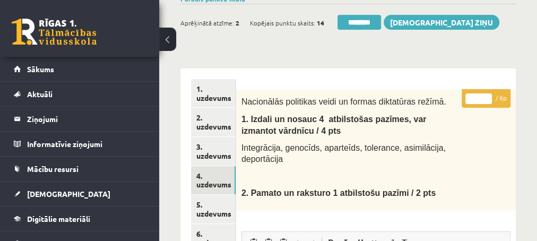
scroll to position [115, 0]
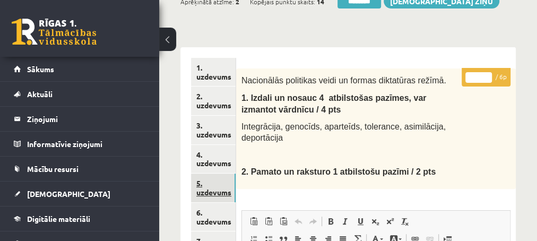
click at [213, 196] on link "5. uzdevums" at bounding box center [213, 188] width 45 height 29
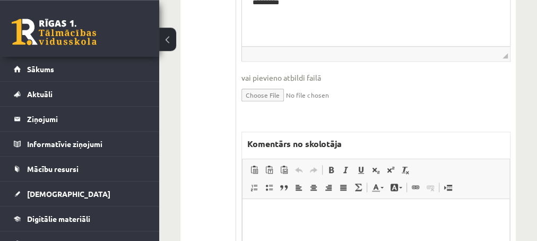
scroll to position [459, 0]
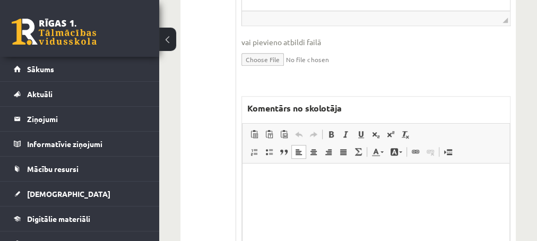
click at [315, 197] on html at bounding box center [375, 216] width 267 height 106
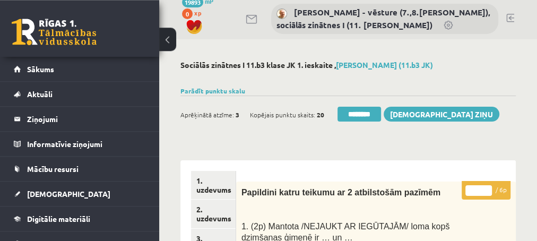
scroll to position [0, 0]
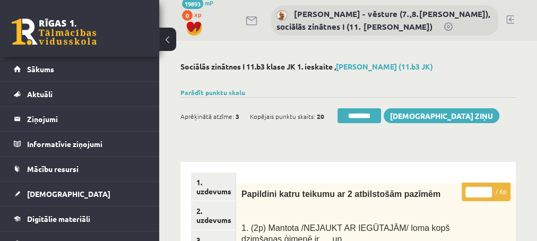
click at [488, 189] on input "*" at bounding box center [479, 192] width 27 height 11
type input "*"
click at [488, 189] on input "*" at bounding box center [479, 192] width 27 height 11
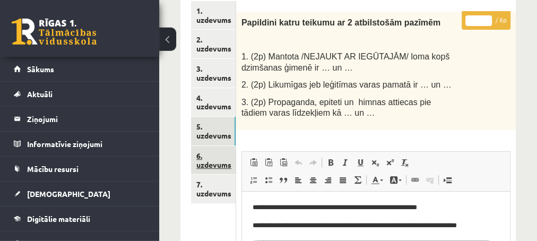
scroll to position [172, 0]
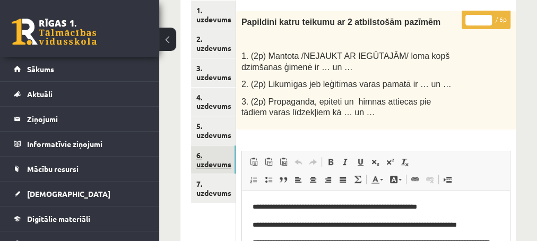
click at [210, 160] on link "6. uzdevums" at bounding box center [213, 159] width 45 height 29
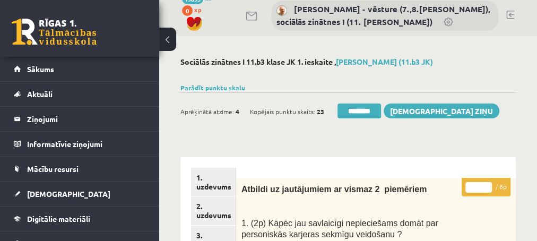
scroll to position [0, 0]
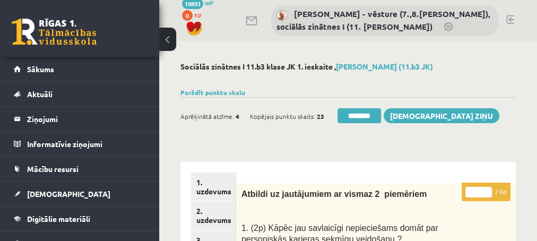
type input "*"
click at [488, 189] on input "*" at bounding box center [479, 192] width 27 height 11
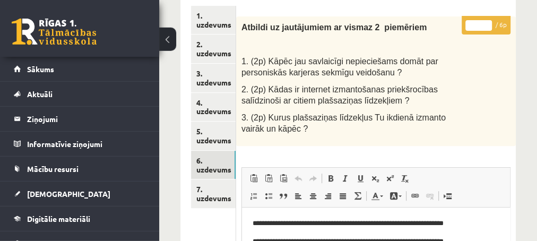
scroll to position [172, 0]
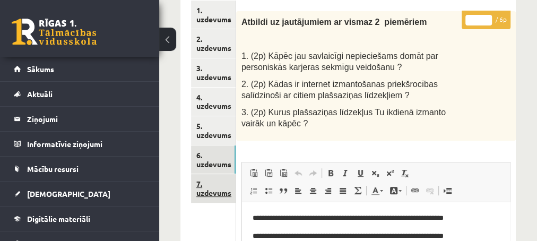
click at [208, 193] on link "7. uzdevums" at bounding box center [213, 188] width 45 height 29
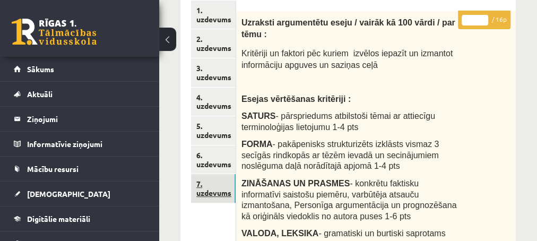
click at [208, 194] on link "7. uzdevums" at bounding box center [213, 188] width 45 height 29
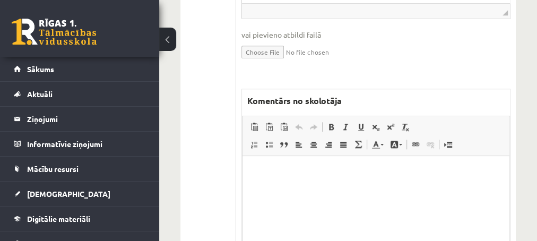
scroll to position [631, 0]
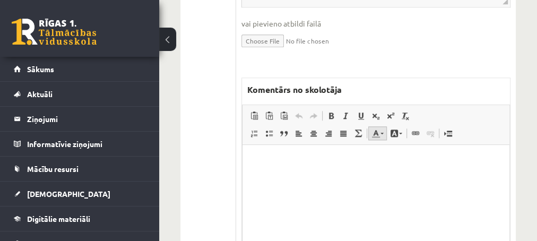
click at [377, 126] on link "Text Color" at bounding box center [377, 133] width 19 height 14
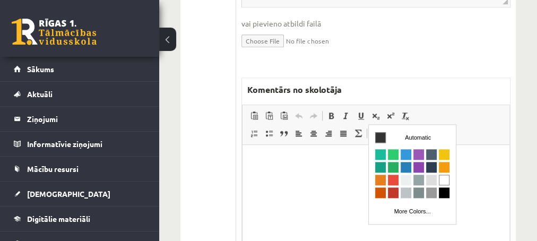
scroll to position [0, 0]
click at [299, 171] on html at bounding box center [375, 197] width 267 height 106
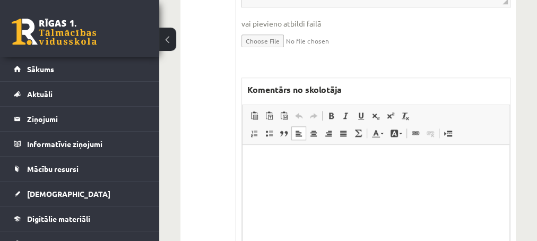
click at [293, 166] on p "Editor, wiswyg-editor-47433799740320-1760283907-339" at bounding box center [376, 160] width 246 height 11
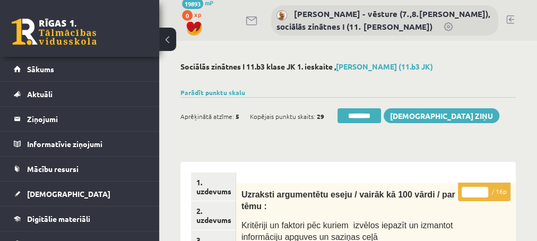
click at [484, 189] on input "*" at bounding box center [475, 192] width 27 height 11
click at [484, 189] on input "**" at bounding box center [475, 192] width 27 height 11
type input "**"
click at [482, 196] on input "**" at bounding box center [475, 192] width 27 height 11
click at [206, 220] on link "2. uzdevums" at bounding box center [213, 215] width 45 height 29
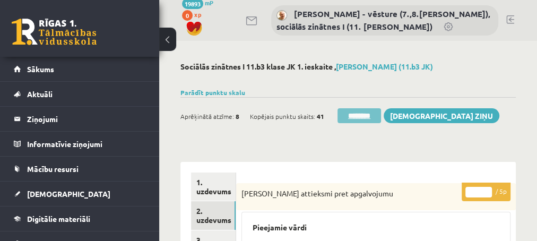
click at [360, 119] on input "********" at bounding box center [360, 115] width 44 height 15
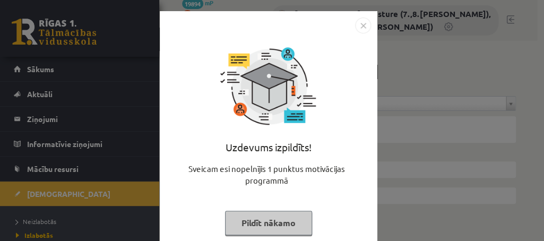
click at [267, 227] on button "Pildīt nākamo" at bounding box center [268, 223] width 87 height 24
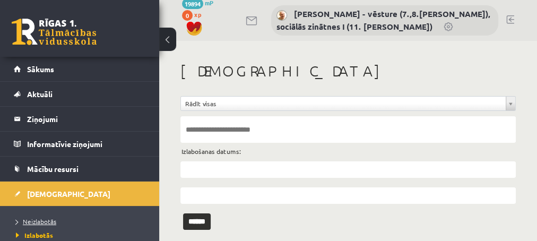
click at [38, 221] on span "Neizlabotās" at bounding box center [36, 221] width 40 height 8
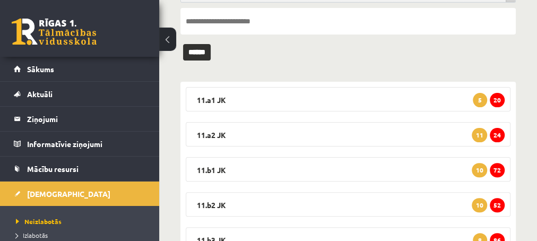
scroll to position [156, 0]
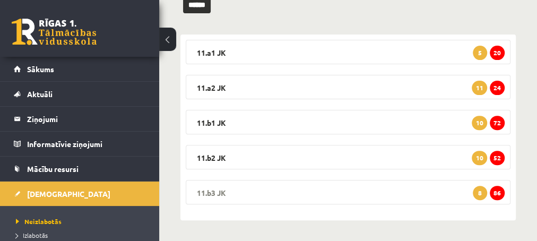
click at [497, 189] on span "86" at bounding box center [497, 193] width 15 height 14
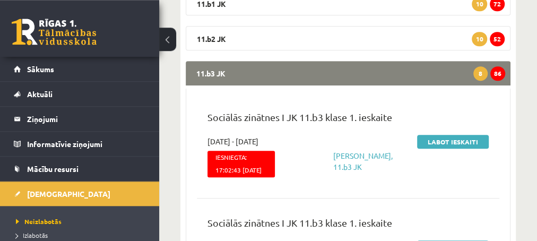
scroll to position [270, 0]
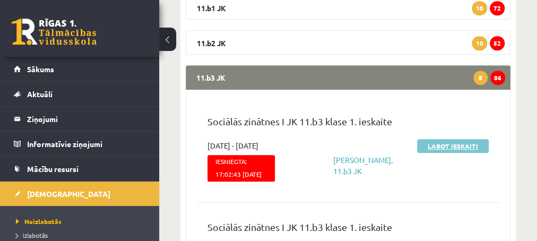
click at [445, 147] on link "Labot ieskaiti" at bounding box center [453, 146] width 72 height 14
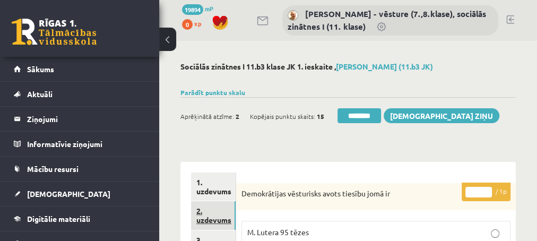
click at [205, 219] on link "2. uzdevums" at bounding box center [213, 215] width 45 height 29
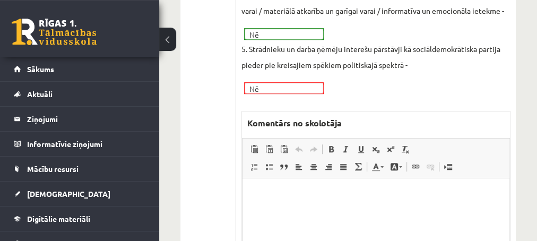
scroll to position [401, 0]
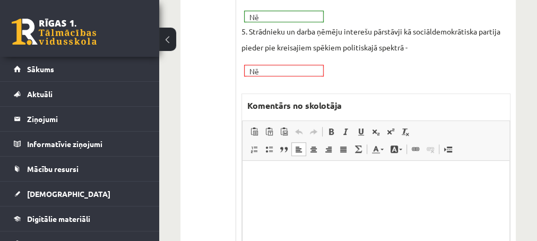
click at [275, 177] on p "Editor, wiswyg-editor-47433892441220-1760284024-607" at bounding box center [376, 176] width 246 height 11
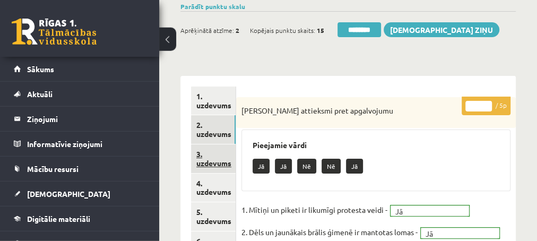
scroll to position [115, 0]
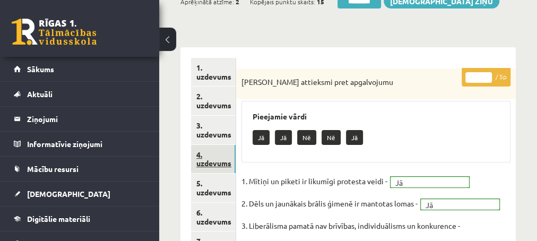
click at [211, 163] on link "4. uzdevums" at bounding box center [213, 159] width 45 height 29
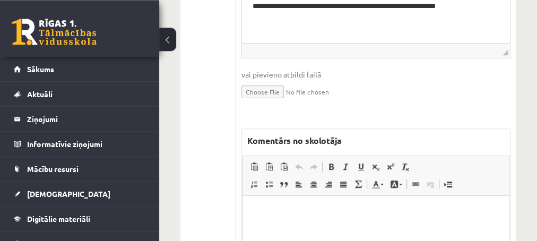
scroll to position [459, 0]
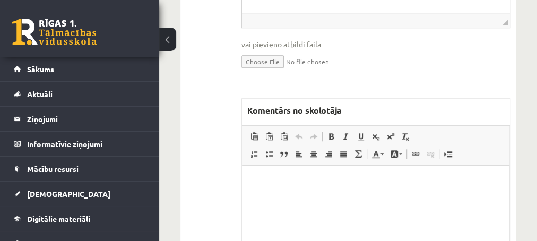
click at [273, 182] on p "Editor, wiswyg-editor-47433893493800-1760284056-449" at bounding box center [376, 181] width 246 height 11
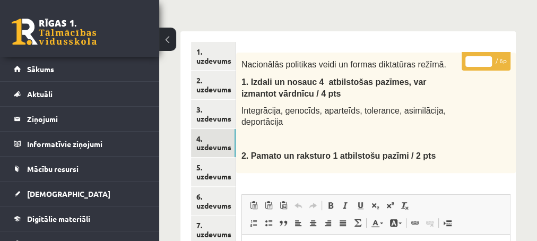
scroll to position [115, 0]
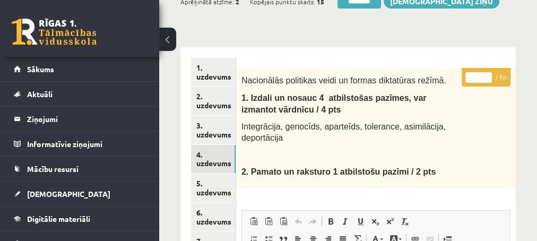
click at [486, 74] on input "*" at bounding box center [479, 77] width 27 height 11
click at [486, 75] on input "*" at bounding box center [479, 77] width 27 height 11
type input "*"
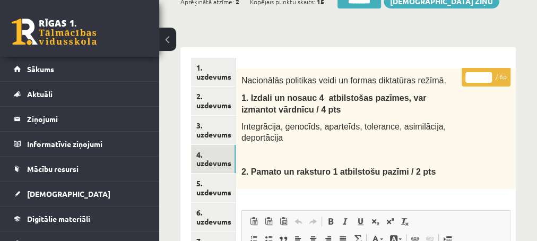
click at [486, 75] on input "*" at bounding box center [479, 77] width 27 height 11
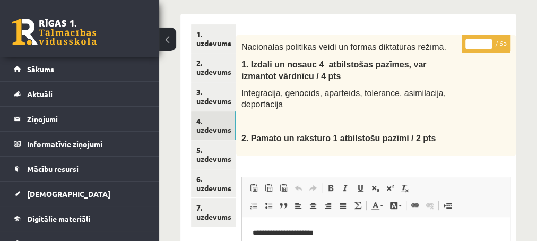
scroll to position [172, 0]
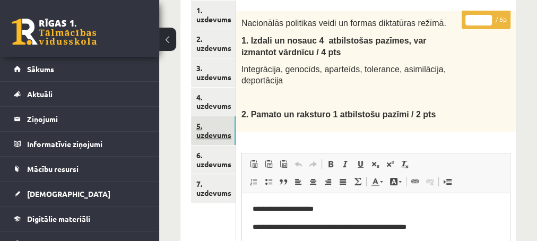
click at [208, 135] on link "5. uzdevums" at bounding box center [213, 130] width 45 height 29
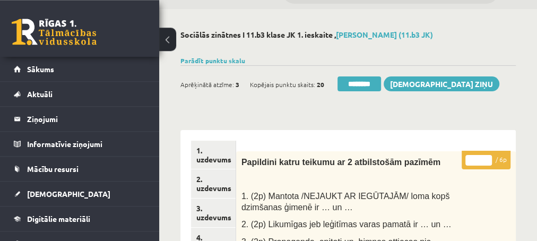
scroll to position [0, 0]
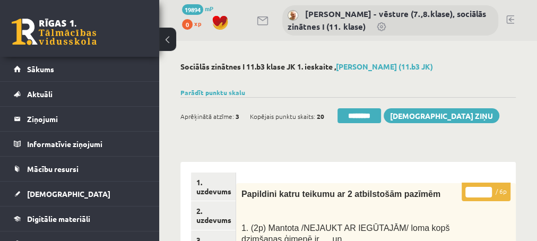
type input "*"
click at [489, 189] on input "*" at bounding box center [479, 192] width 27 height 11
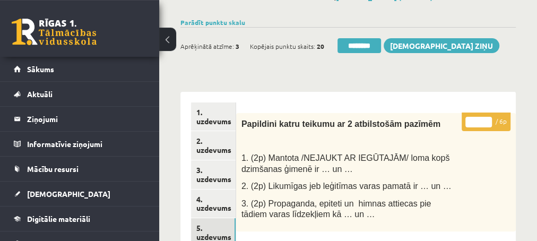
scroll to position [115, 0]
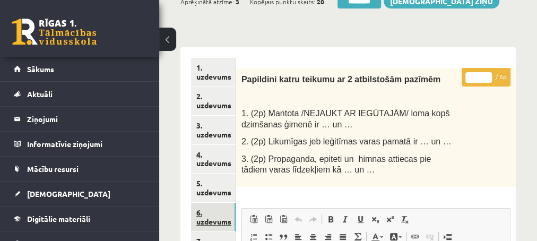
click at [211, 222] on link "6. uzdevums" at bounding box center [213, 217] width 45 height 29
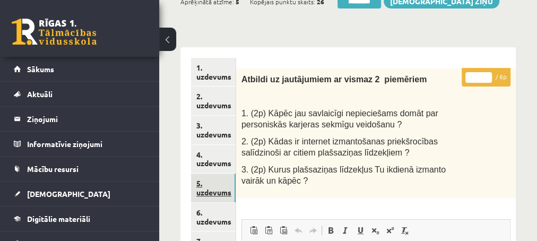
click at [206, 194] on link "5. uzdevums" at bounding box center [213, 188] width 45 height 29
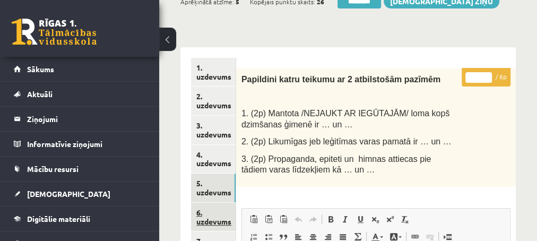
scroll to position [0, 0]
click at [211, 221] on link "6. uzdevums" at bounding box center [213, 217] width 45 height 29
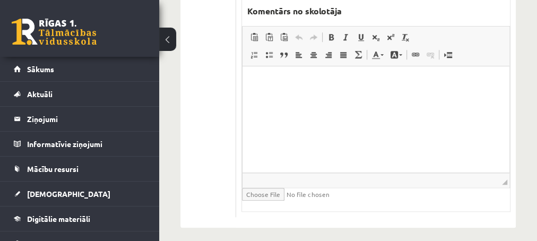
scroll to position [569, 0]
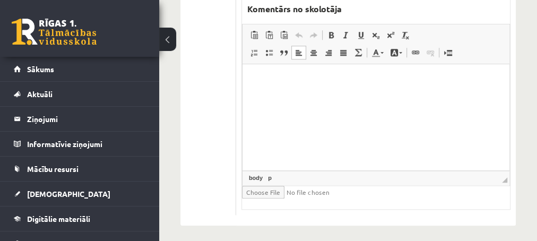
click at [313, 106] on html at bounding box center [375, 117] width 267 height 106
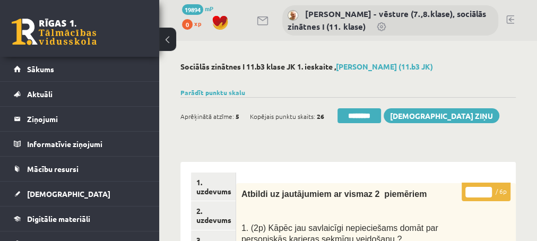
scroll to position [57, 0]
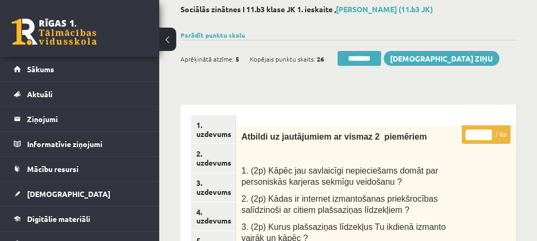
type input "*"
click at [490, 133] on input "*" at bounding box center [479, 135] width 27 height 11
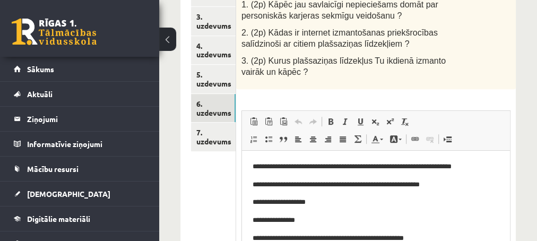
scroll to position [229, 0]
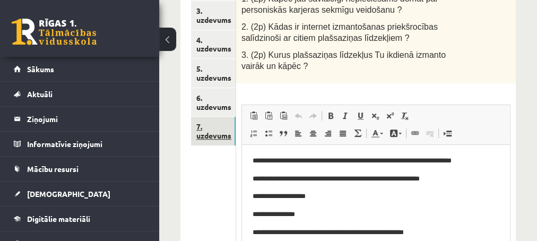
click at [210, 136] on link "7. uzdevums" at bounding box center [213, 131] width 45 height 29
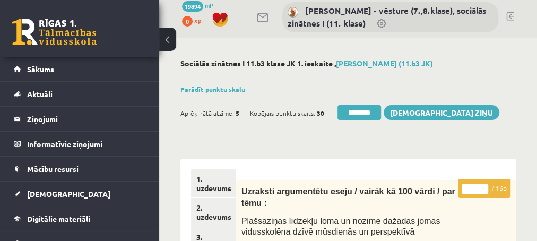
scroll to position [0, 0]
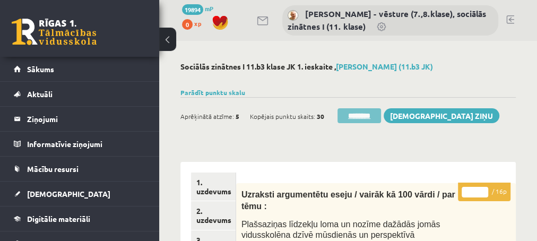
click at [353, 116] on input "********" at bounding box center [360, 115] width 44 height 15
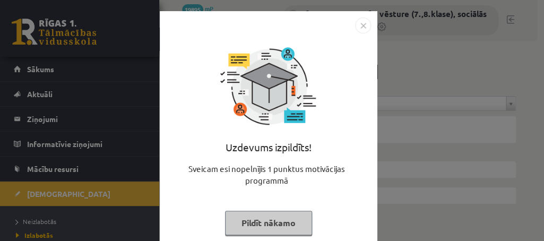
click at [242, 221] on button "Pildīt nākamo" at bounding box center [268, 223] width 87 height 24
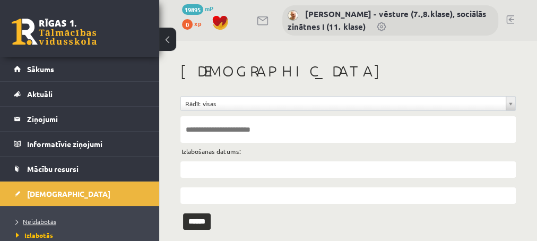
click at [39, 220] on span "Neizlabotās" at bounding box center [36, 221] width 40 height 8
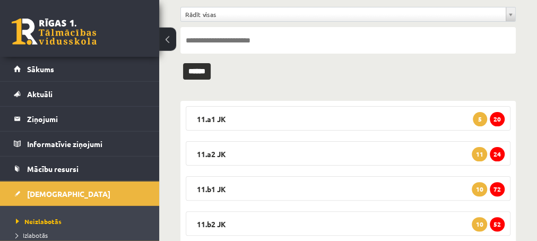
scroll to position [156, 0]
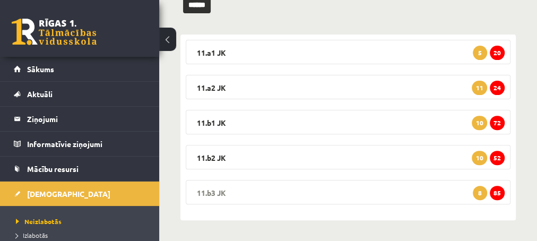
click at [499, 194] on span "85" at bounding box center [497, 193] width 15 height 14
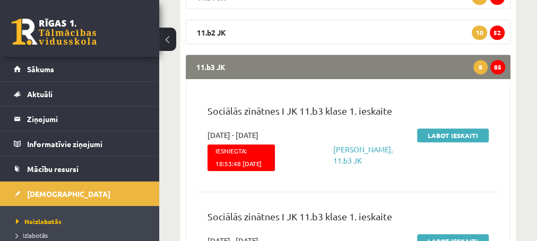
scroll to position [328, 0]
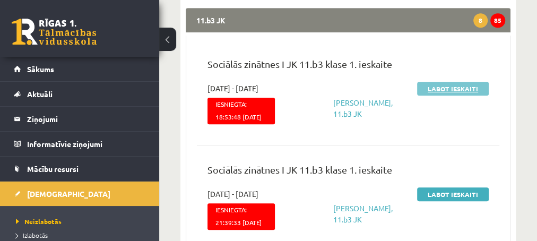
click at [444, 84] on link "Labot ieskaiti" at bounding box center [453, 89] width 72 height 14
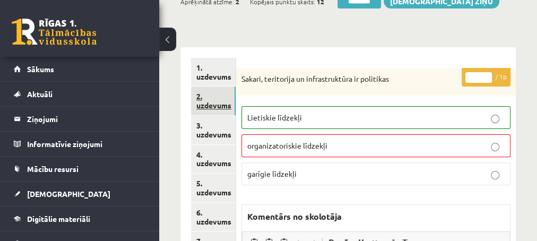
click at [212, 107] on link "2. uzdevums" at bounding box center [213, 101] width 45 height 29
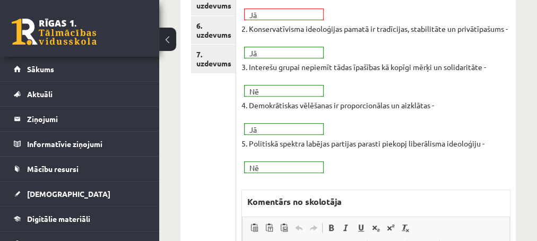
scroll to position [344, 0]
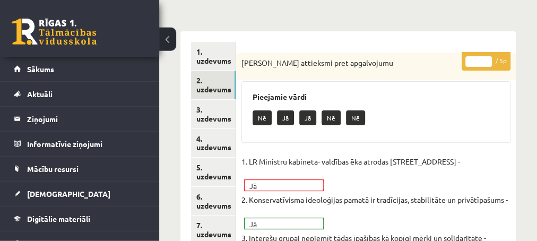
scroll to position [115, 0]
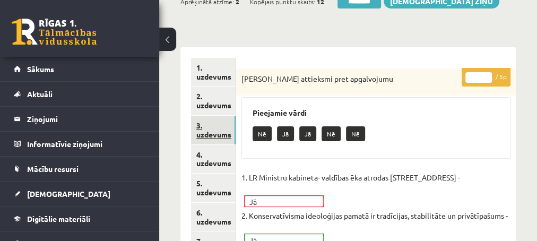
click at [213, 135] on link "3. uzdevums" at bounding box center [213, 130] width 45 height 29
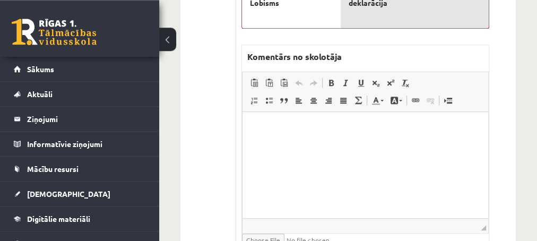
scroll to position [516, 0]
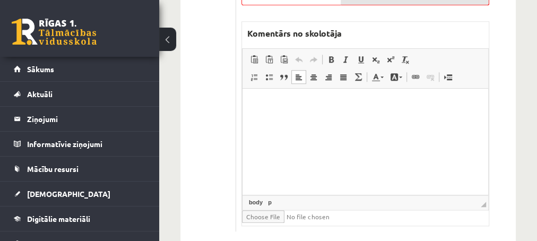
click at [303, 106] on p "Editor, wiswyg-editor-47433918182080-1760284219-344" at bounding box center [365, 104] width 225 height 11
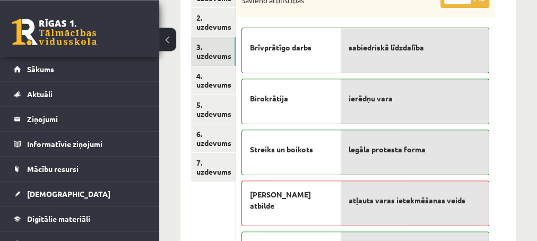
scroll to position [172, 0]
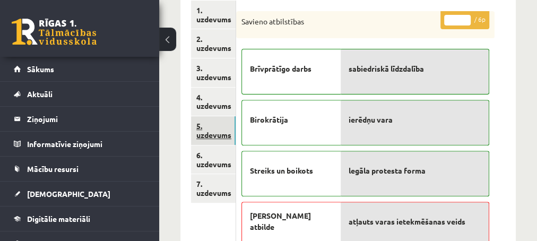
click at [215, 134] on link "5. uzdevums" at bounding box center [213, 130] width 45 height 29
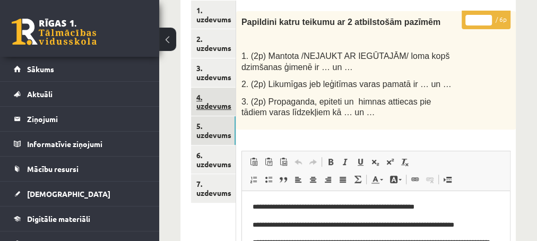
scroll to position [0, 0]
click at [217, 108] on link "4. uzdevums" at bounding box center [213, 102] width 45 height 29
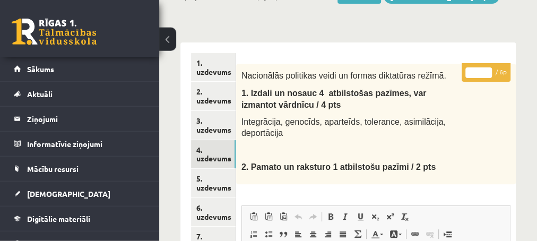
scroll to position [115, 0]
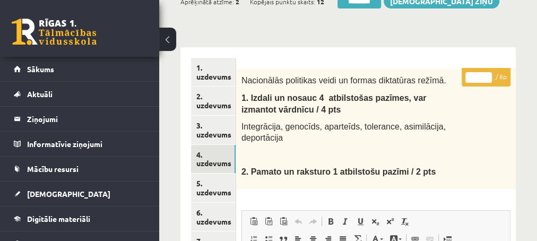
type input "*"
click at [488, 74] on input "*" at bounding box center [479, 77] width 27 height 11
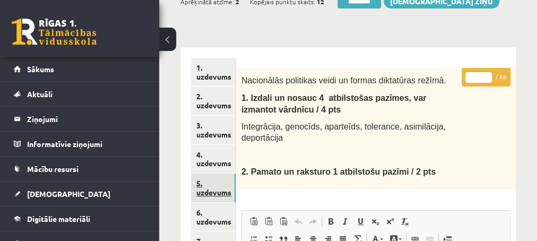
click at [215, 195] on link "5. uzdevums" at bounding box center [213, 188] width 45 height 29
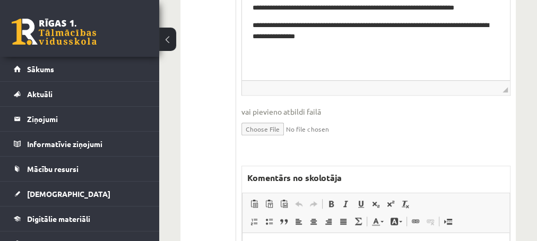
scroll to position [401, 0]
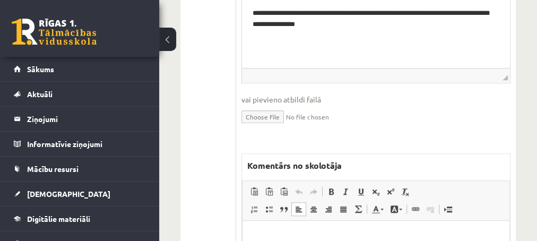
click at [305, 234] on p "Editor, wiswyg-editor-47434037582080-1760284264-752" at bounding box center [376, 236] width 246 height 11
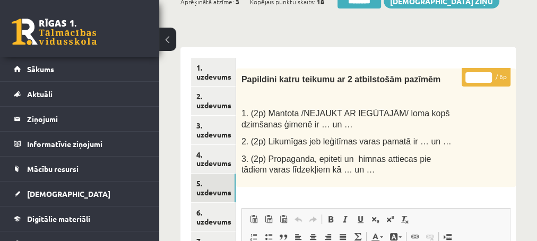
scroll to position [57, 0]
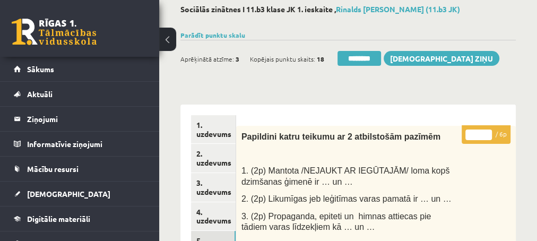
click at [486, 132] on input "*" at bounding box center [479, 135] width 27 height 11
type input "*"
click at [486, 132] on input "*" at bounding box center [479, 135] width 27 height 11
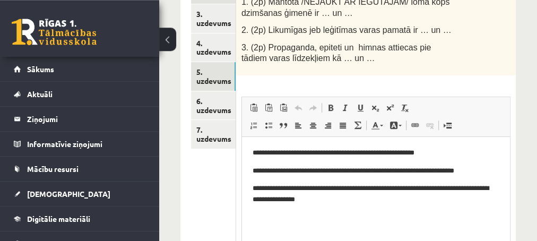
scroll to position [229, 0]
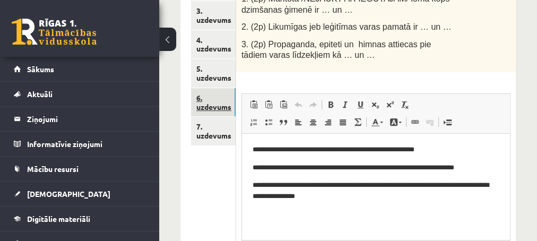
click at [209, 110] on link "6. uzdevums" at bounding box center [213, 102] width 45 height 29
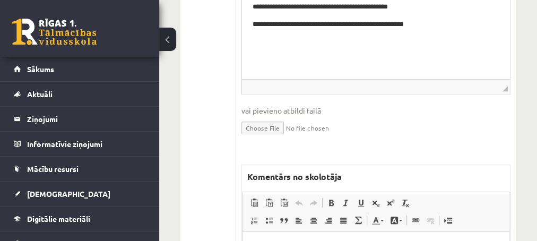
scroll to position [459, 0]
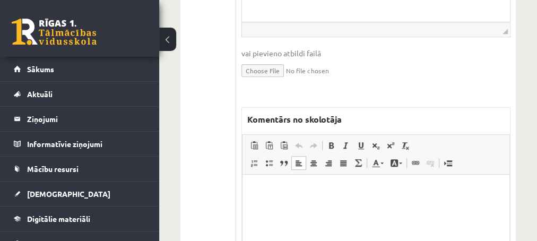
click at [300, 194] on p "Editor, wiswyg-editor-47433773451440-1760284306-829" at bounding box center [376, 190] width 246 height 11
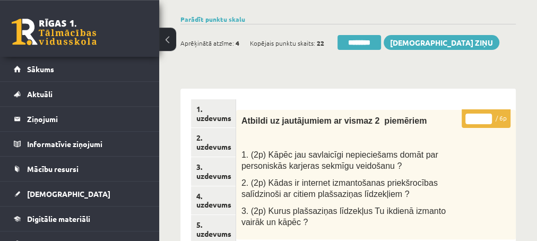
scroll to position [57, 0]
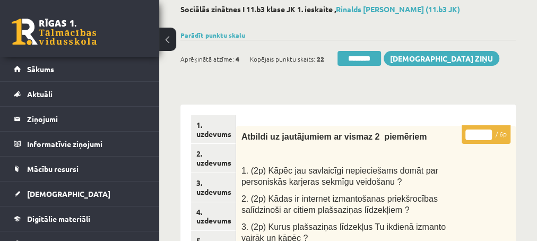
click at [488, 133] on input "*" at bounding box center [479, 135] width 27 height 11
type input "*"
click at [488, 133] on input "*" at bounding box center [479, 135] width 27 height 11
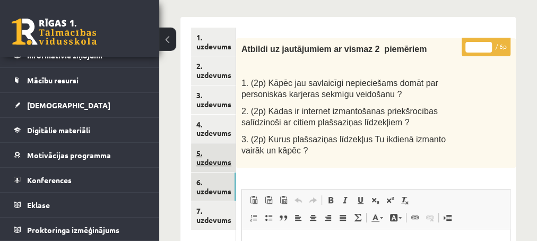
scroll to position [172, 0]
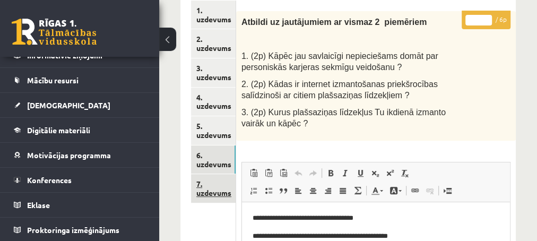
click at [209, 193] on link "7. uzdevums" at bounding box center [213, 188] width 45 height 29
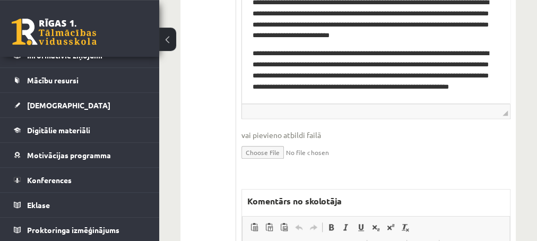
scroll to position [573, 0]
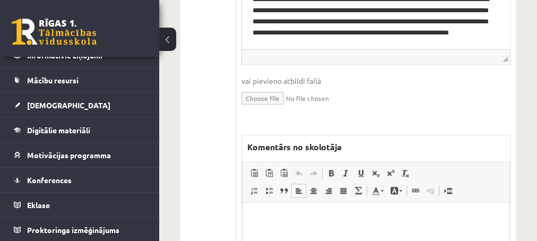
click at [269, 217] on p "Editor, wiswyg-editor-47433869781680-1760284342-868" at bounding box center [376, 217] width 246 height 11
click at [278, 219] on p "**********" at bounding box center [376, 217] width 246 height 11
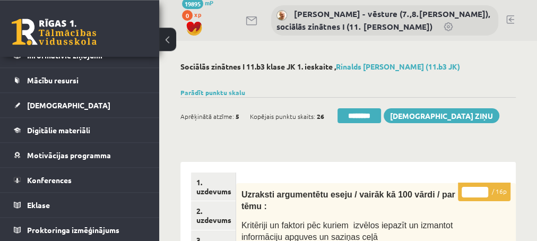
scroll to position [0, 0]
click at [485, 189] on input "*" at bounding box center [475, 192] width 27 height 11
type input "*"
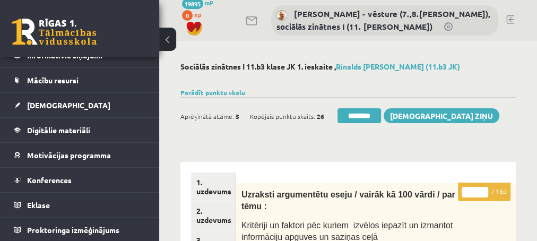
click at [485, 189] on input "*" at bounding box center [475, 192] width 27 height 11
click at [216, 222] on link "2. uzdevums" at bounding box center [213, 215] width 45 height 29
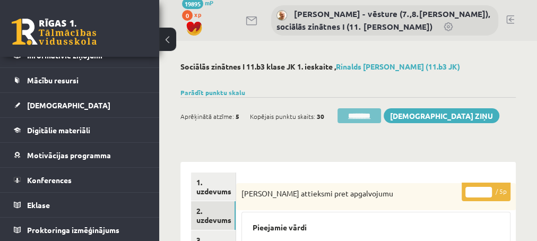
click at [356, 114] on input "********" at bounding box center [360, 115] width 44 height 15
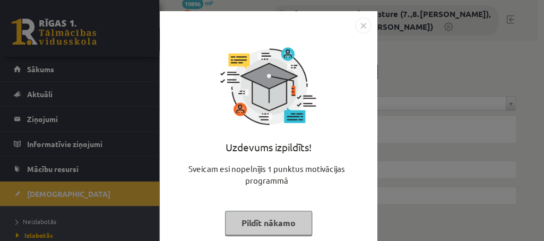
click at [256, 221] on button "Pildīt nākamo" at bounding box center [268, 223] width 87 height 24
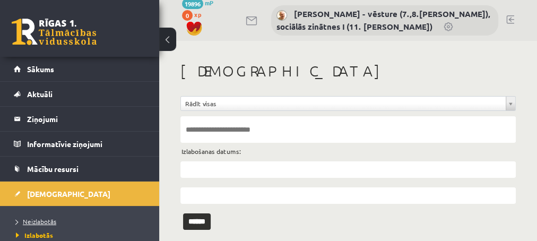
click at [39, 222] on span "Neizlabotās" at bounding box center [36, 221] width 40 height 8
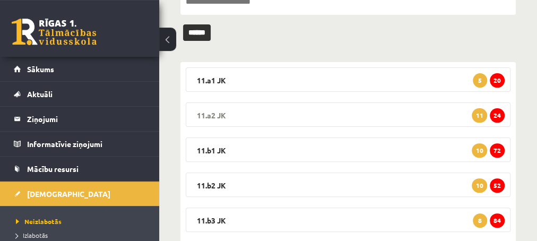
scroll to position [156, 0]
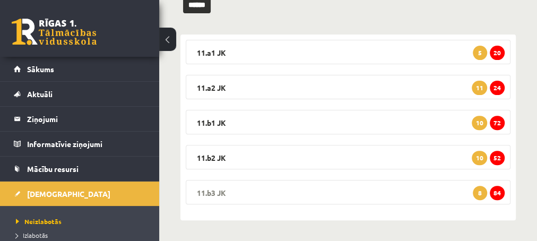
click at [496, 192] on span "84" at bounding box center [497, 193] width 15 height 14
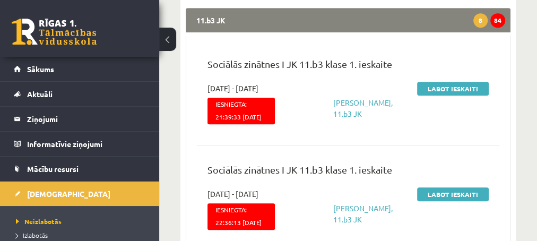
scroll to position [270, 0]
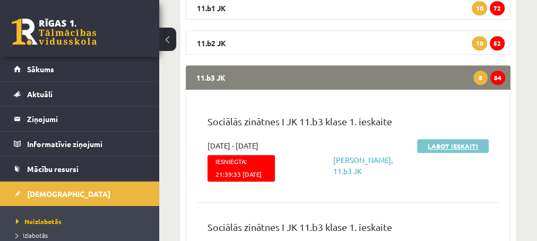
click at [442, 144] on link "Labot ieskaiti" at bounding box center [453, 146] width 72 height 14
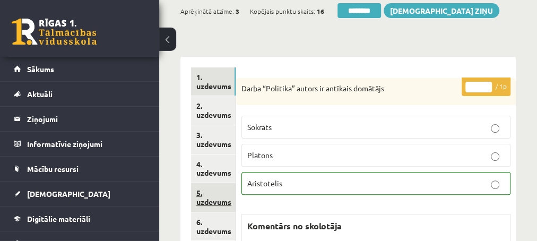
scroll to position [115, 0]
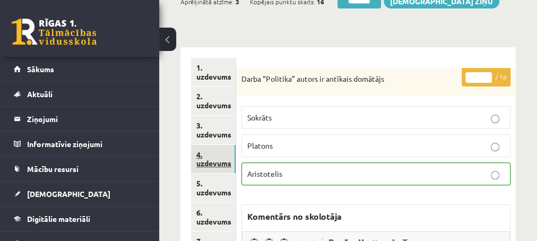
click at [211, 162] on link "4. uzdevums" at bounding box center [213, 159] width 45 height 29
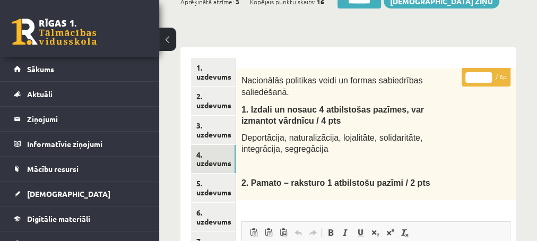
type input "*"
click at [490, 75] on input "*" at bounding box center [479, 77] width 27 height 11
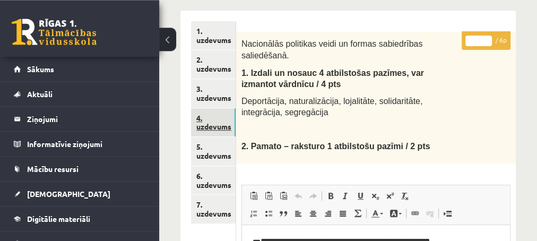
scroll to position [172, 0]
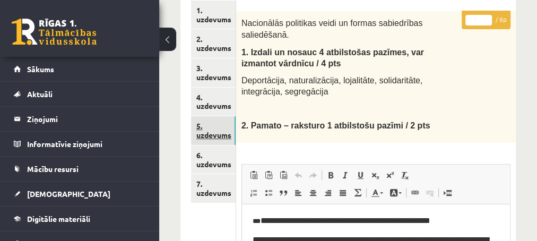
click at [209, 139] on link "5. uzdevums" at bounding box center [213, 130] width 45 height 29
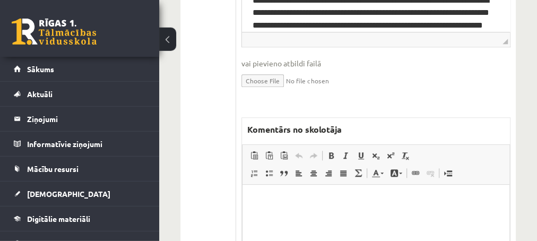
scroll to position [459, 0]
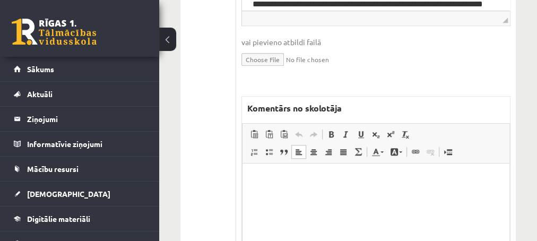
click at [271, 187] on html at bounding box center [375, 216] width 267 height 106
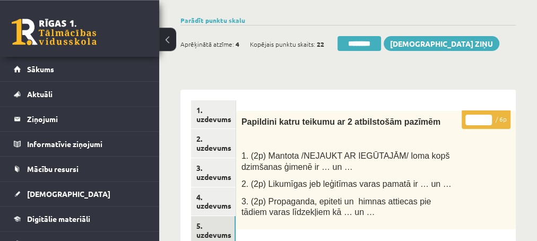
scroll to position [57, 0]
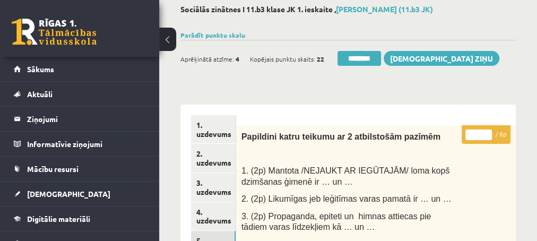
click at [489, 132] on input "*" at bounding box center [479, 135] width 27 height 11
type input "*"
click at [489, 132] on input "*" at bounding box center [479, 135] width 27 height 11
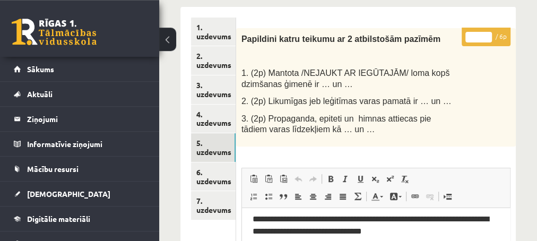
scroll to position [172, 0]
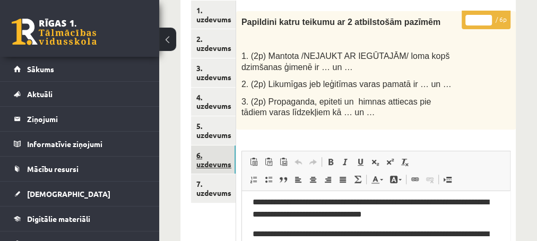
click at [210, 163] on link "6. uzdevums" at bounding box center [213, 159] width 45 height 29
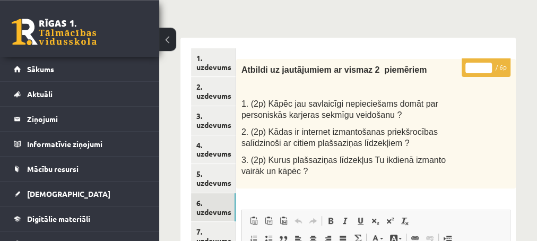
scroll to position [57, 0]
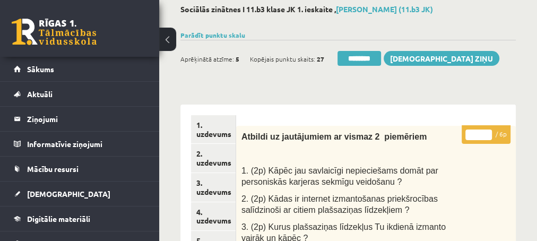
type input "*"
click at [489, 134] on input "*" at bounding box center [479, 135] width 27 height 11
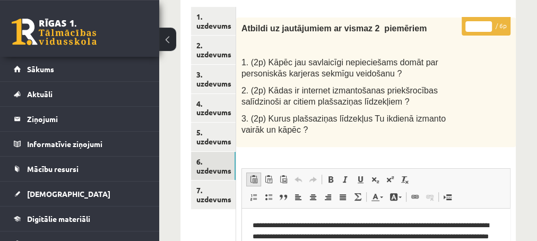
scroll to position [172, 0]
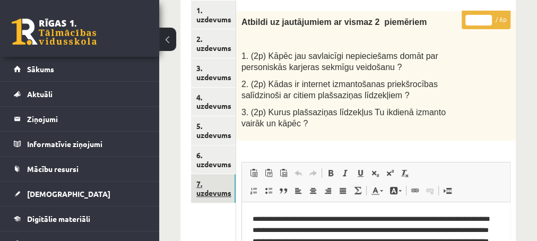
click at [216, 192] on link "7. uzdevums" at bounding box center [213, 188] width 45 height 29
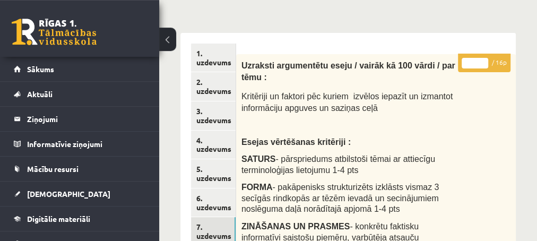
scroll to position [115, 0]
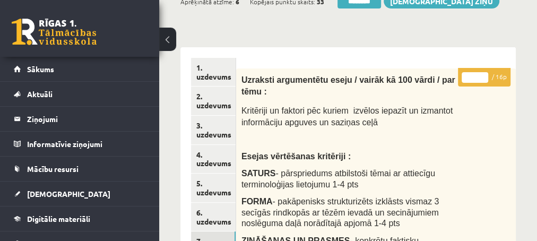
click at [485, 76] on input "**" at bounding box center [475, 77] width 27 height 11
type input "**"
click at [485, 75] on input "**" at bounding box center [475, 77] width 27 height 11
click at [204, 133] on link "3. uzdevums" at bounding box center [213, 130] width 45 height 29
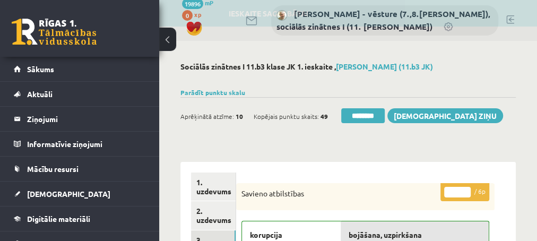
scroll to position [0, 0]
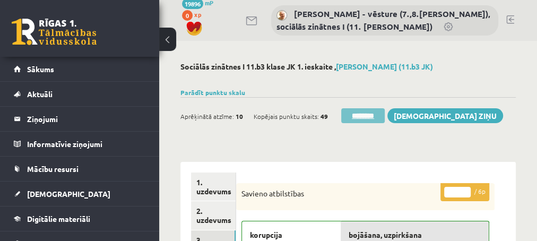
click at [359, 117] on input "********" at bounding box center [363, 115] width 44 height 15
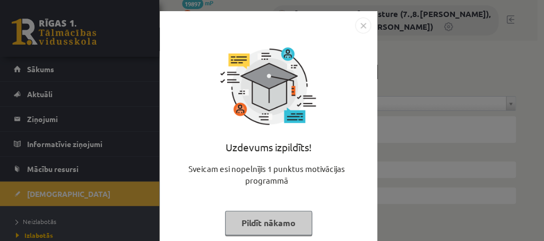
click at [237, 218] on button "Pildīt nākamo" at bounding box center [268, 223] width 87 height 24
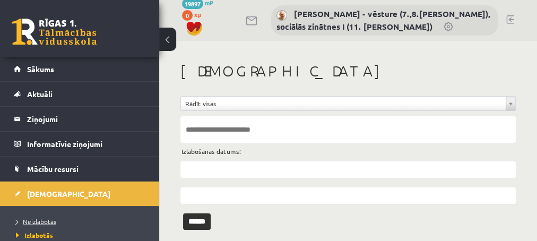
click at [28, 220] on span "Neizlabotās" at bounding box center [36, 221] width 40 height 8
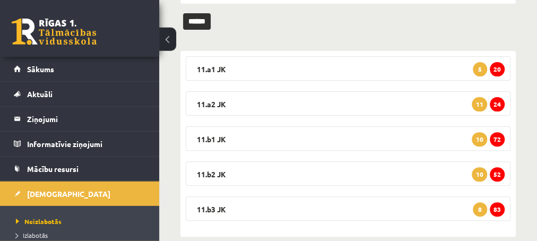
scroll to position [156, 0]
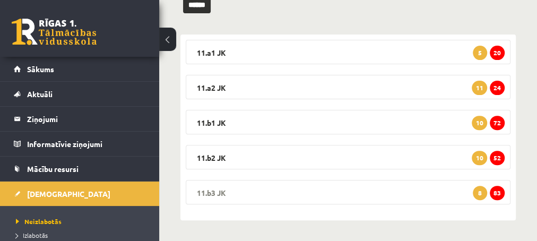
click at [498, 196] on span "83" at bounding box center [497, 193] width 15 height 14
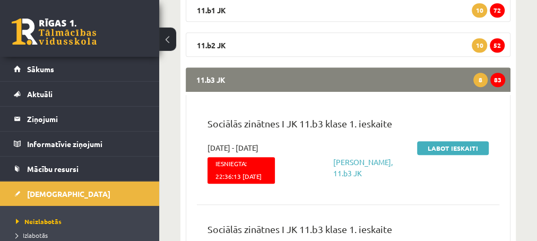
scroll to position [270, 0]
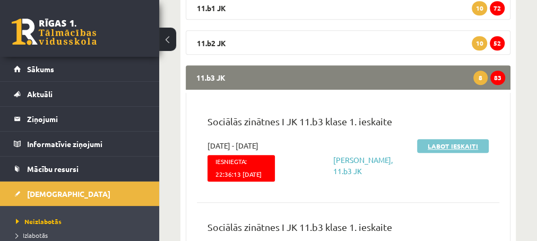
click at [441, 144] on link "Labot ieskaiti" at bounding box center [453, 146] width 72 height 14
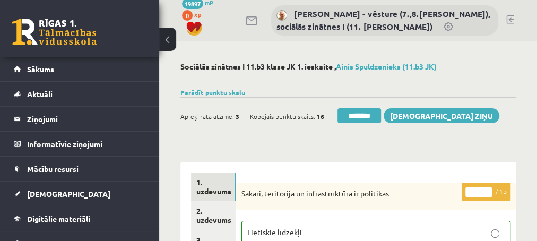
scroll to position [57, 0]
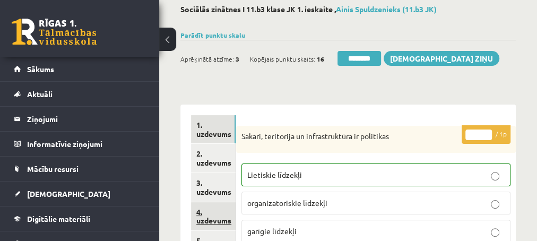
click at [212, 219] on link "4. uzdevums" at bounding box center [213, 216] width 45 height 29
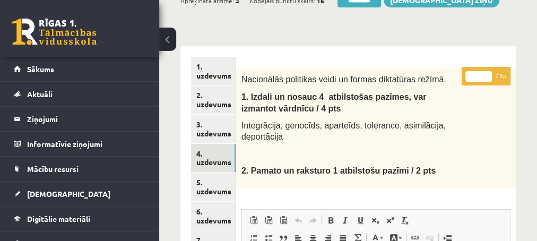
scroll to position [115, 0]
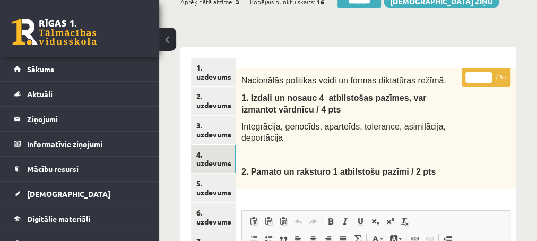
click at [484, 77] on input "*" at bounding box center [479, 77] width 27 height 11
type input "*"
click at [486, 74] on input "*" at bounding box center [479, 77] width 27 height 11
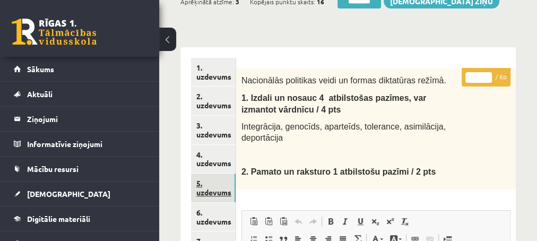
click at [211, 192] on link "5. uzdevums" at bounding box center [213, 188] width 45 height 29
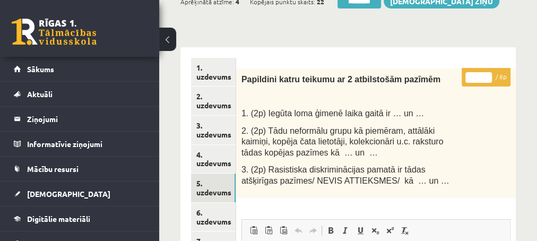
click at [487, 74] on input "*" at bounding box center [479, 77] width 27 height 11
click at [487, 79] on input "*" at bounding box center [479, 77] width 27 height 11
type input "*"
click at [487, 79] on input "*" at bounding box center [479, 77] width 27 height 11
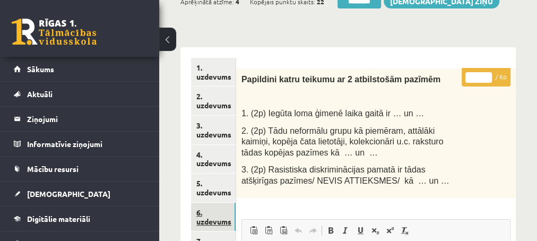
click at [202, 219] on link "6. uzdevums" at bounding box center [213, 217] width 45 height 29
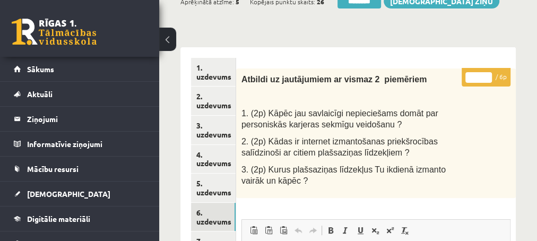
type input "*"
click at [491, 76] on input "*" at bounding box center [479, 77] width 27 height 11
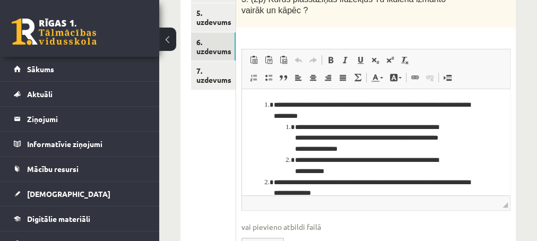
scroll to position [287, 0]
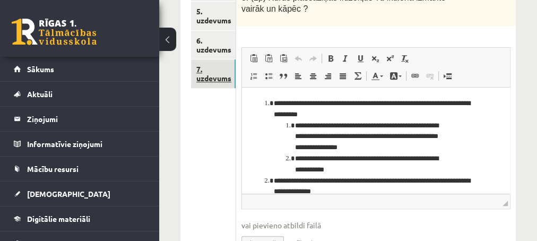
click at [208, 82] on link "7. uzdevums" at bounding box center [213, 73] width 45 height 29
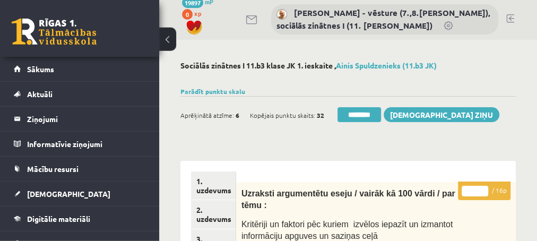
scroll to position [0, 0]
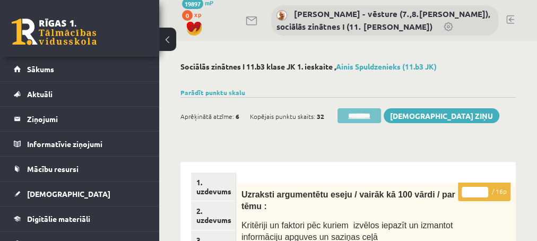
click at [351, 113] on input "********" at bounding box center [360, 115] width 44 height 15
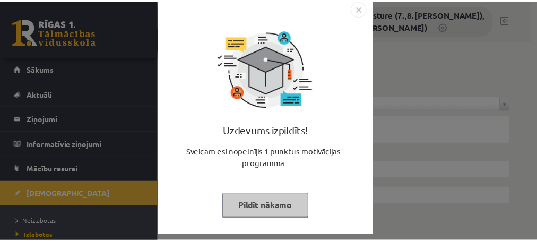
scroll to position [22, 0]
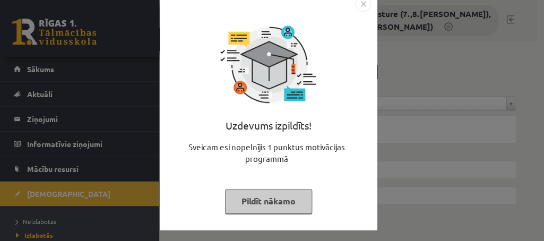
click at [235, 197] on button "Pildīt nākamo" at bounding box center [268, 201] width 87 height 24
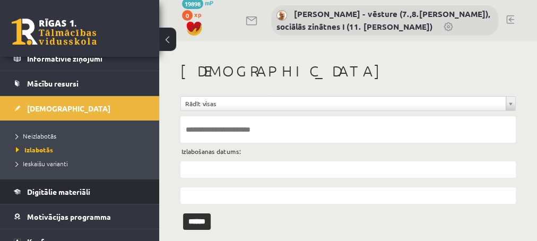
scroll to position [86, 0]
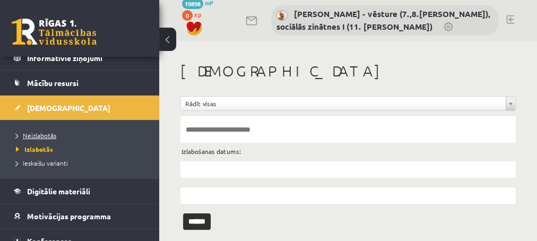
click at [33, 133] on span "Neizlabotās" at bounding box center [36, 135] width 40 height 8
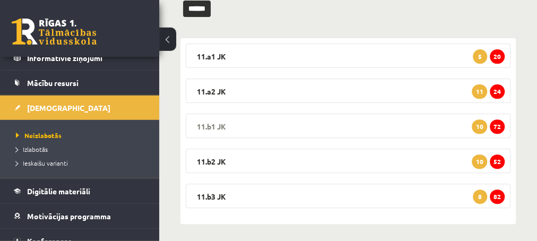
scroll to position [156, 0]
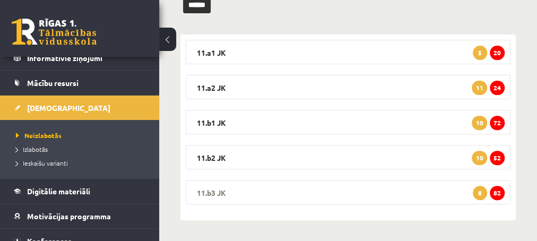
click at [496, 192] on span "82" at bounding box center [497, 193] width 15 height 14
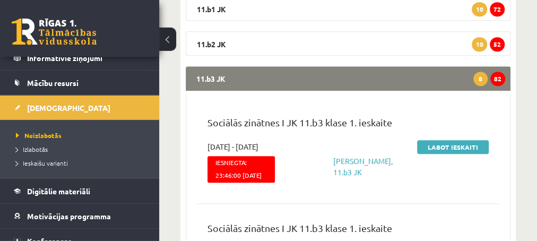
scroll to position [270, 0]
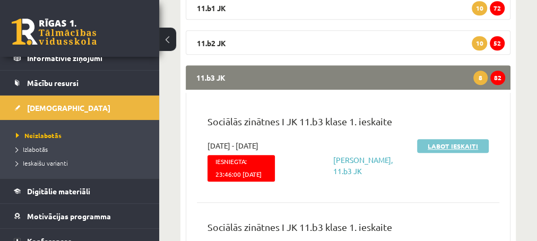
click at [438, 145] on link "Labot ieskaiti" at bounding box center [453, 146] width 72 height 14
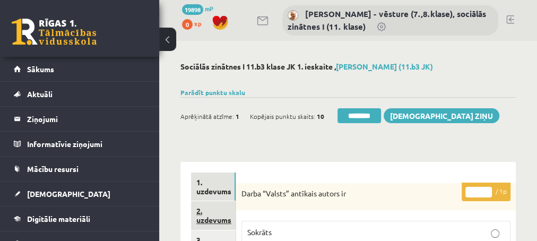
click at [208, 220] on link "2. uzdevums" at bounding box center [213, 215] width 45 height 29
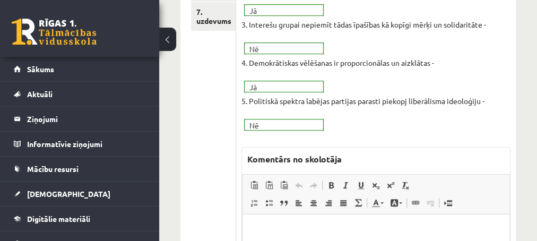
scroll to position [401, 0]
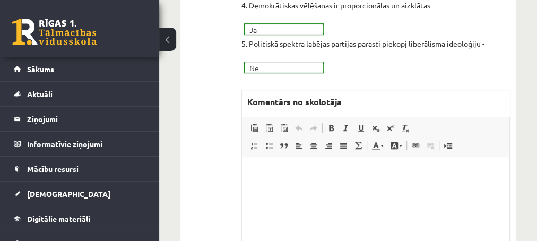
click at [262, 176] on p "Editor, wiswyg-editor-47433953069860-1760284792-131" at bounding box center [376, 173] width 246 height 11
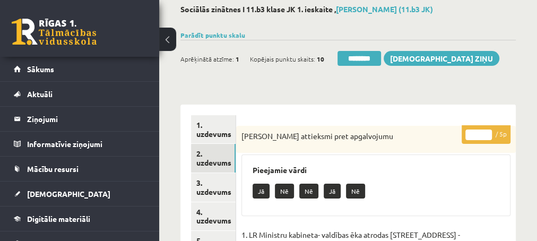
scroll to position [115, 0]
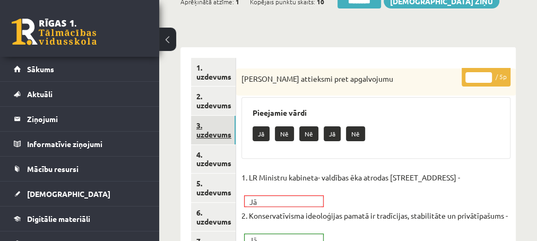
click at [212, 136] on link "3. uzdevums" at bounding box center [213, 130] width 45 height 29
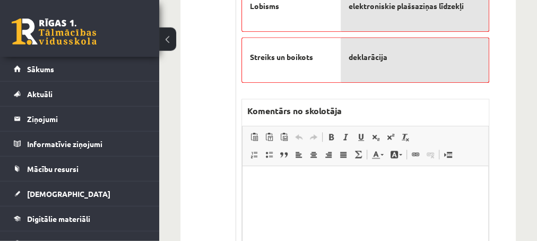
scroll to position [516, 0]
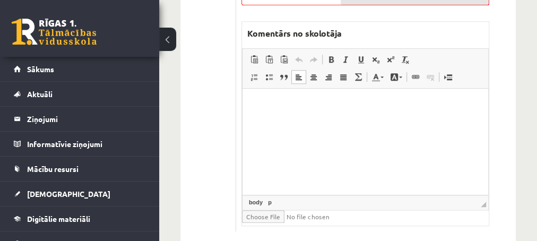
click at [287, 124] on html at bounding box center [365, 142] width 246 height 106
click at [286, 124] on html "*" at bounding box center [365, 142] width 246 height 106
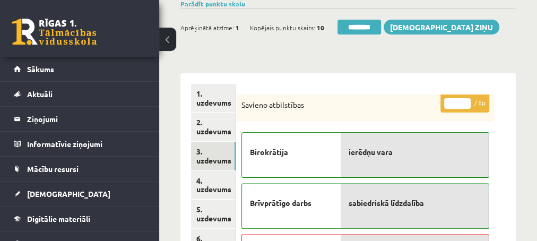
scroll to position [115, 0]
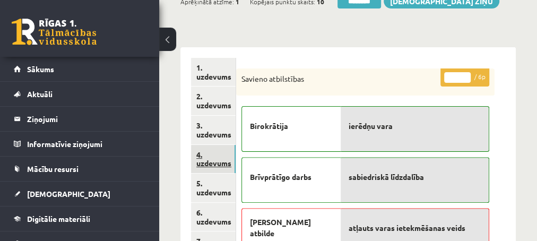
click at [220, 161] on link "4. uzdevums" at bounding box center [213, 159] width 45 height 29
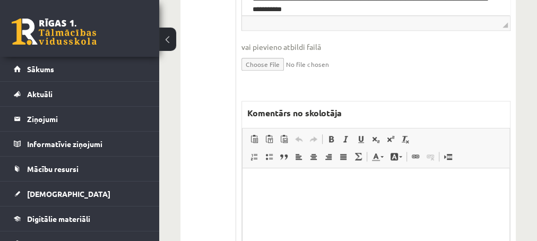
scroll to position [459, 0]
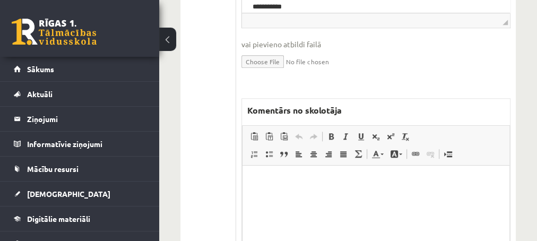
click at [299, 185] on p "Editor, wiswyg-editor-47434015416260-1760284852-266" at bounding box center [376, 181] width 246 height 11
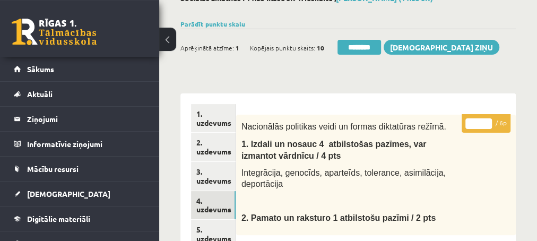
scroll to position [57, 0]
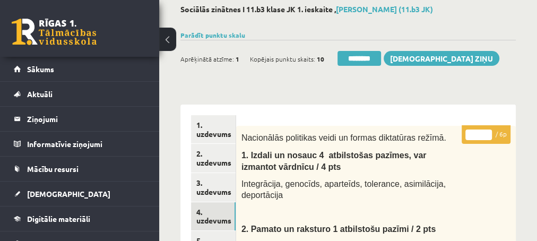
click at [488, 133] on input "*" at bounding box center [479, 135] width 27 height 11
type input "*"
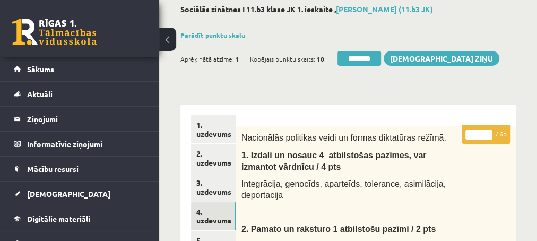
click at [488, 133] on input "*" at bounding box center [479, 135] width 27 height 11
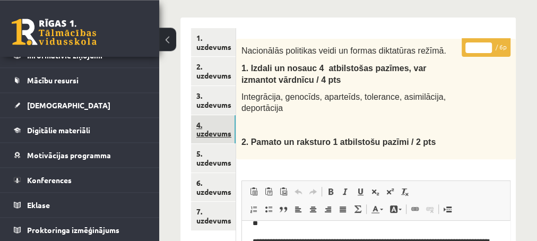
scroll to position [172, 0]
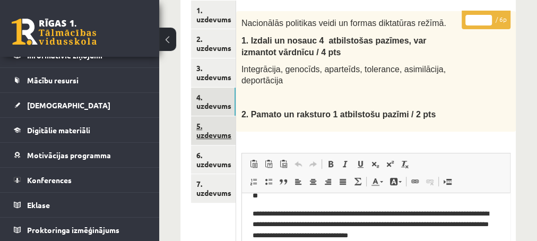
click at [206, 140] on link "5. uzdevums" at bounding box center [213, 130] width 45 height 29
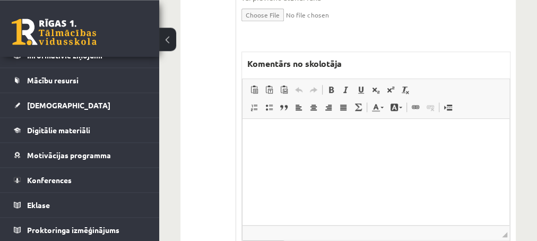
scroll to position [516, 0]
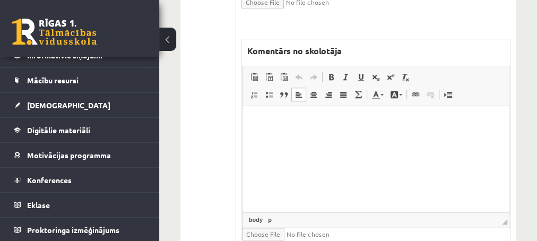
click at [275, 137] on html at bounding box center [375, 159] width 267 height 106
click at [273, 123] on p "**********" at bounding box center [376, 122] width 246 height 11
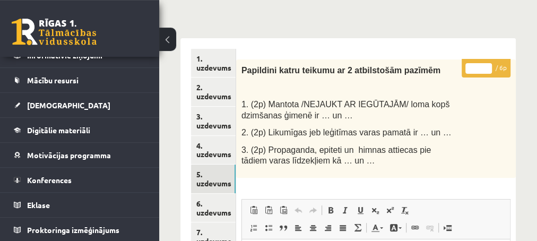
scroll to position [57, 0]
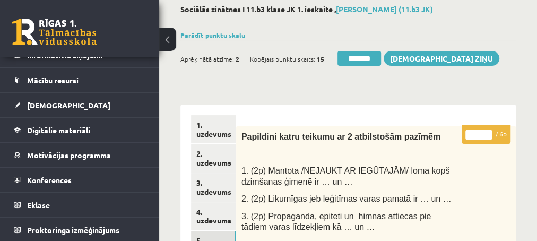
click at [488, 133] on input "*" at bounding box center [479, 135] width 27 height 11
click at [488, 134] on input "*" at bounding box center [479, 135] width 27 height 11
type input "*"
click at [486, 132] on input "*" at bounding box center [479, 135] width 27 height 11
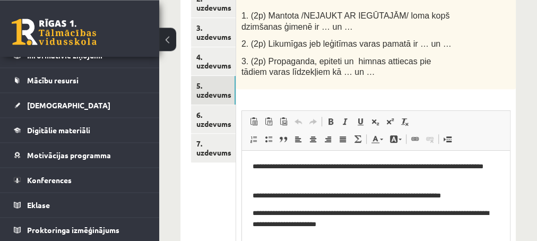
scroll to position [229, 0]
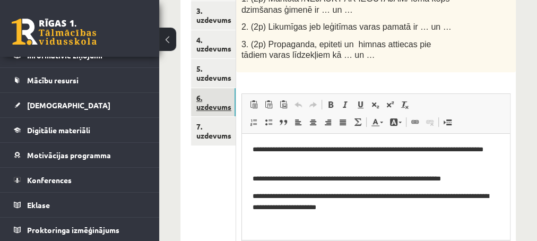
click at [210, 105] on link "6. uzdevums" at bounding box center [213, 102] width 45 height 29
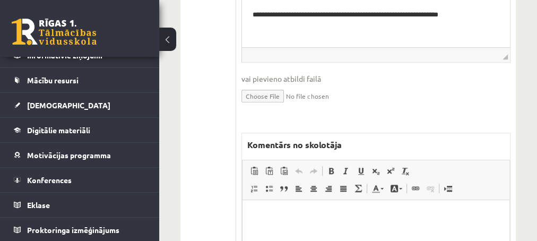
scroll to position [459, 0]
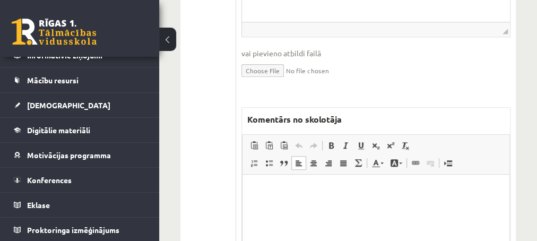
click at [312, 188] on p "Editor, wiswyg-editor-47433906528060-1760284953-359" at bounding box center [376, 190] width 246 height 11
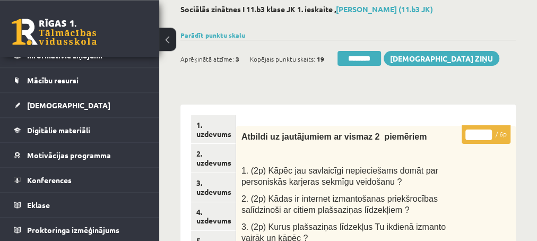
scroll to position [57, 0]
click at [488, 133] on input "*" at bounding box center [479, 135] width 27 height 11
type input "*"
click at [488, 133] on input "*" at bounding box center [479, 135] width 27 height 11
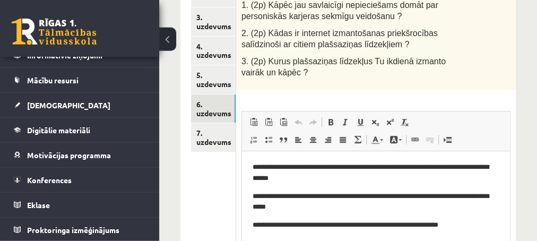
scroll to position [229, 0]
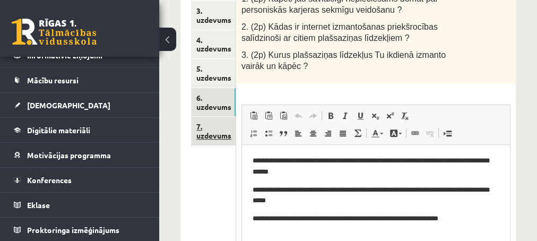
click at [214, 134] on link "7. uzdevums" at bounding box center [213, 131] width 45 height 29
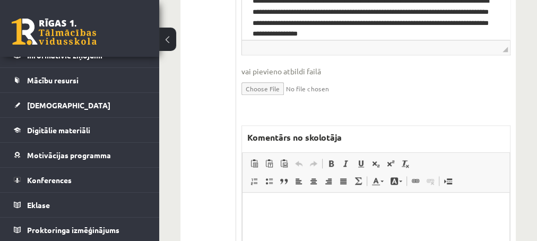
scroll to position [631, 0]
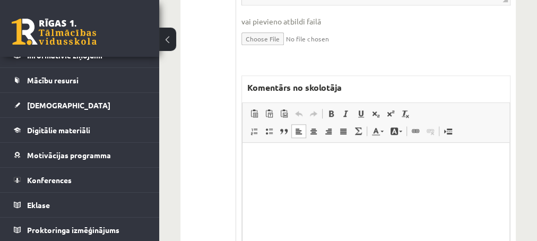
click at [286, 161] on p "Editor, wiswyg-editor-47433953947680-1760285001-522" at bounding box center [376, 158] width 246 height 11
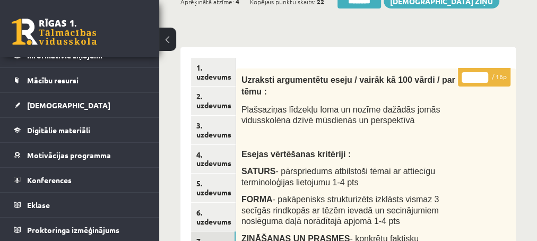
scroll to position [57, 0]
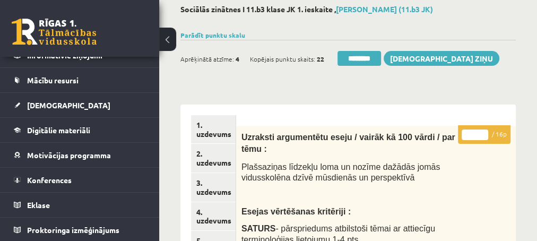
click at [482, 132] on input "*" at bounding box center [475, 135] width 27 height 11
click at [482, 134] on input "*" at bounding box center [475, 135] width 27 height 11
type input "*"
click at [482, 134] on input "*" at bounding box center [475, 135] width 27 height 11
click at [209, 160] on link "2. uzdevums" at bounding box center [213, 158] width 45 height 29
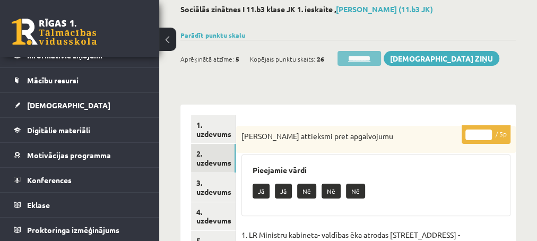
scroll to position [0, 0]
click at [347, 61] on input "********" at bounding box center [360, 58] width 44 height 15
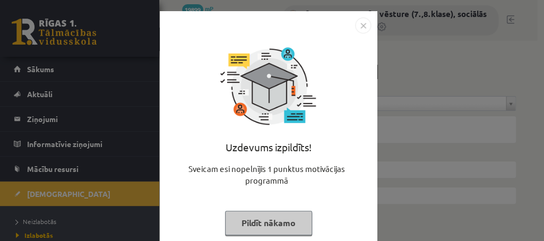
click at [242, 229] on button "Pildīt nākamo" at bounding box center [268, 223] width 87 height 24
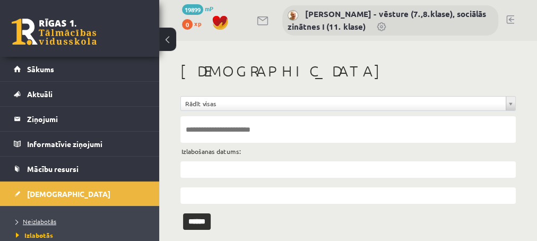
click at [33, 220] on span "Neizlabotās" at bounding box center [36, 221] width 40 height 8
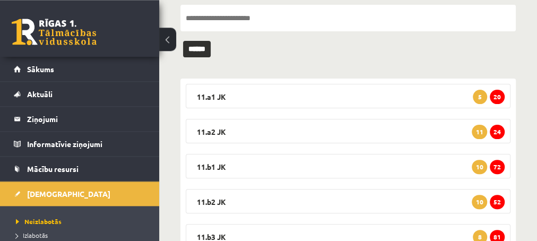
scroll to position [156, 0]
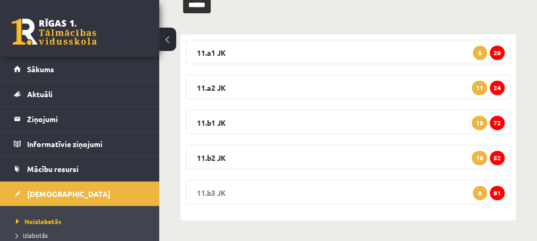
click at [498, 191] on span "81" at bounding box center [497, 193] width 15 height 14
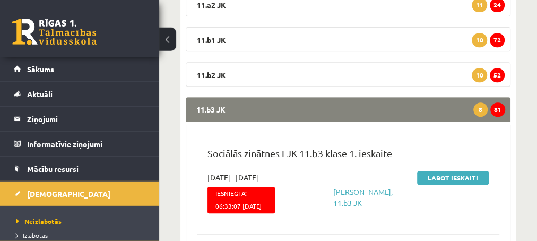
scroll to position [213, 0]
